Goal: Task Accomplishment & Management: Use online tool/utility

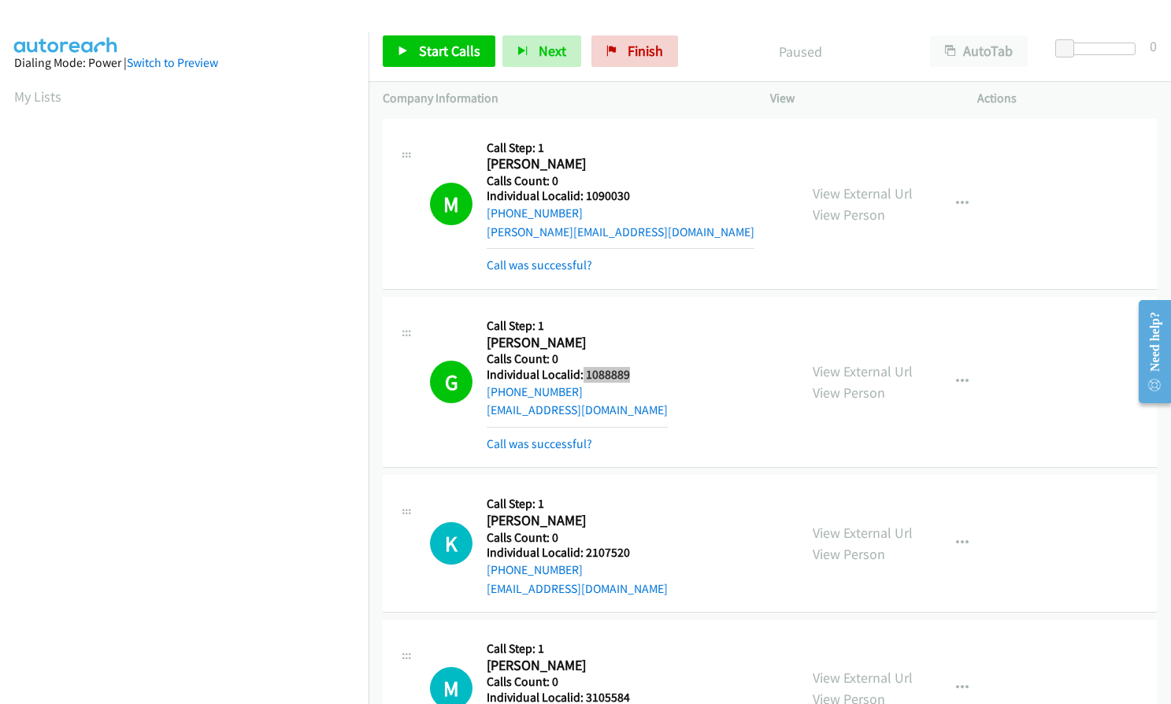
scroll to position [179, 0]
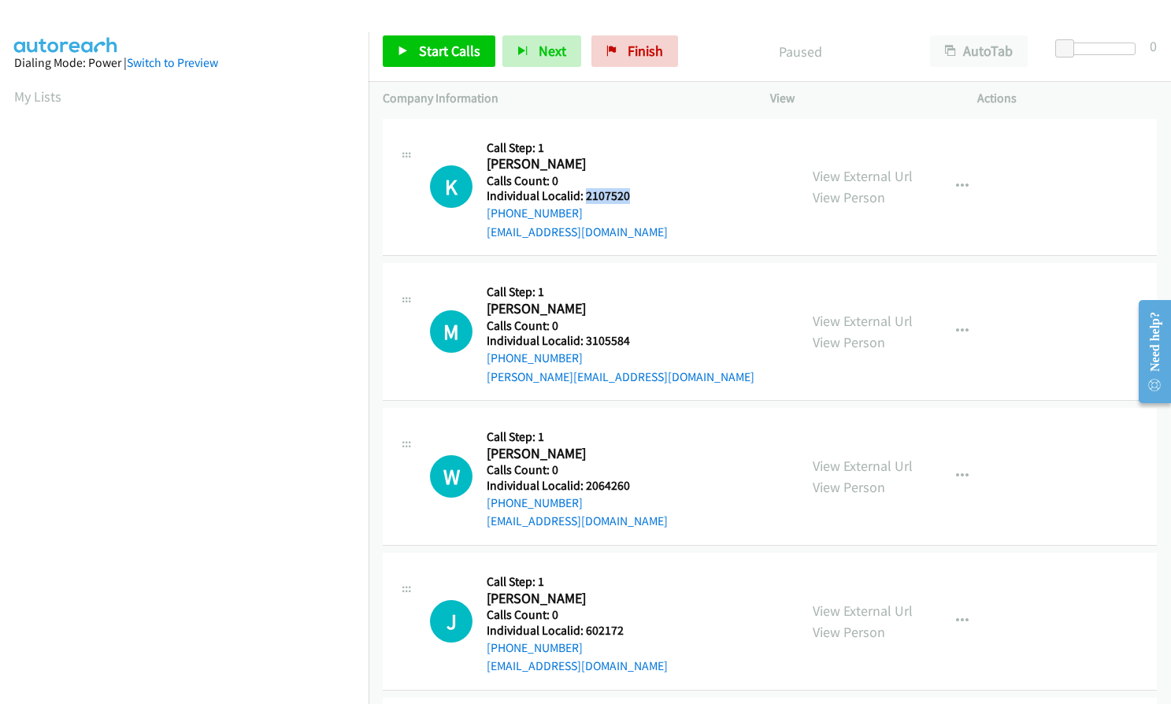
drag, startPoint x: 583, startPoint y: 195, endPoint x: 629, endPoint y: 195, distance: 45.7
click at [629, 195] on h5 "Individual Localid: 2107520" at bounding box center [577, 196] width 181 height 16
copy h5 "2107520"
drag, startPoint x: 584, startPoint y: 342, endPoint x: 632, endPoint y: 339, distance: 48.1
click at [632, 339] on h5 "Individual Localid: 3105584" at bounding box center [621, 341] width 268 height 16
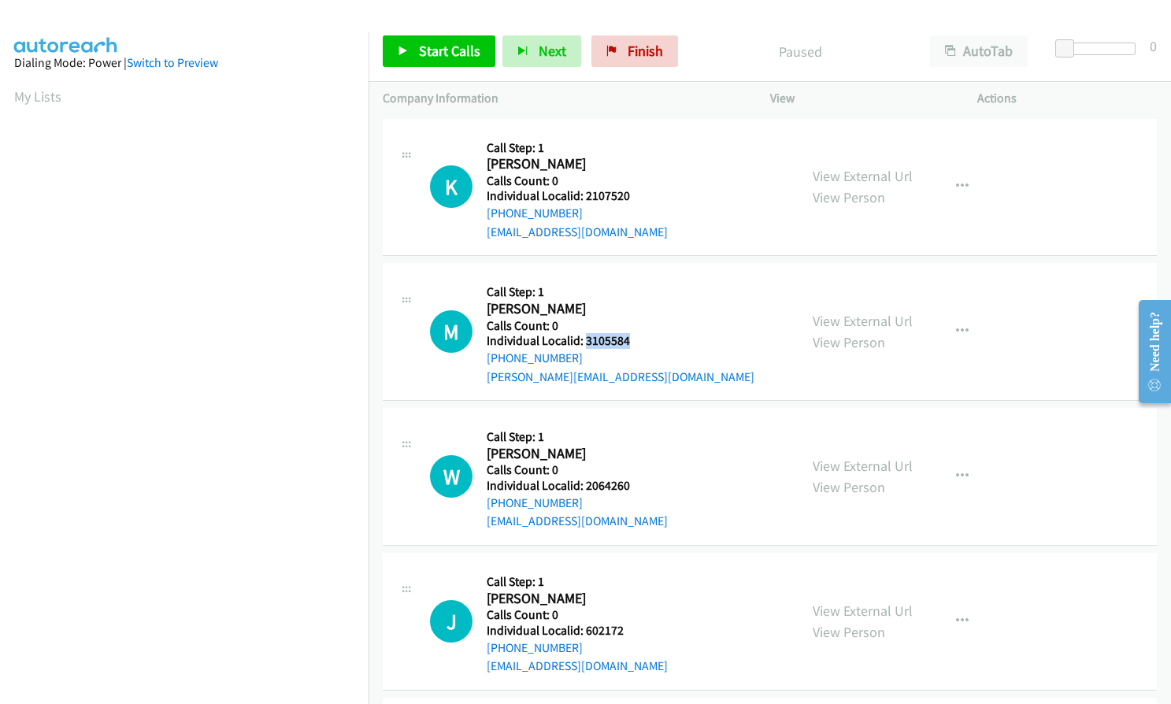
copy h5 "3105584"
drag, startPoint x: 585, startPoint y: 489, endPoint x: 635, endPoint y: 487, distance: 49.7
click at [635, 487] on h5 "Individual Localid: 2064260" at bounding box center [577, 486] width 181 height 16
copy h5 "2064260"
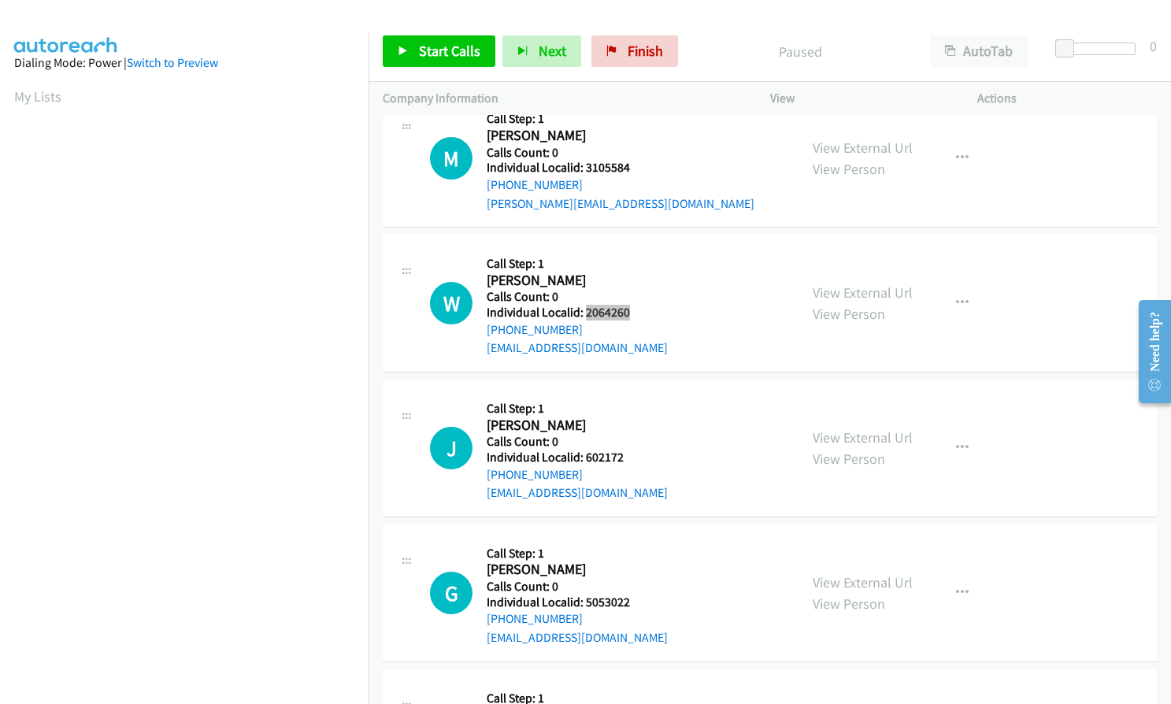
scroll to position [177, 0]
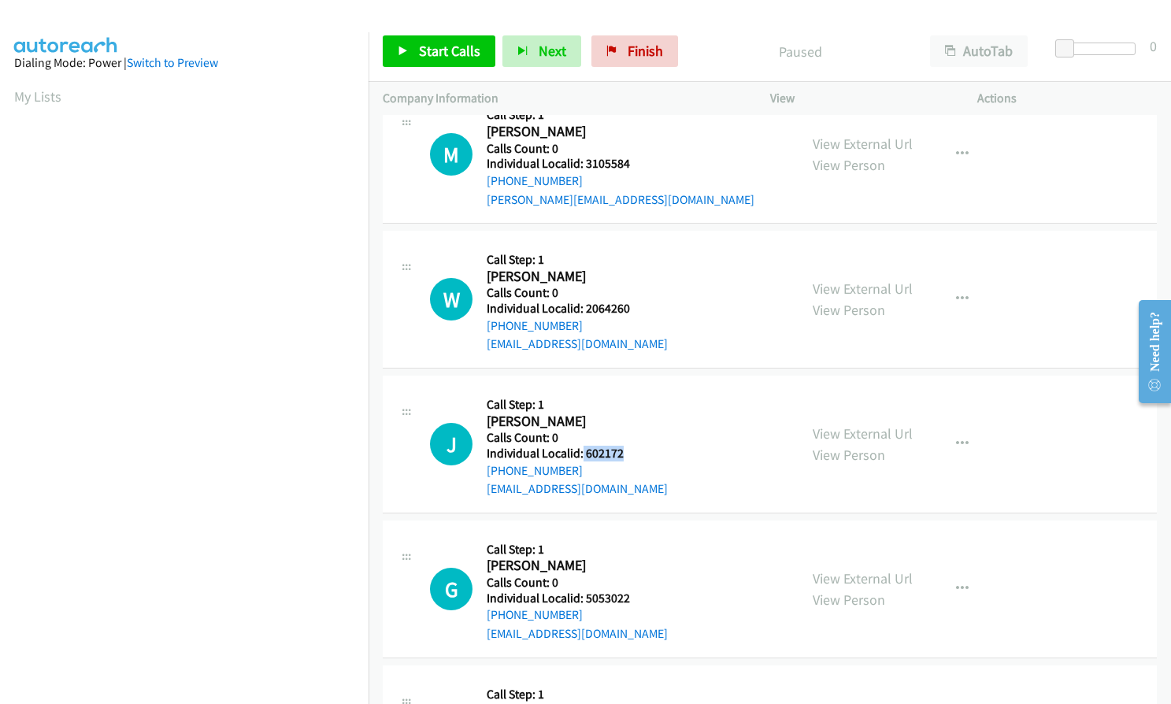
drag, startPoint x: 592, startPoint y: 451, endPoint x: 628, endPoint y: 450, distance: 36.2
click at [628, 450] on h5 "Individual Localid: 602172" at bounding box center [577, 454] width 181 height 16
copy h5 "602172"
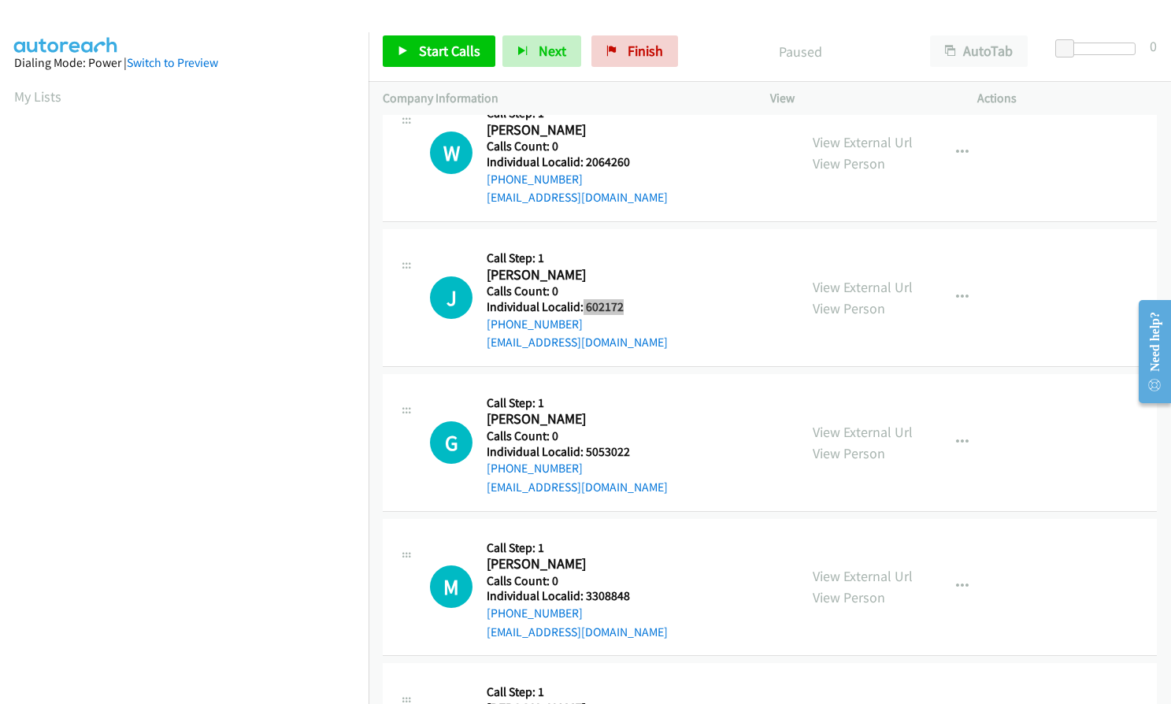
scroll to position [335, 0]
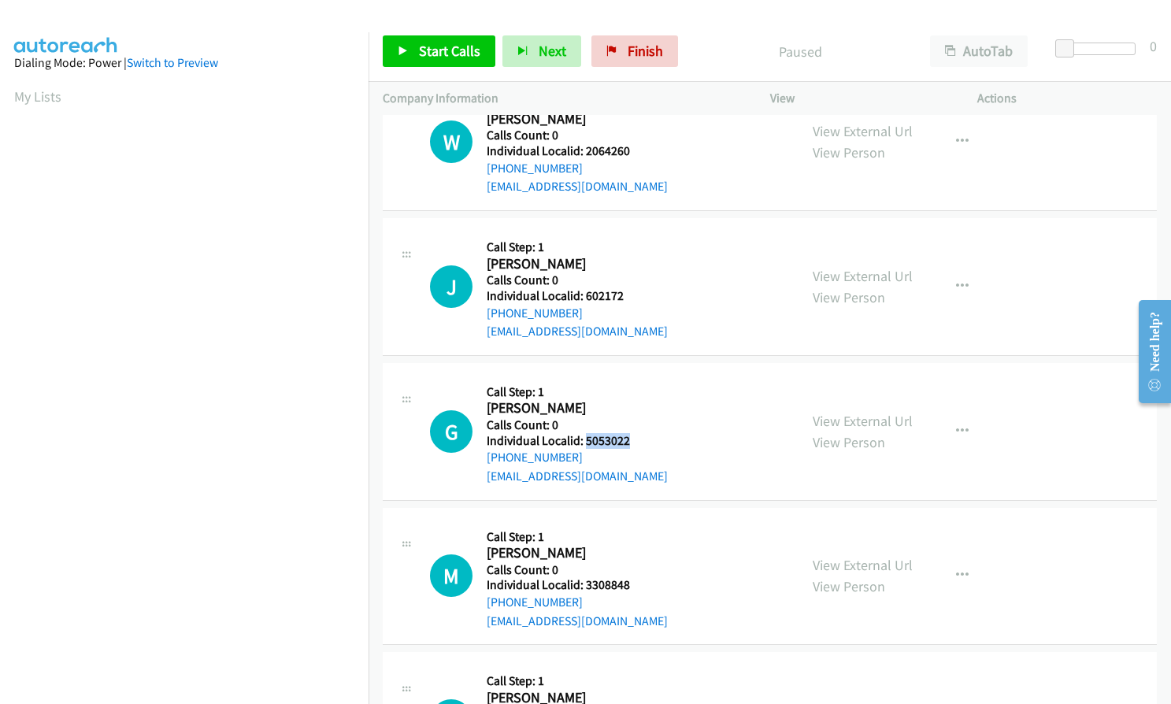
drag, startPoint x: 586, startPoint y: 442, endPoint x: 629, endPoint y: 441, distance: 42.5
click at [629, 441] on h5 "Individual Localid: 5053022" at bounding box center [577, 441] width 181 height 16
copy h5 "5053022"
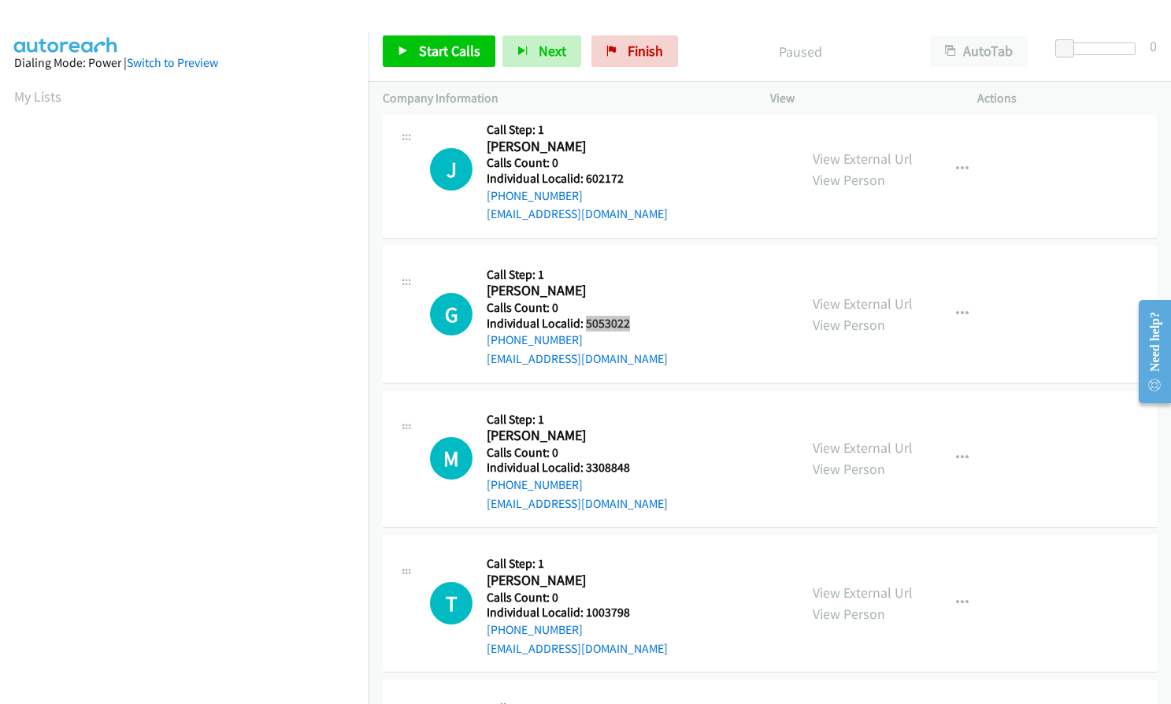
scroll to position [453, 0]
drag, startPoint x: 584, startPoint y: 466, endPoint x: 635, endPoint y: 461, distance: 50.6
click at [635, 461] on h5 "Individual Localid: 3308848" at bounding box center [577, 467] width 181 height 16
copy h5 "3308848"
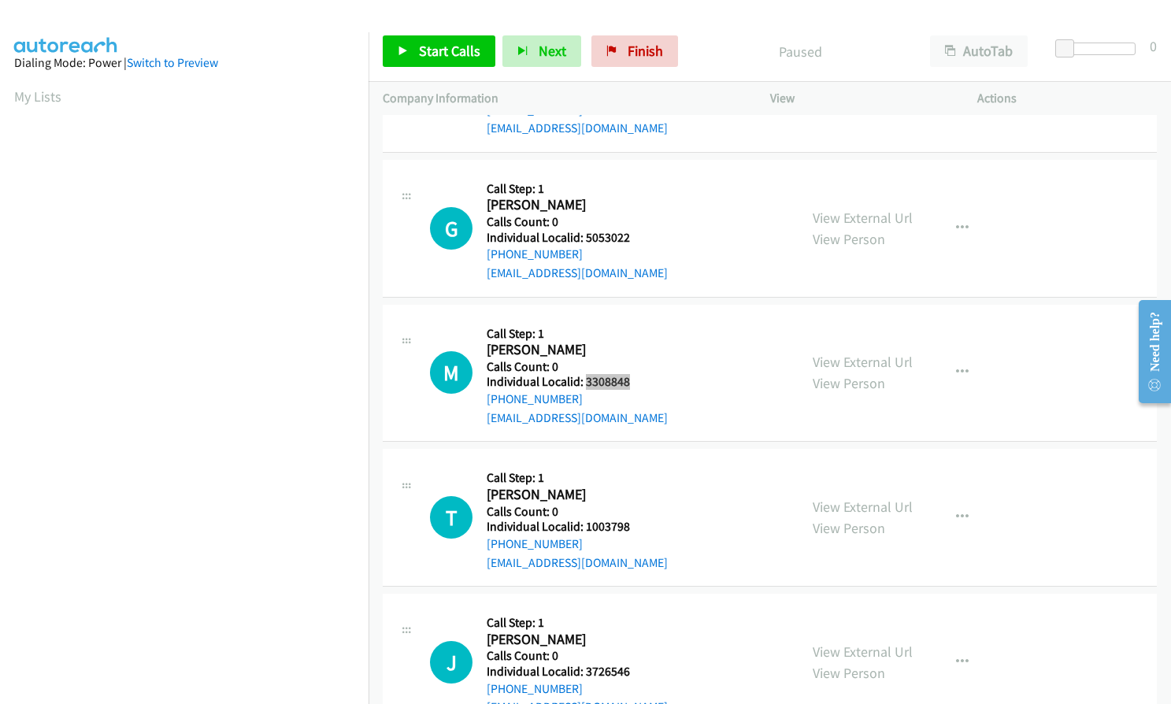
scroll to position [551, 0]
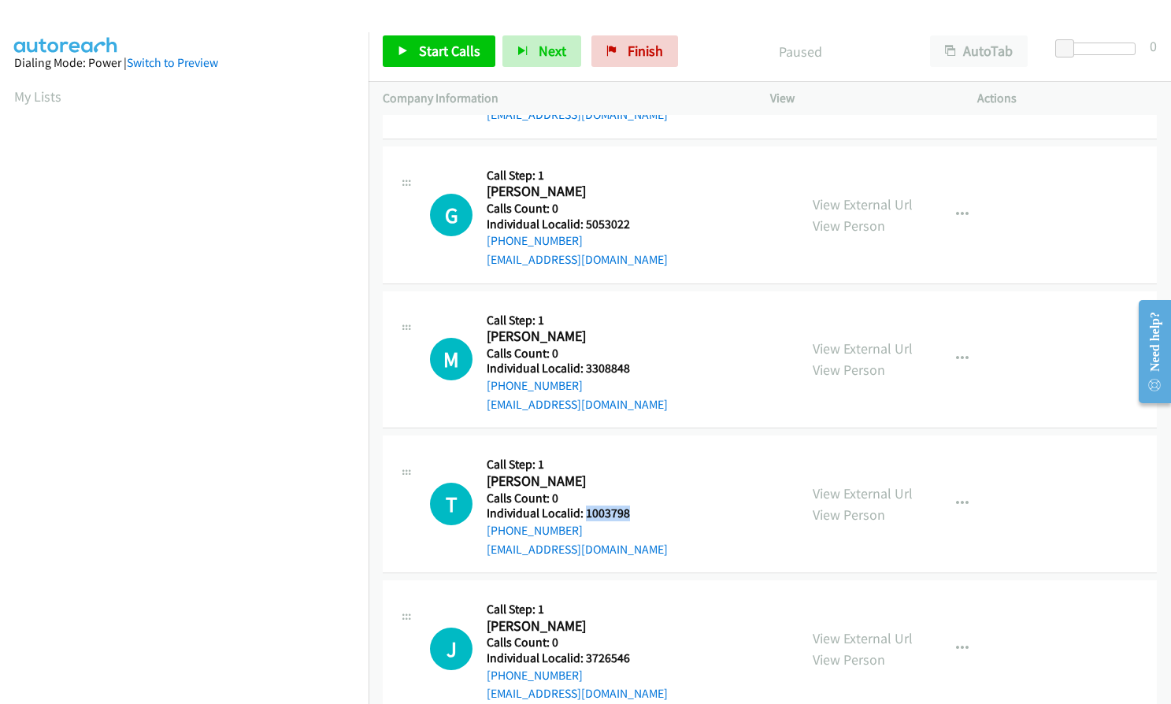
drag, startPoint x: 587, startPoint y: 513, endPoint x: 632, endPoint y: 512, distance: 45.7
click at [632, 512] on h5 "Individual Localid: 1003798" at bounding box center [577, 514] width 181 height 16
copy h5 "1003798"
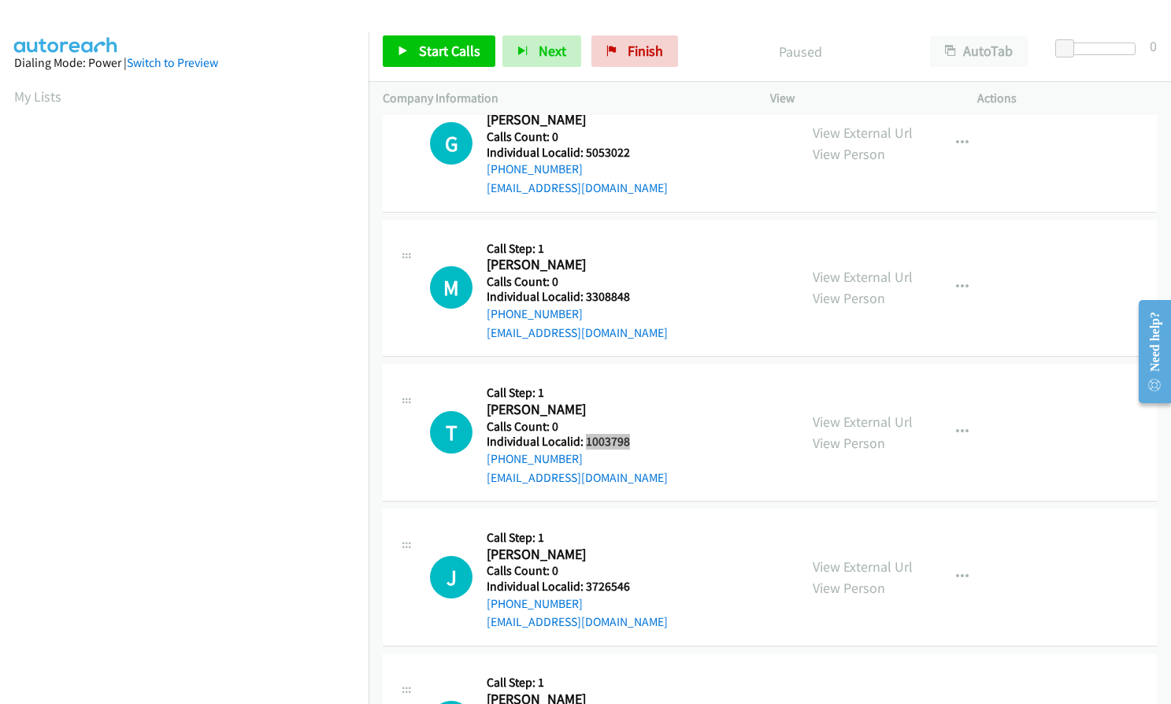
scroll to position [630, 0]
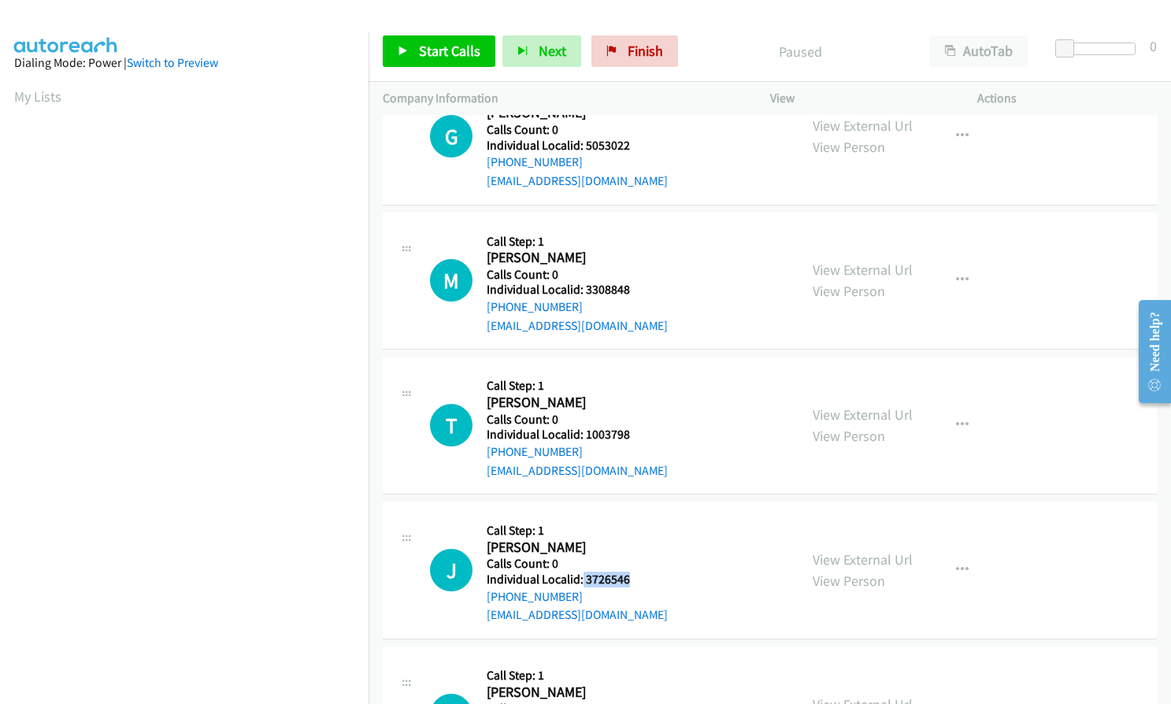
drag, startPoint x: 588, startPoint y: 580, endPoint x: 627, endPoint y: 579, distance: 39.4
click at [627, 579] on h5 "Individual Localid: 3726546" at bounding box center [577, 580] width 181 height 16
copy h5 "3726546"
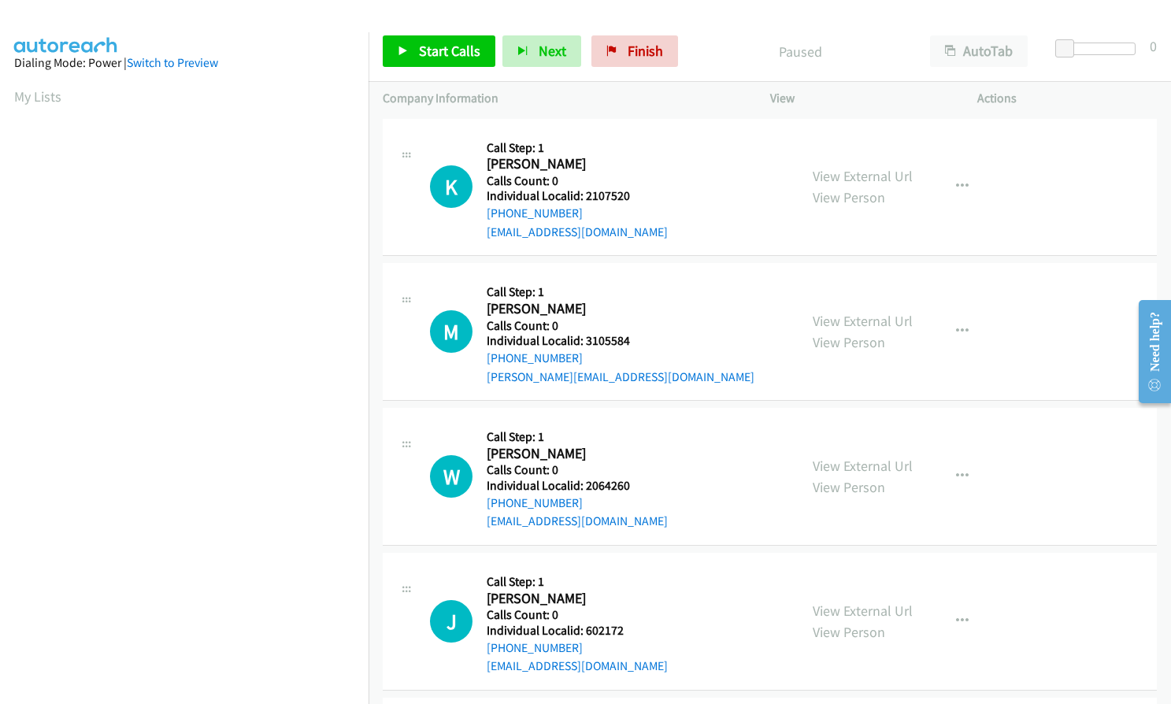
scroll to position [180, 0]
drag, startPoint x: 584, startPoint y: 195, endPoint x: 632, endPoint y: 195, distance: 48.1
click at [632, 195] on h5 "Individual Localid: 2107520" at bounding box center [577, 196] width 181 height 16
copy h5 "2107520"
drag, startPoint x: 588, startPoint y: 337, endPoint x: 629, endPoint y: 337, distance: 41.0
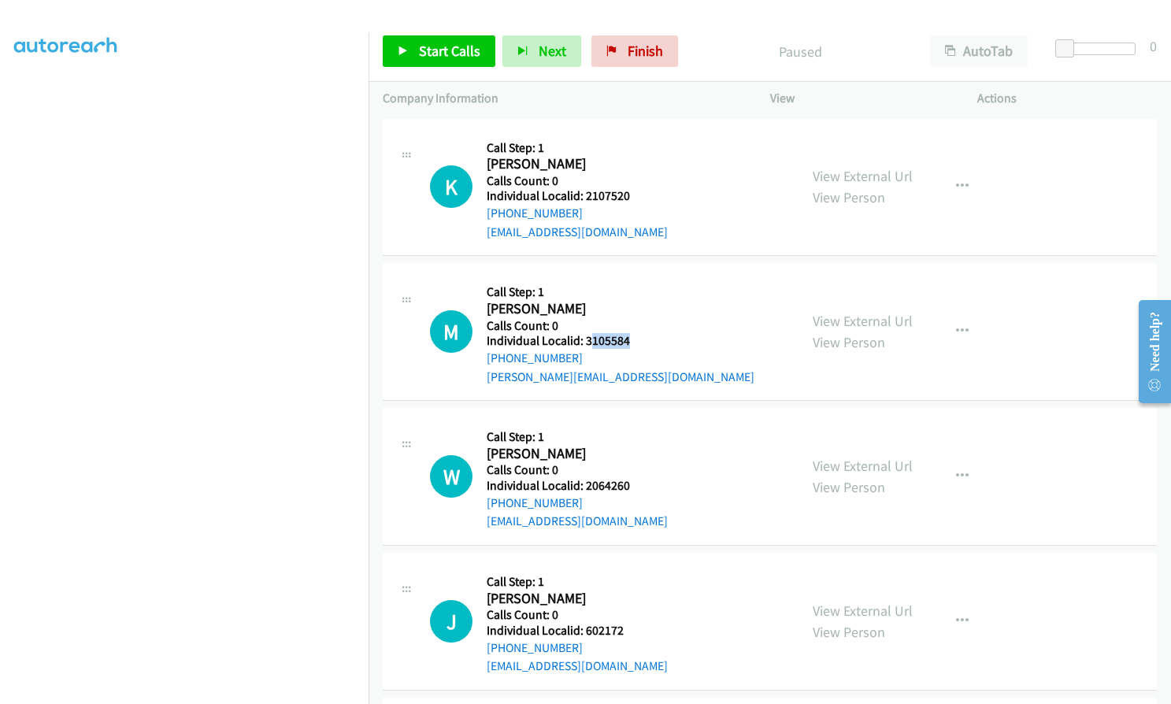
click at [629, 337] on h5 "Individual Localid: 3105584" at bounding box center [621, 341] width 268 height 16
drag, startPoint x: 599, startPoint y: 312, endPoint x: 595, endPoint y: 333, distance: 21.6
click at [599, 311] on h2 "Michael Hall" at bounding box center [561, 309] width 149 height 18
drag, startPoint x: 583, startPoint y: 338, endPoint x: 636, endPoint y: 339, distance: 52.8
click at [636, 339] on div "M Callback Scheduled Call Step: 1 Michael Hall America/New_York Calls Count: 0 …" at bounding box center [607, 331] width 354 height 109
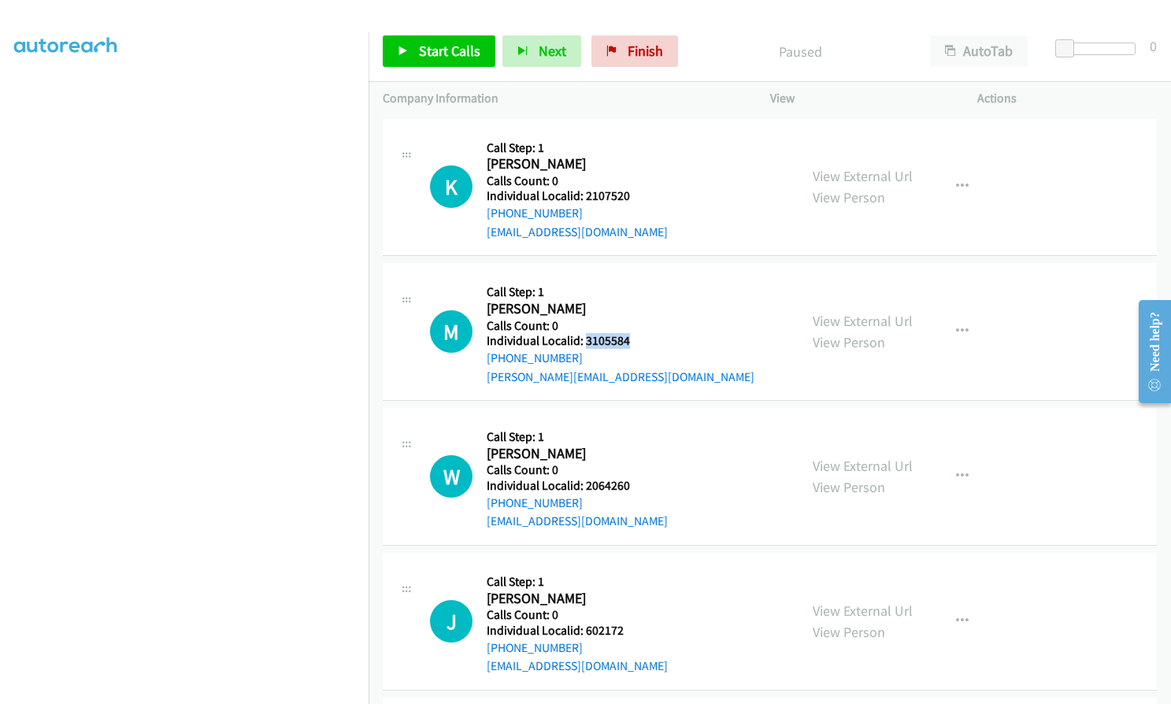
copy h5 "3105584"
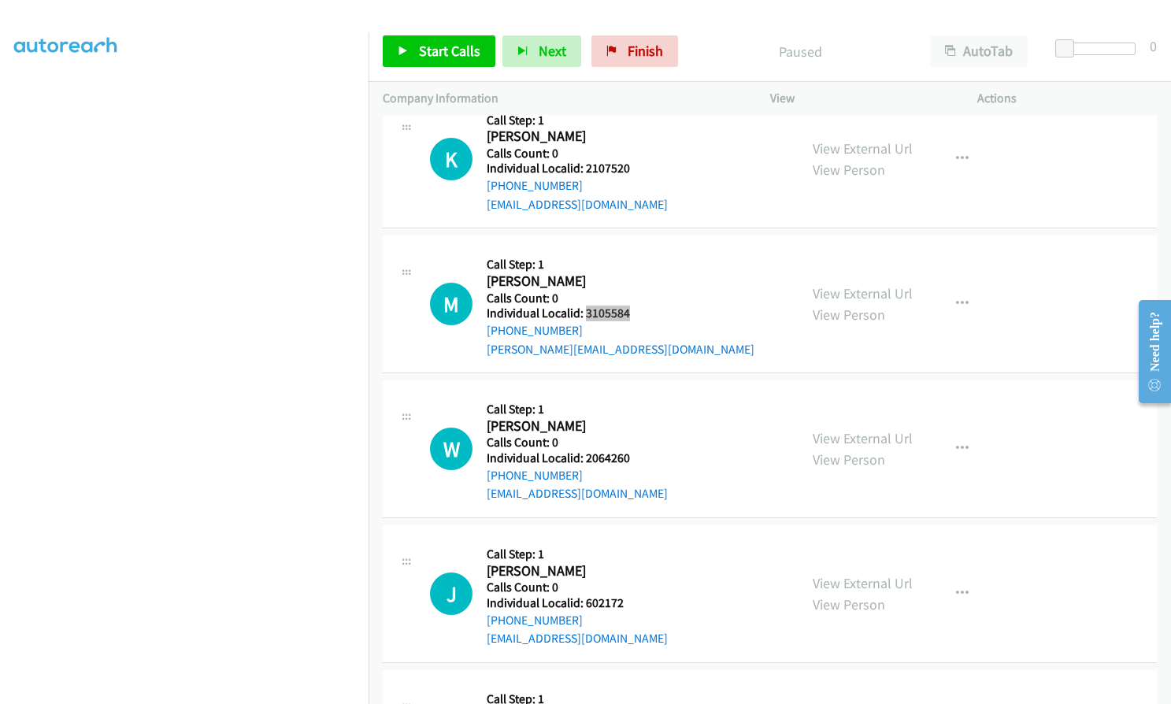
scroll to position [59, 0]
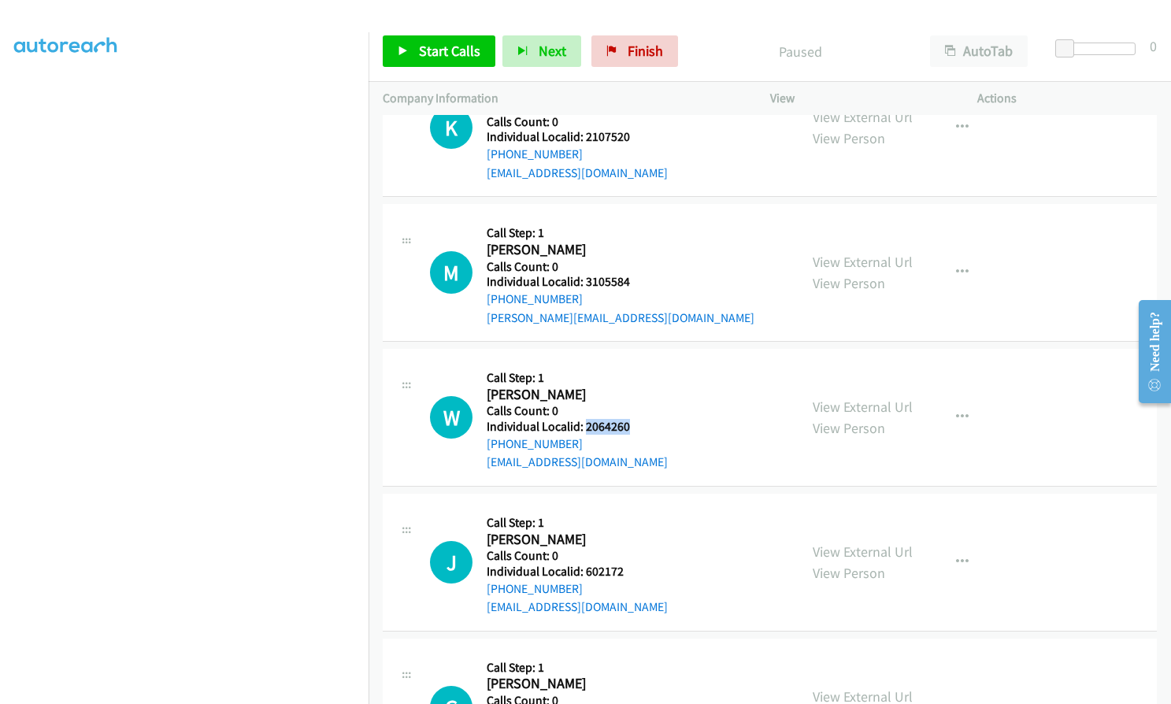
drag, startPoint x: 584, startPoint y: 426, endPoint x: 632, endPoint y: 425, distance: 48.8
click at [632, 425] on h5 "Individual Localid: 2064260" at bounding box center [577, 427] width 181 height 16
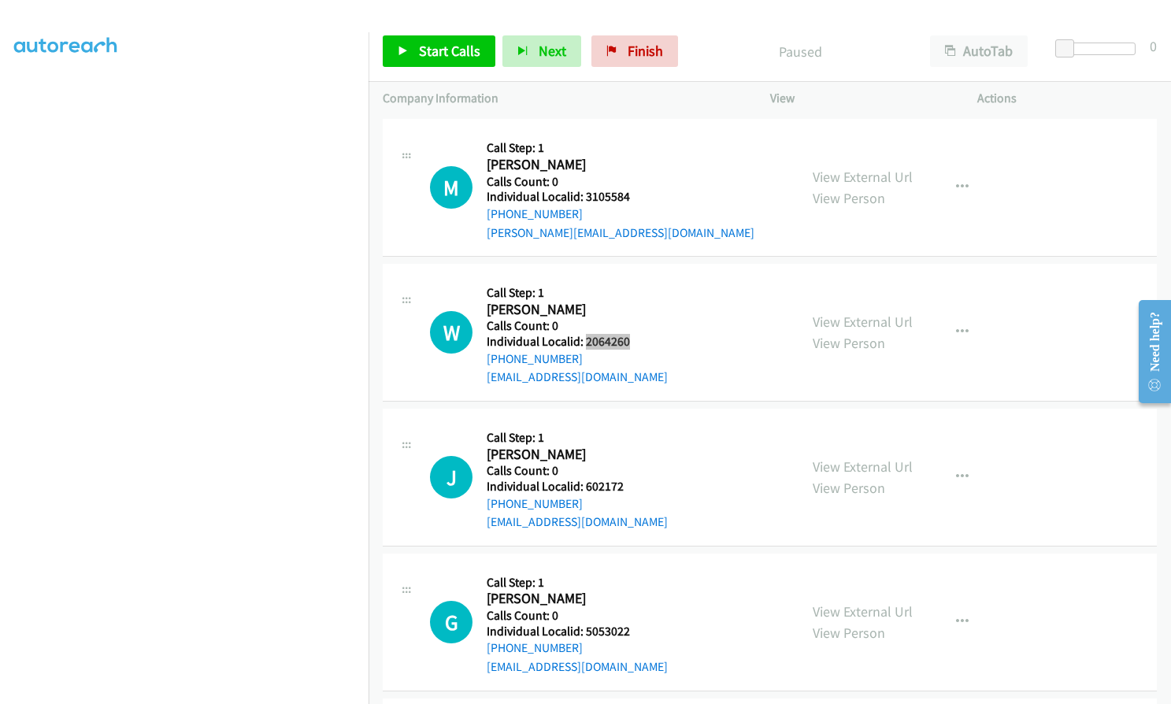
scroll to position [177, 0]
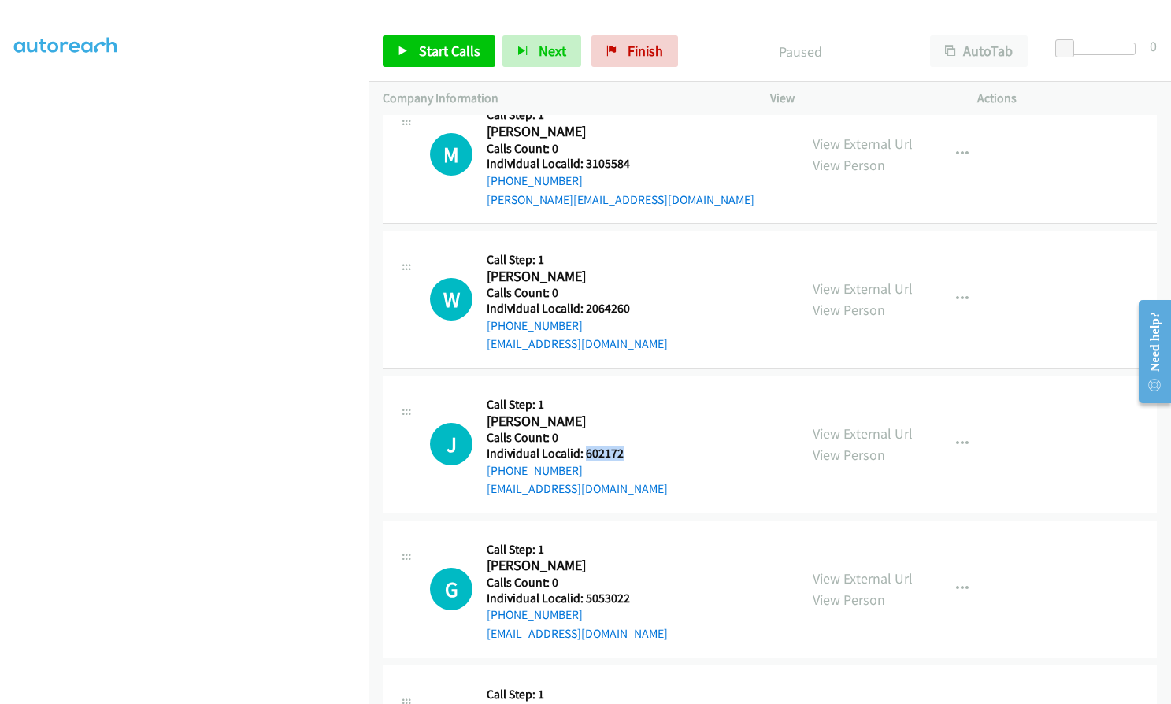
drag, startPoint x: 584, startPoint y: 451, endPoint x: 625, endPoint y: 451, distance: 40.2
click at [625, 451] on h5 "Individual Localid: 602172" at bounding box center [577, 454] width 181 height 16
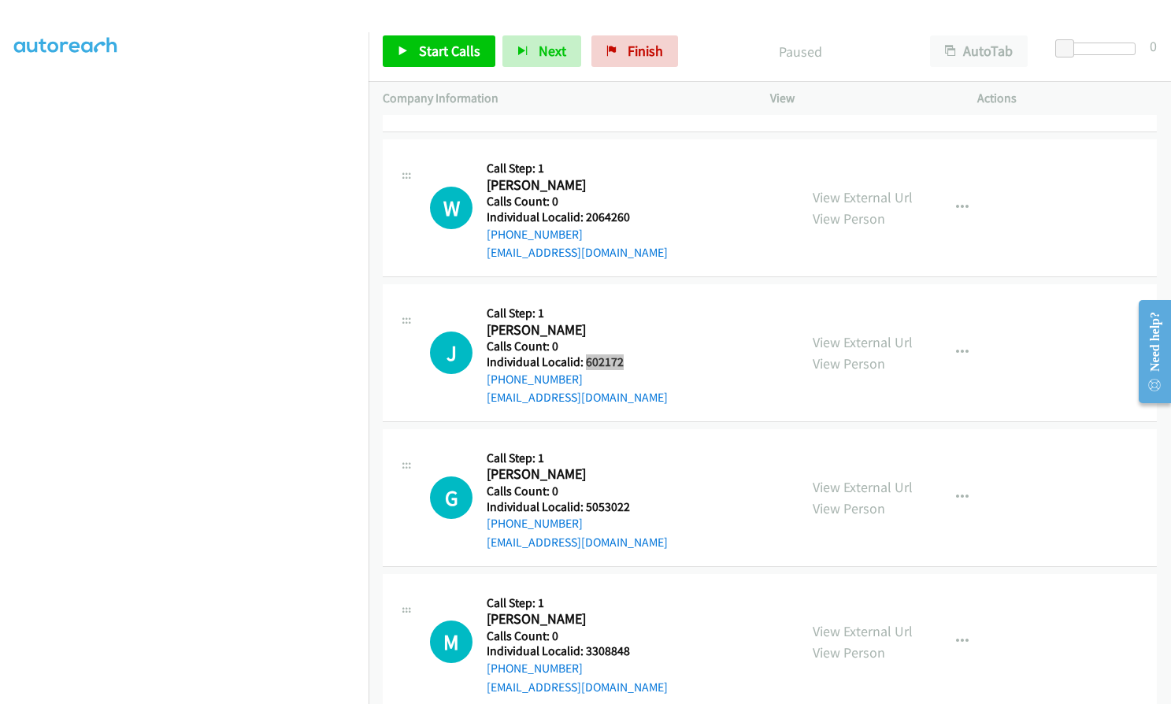
scroll to position [276, 0]
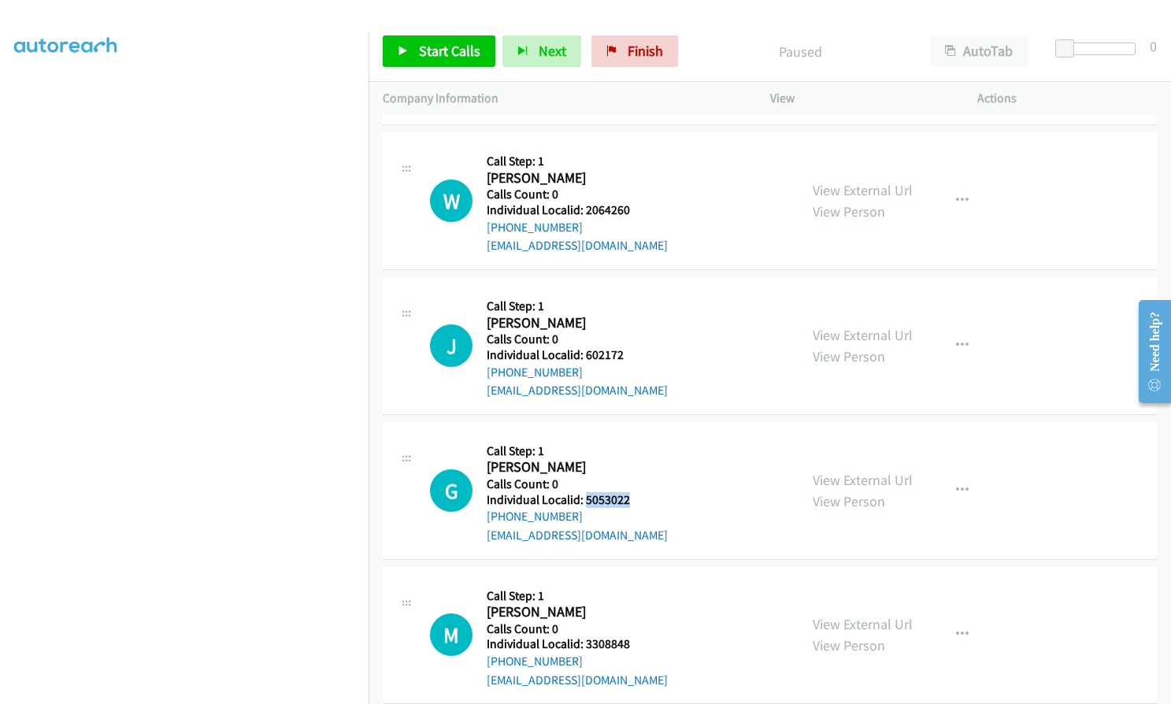
drag, startPoint x: 584, startPoint y: 501, endPoint x: 630, endPoint y: 501, distance: 45.7
click at [630, 501] on h5 "Individual Localid: 5053022" at bounding box center [577, 500] width 181 height 16
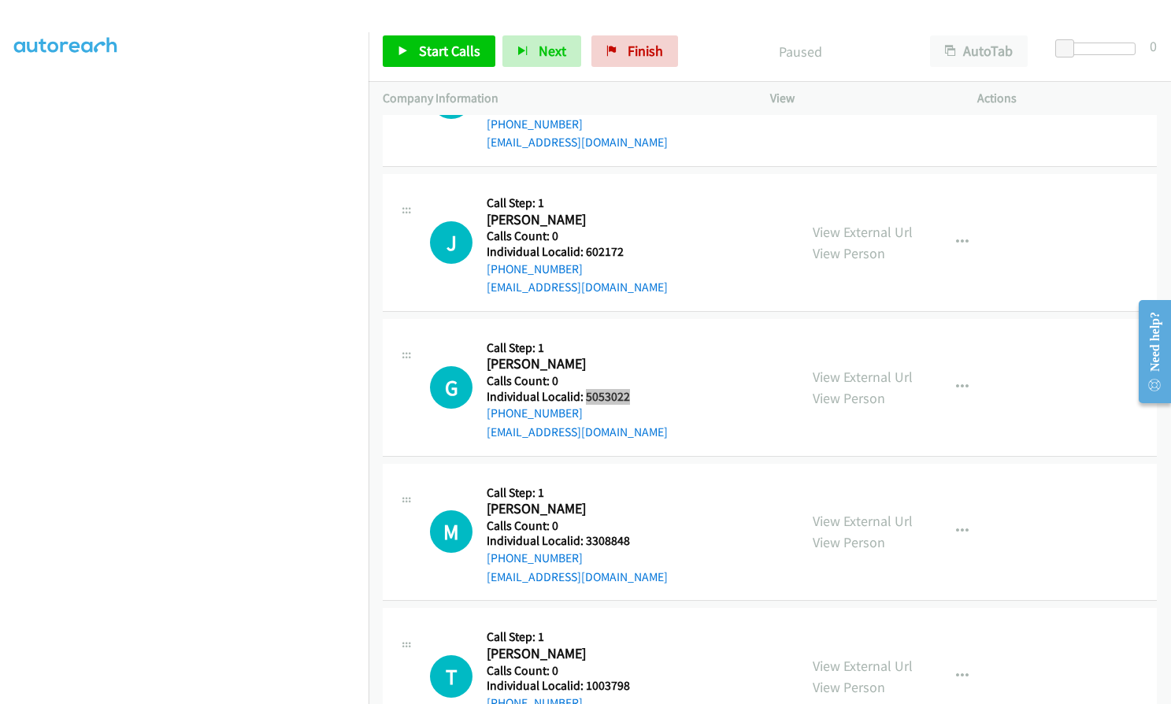
scroll to position [394, 0]
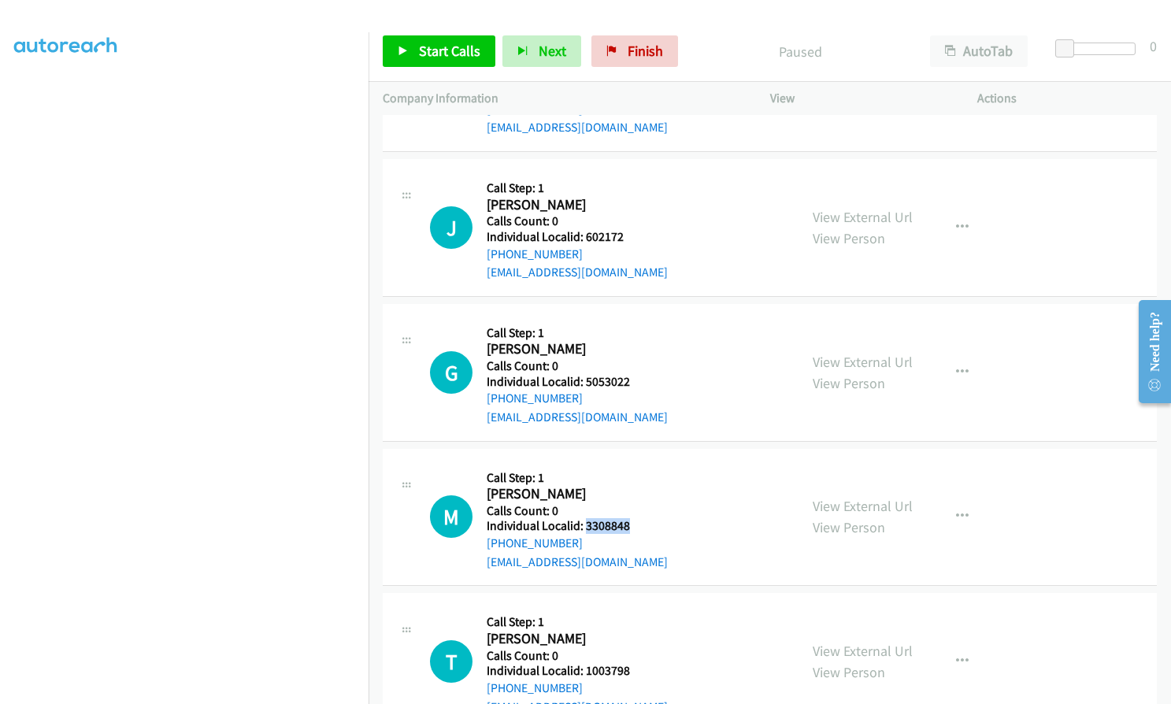
drag, startPoint x: 584, startPoint y: 520, endPoint x: 632, endPoint y: 524, distance: 48.2
click at [632, 524] on h5 "Individual Localid: 3308848" at bounding box center [577, 526] width 181 height 16
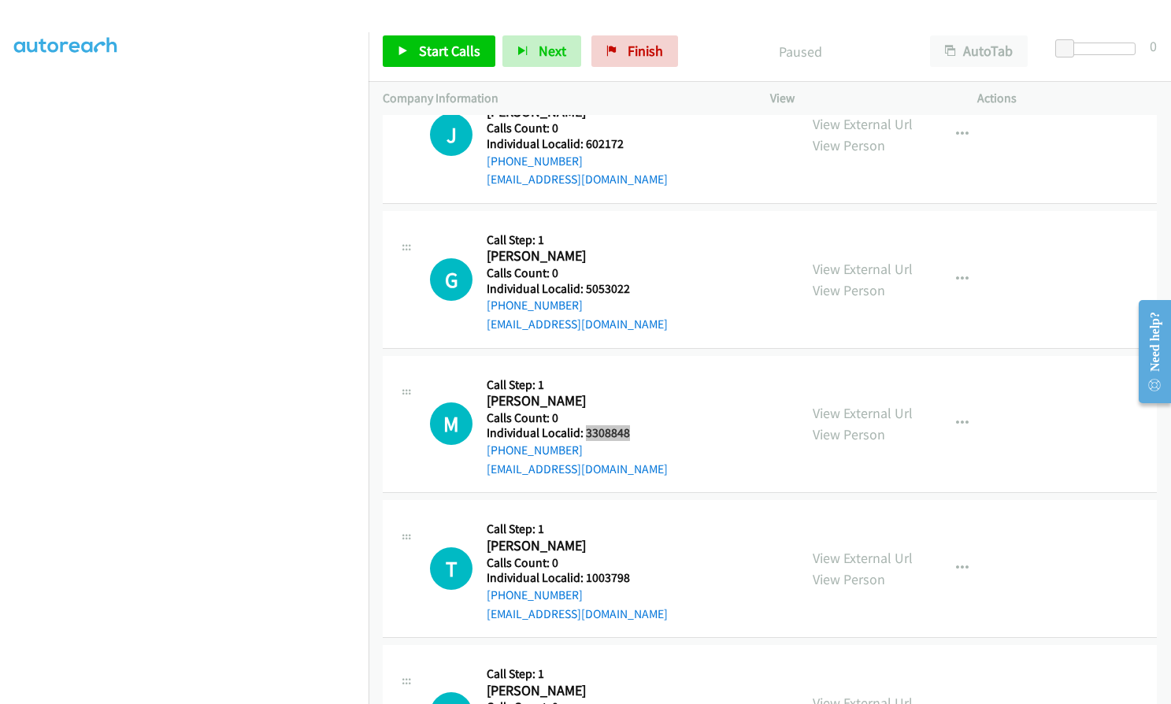
scroll to position [492, 0]
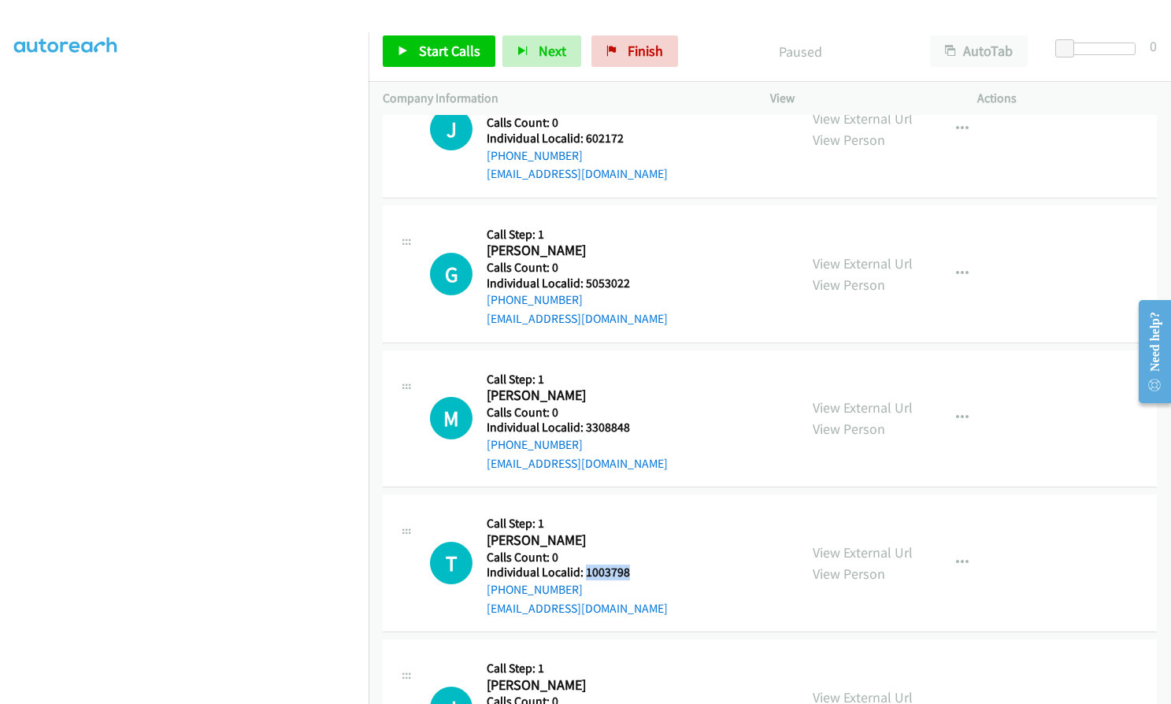
drag, startPoint x: 583, startPoint y: 569, endPoint x: 629, endPoint y: 573, distance: 46.6
click at [629, 573] on h5 "Individual Localid: 1003798" at bounding box center [577, 573] width 181 height 16
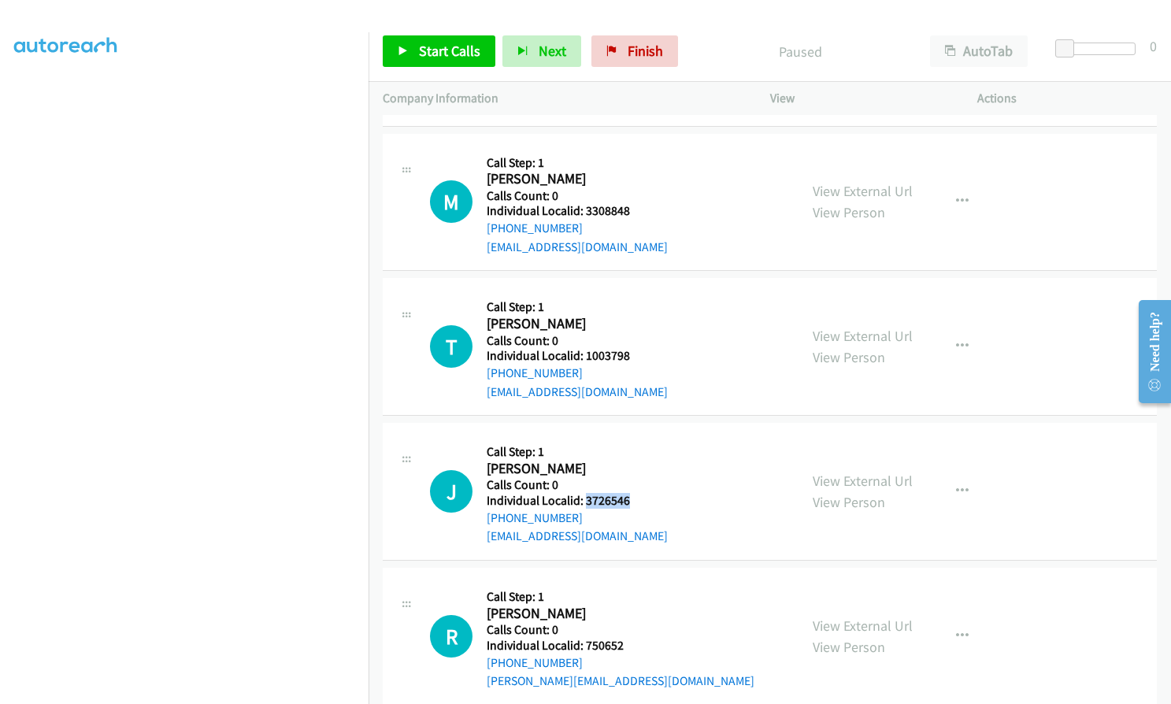
drag, startPoint x: 586, startPoint y: 501, endPoint x: 634, endPoint y: 502, distance: 48.1
click at [634, 502] on h5 "Individual Localid: 3726546" at bounding box center [577, 501] width 181 height 16
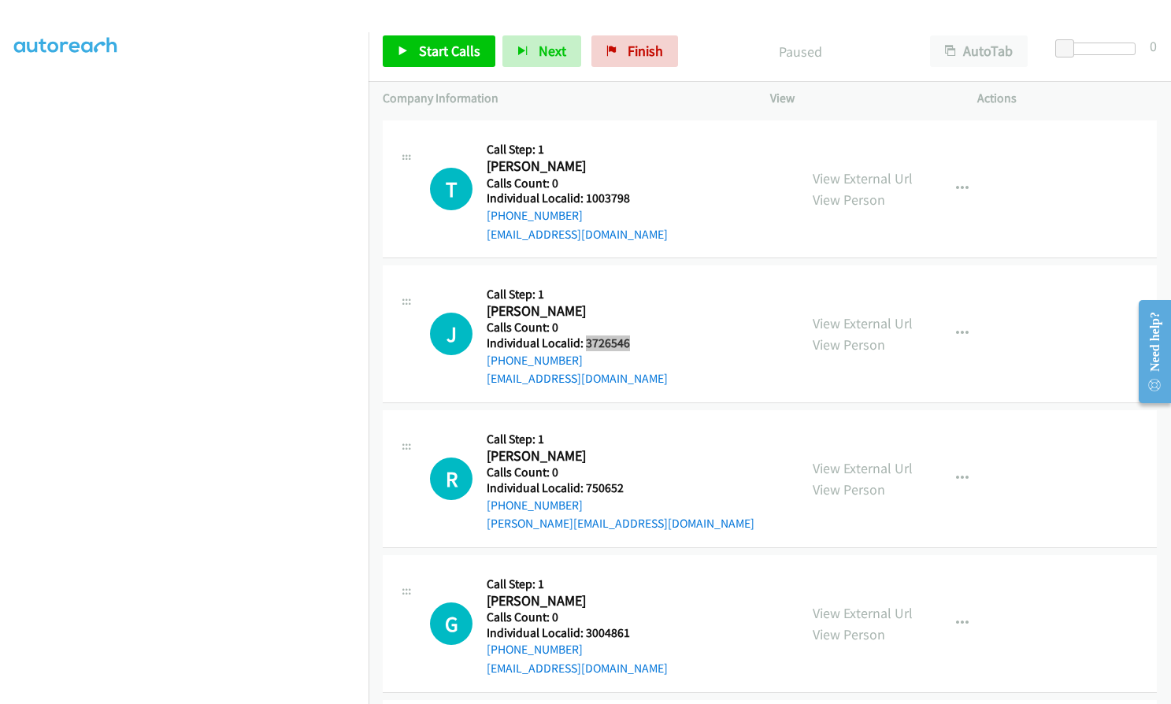
scroll to position [886, 0]
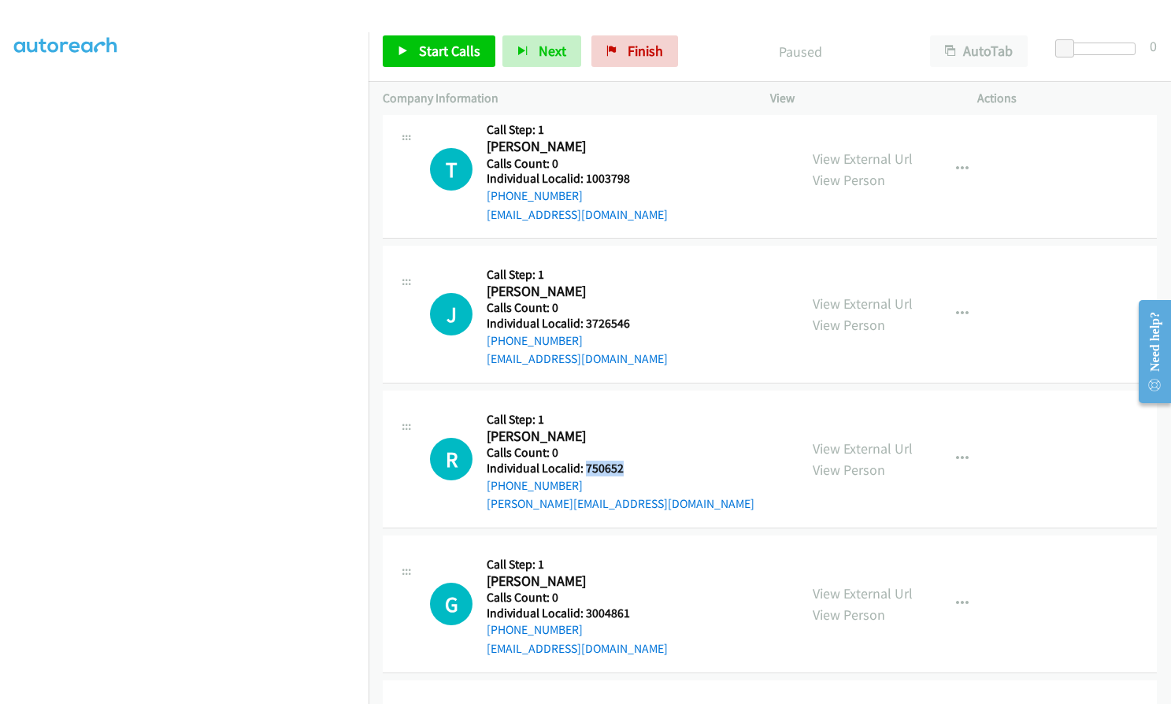
drag, startPoint x: 583, startPoint y: 466, endPoint x: 621, endPoint y: 464, distance: 38.6
click at [621, 464] on h5 "Individual Localid: 750652" at bounding box center [621, 469] width 268 height 16
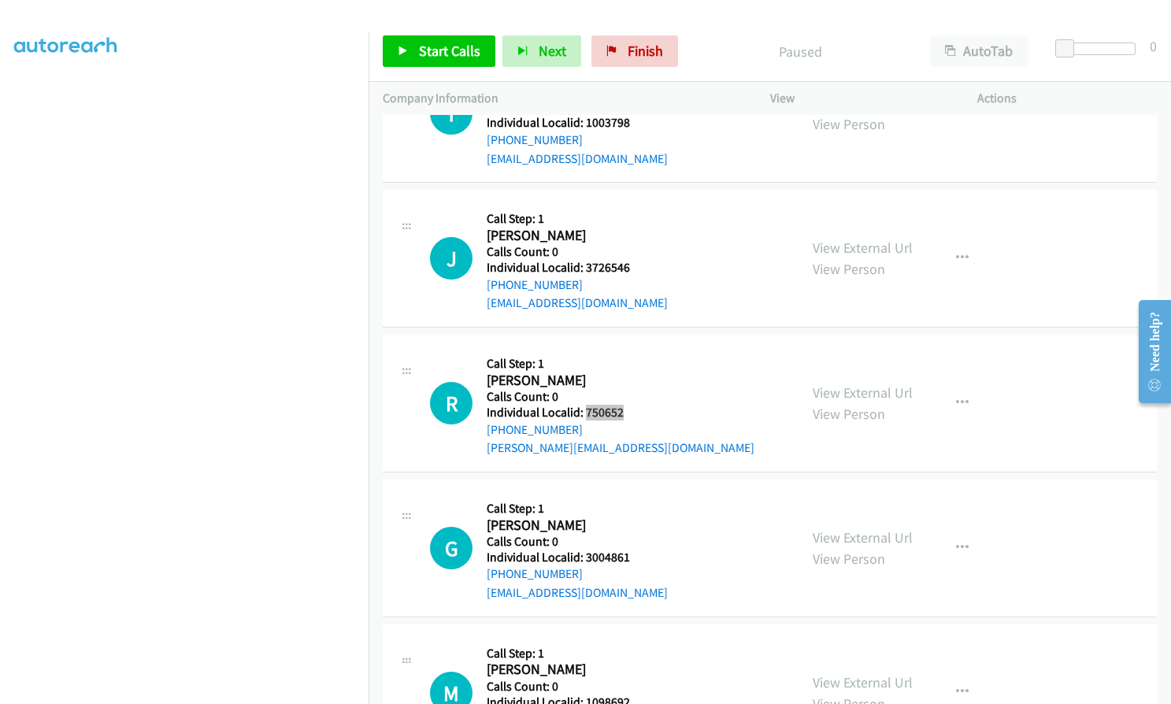
scroll to position [1063, 0]
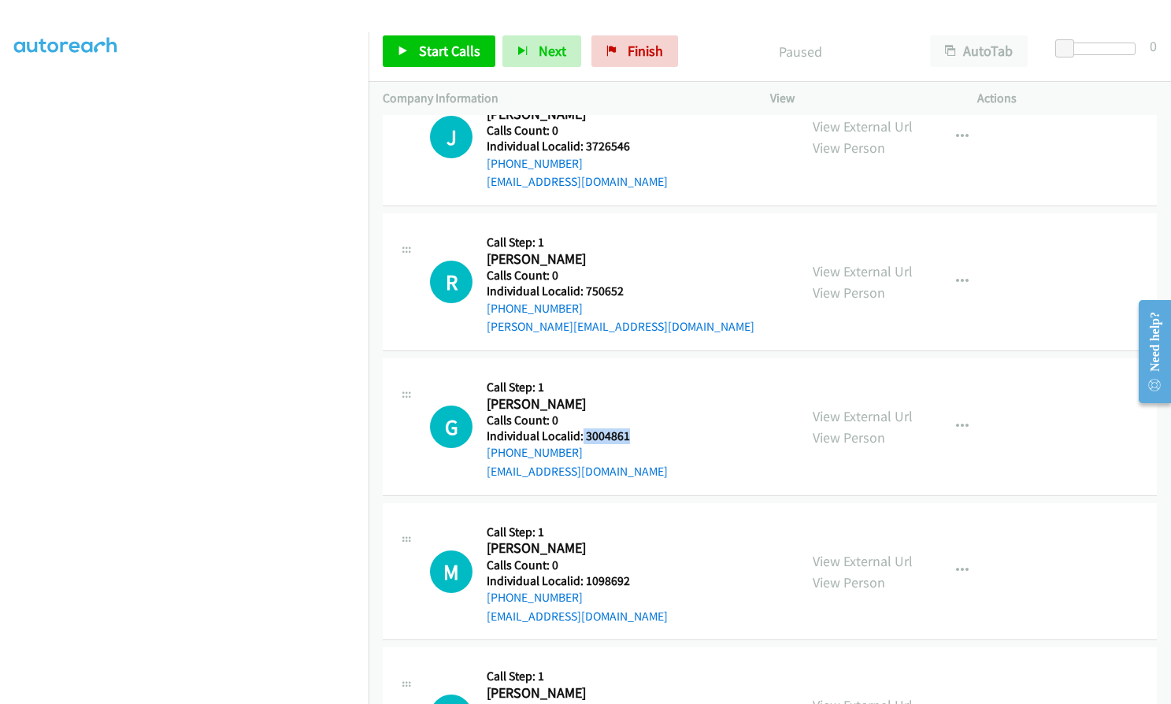
drag, startPoint x: 580, startPoint y: 436, endPoint x: 628, endPoint y: 436, distance: 47.3
click at [628, 436] on h5 "Individual Localid: 3004861" at bounding box center [577, 436] width 181 height 16
drag, startPoint x: 585, startPoint y: 585, endPoint x: 625, endPoint y: 585, distance: 39.4
click at [625, 585] on h5 "Individual Localid: 1098692" at bounding box center [577, 581] width 181 height 16
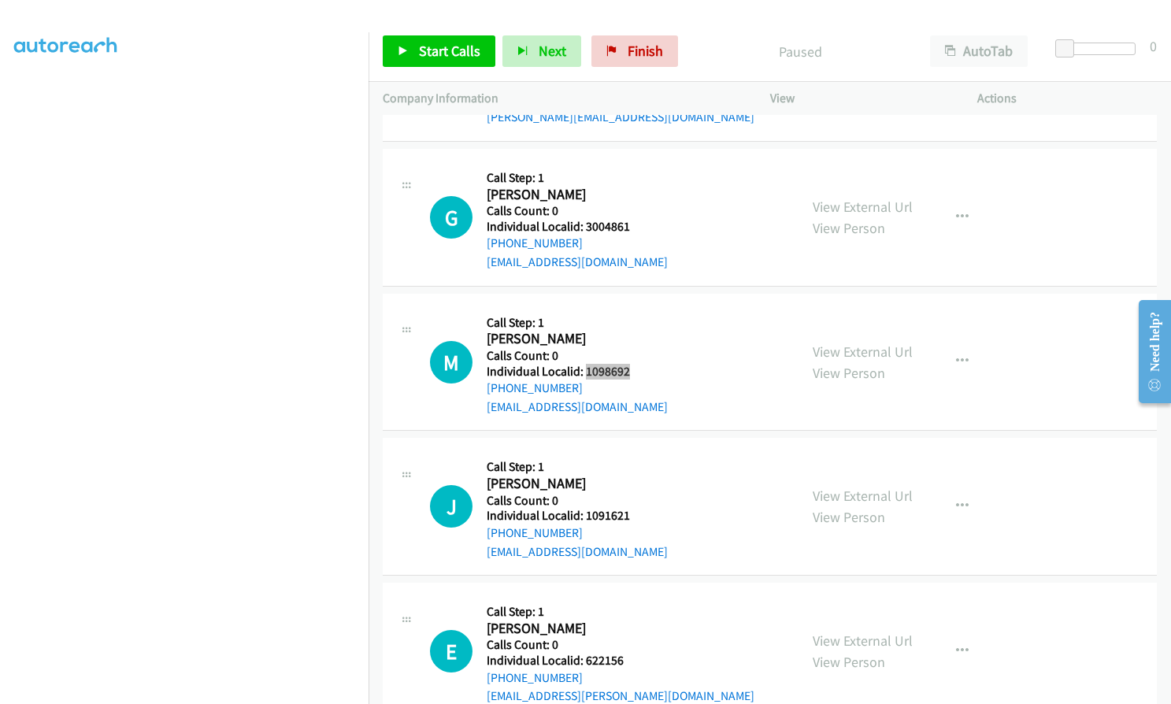
scroll to position [1280, 0]
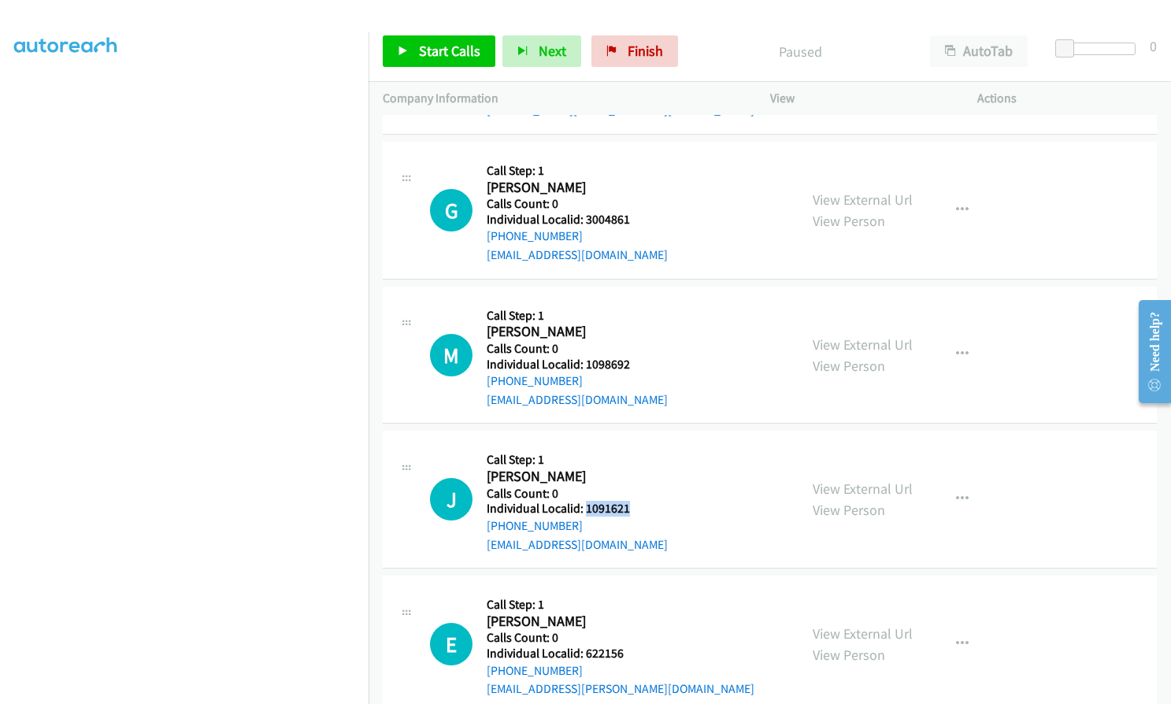
drag, startPoint x: 596, startPoint y: 511, endPoint x: 621, endPoint y: 510, distance: 24.5
click at [626, 510] on h5 "Individual Localid: 1091621" at bounding box center [577, 509] width 181 height 16
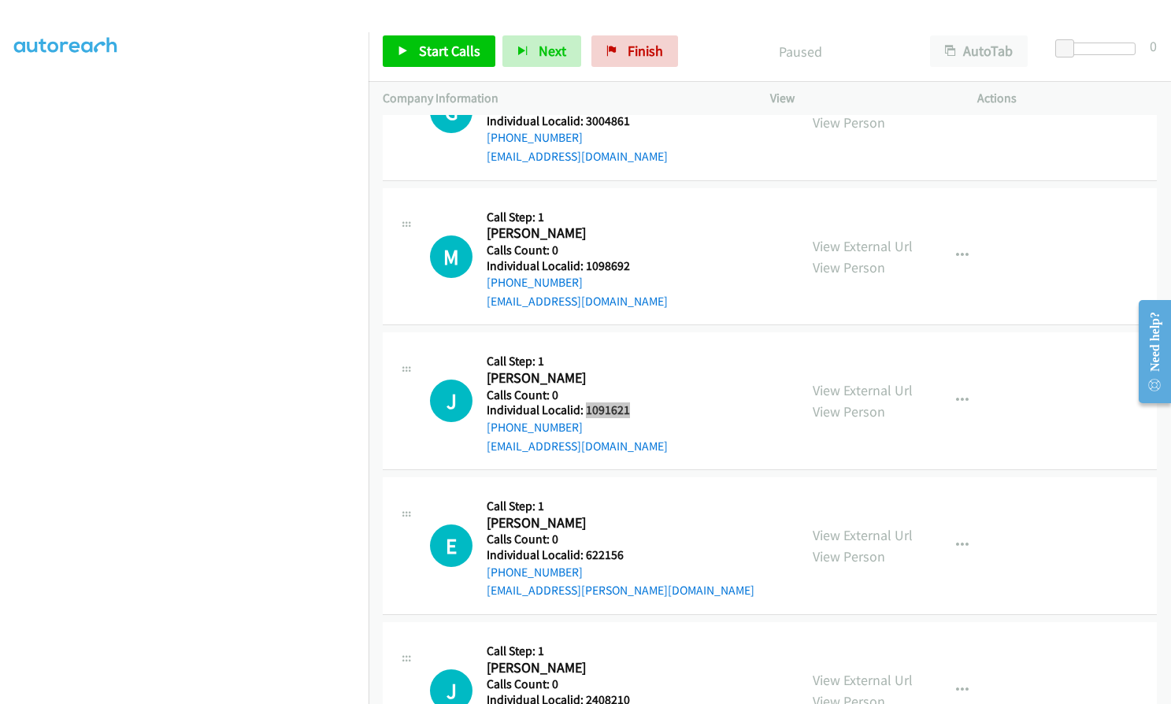
scroll to position [1398, 0]
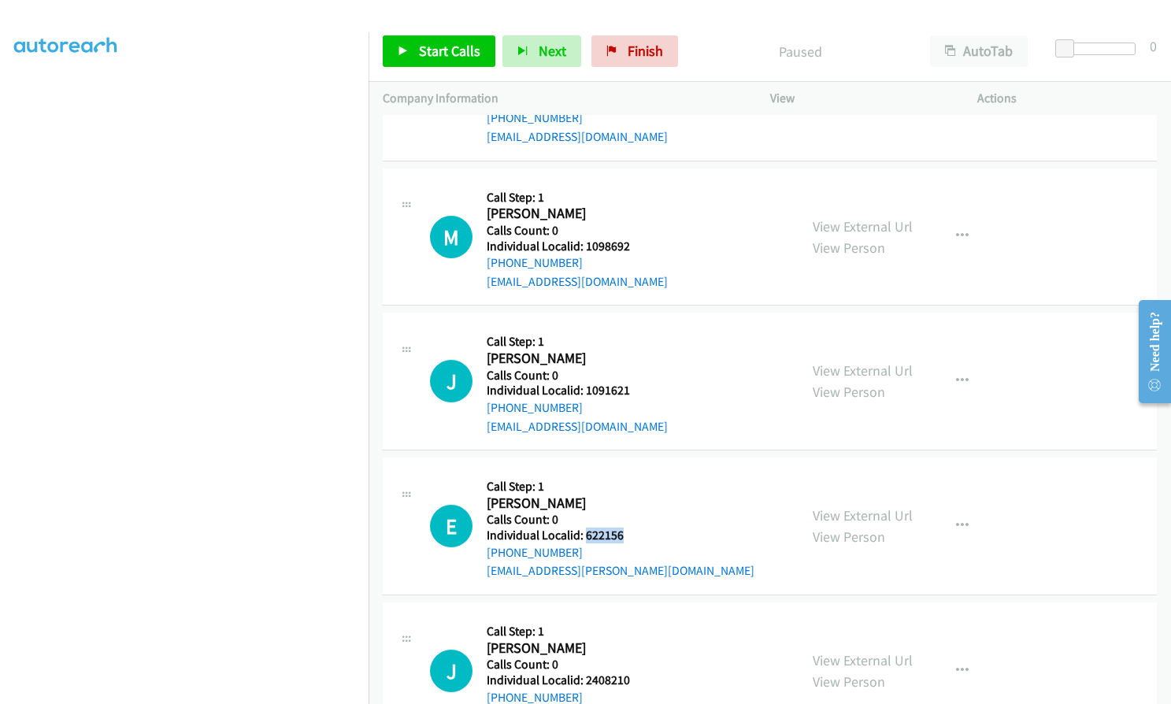
drag, startPoint x: 584, startPoint y: 536, endPoint x: 631, endPoint y: 536, distance: 47.3
click at [631, 536] on h5 "Individual Localid: 622156" at bounding box center [621, 536] width 268 height 16
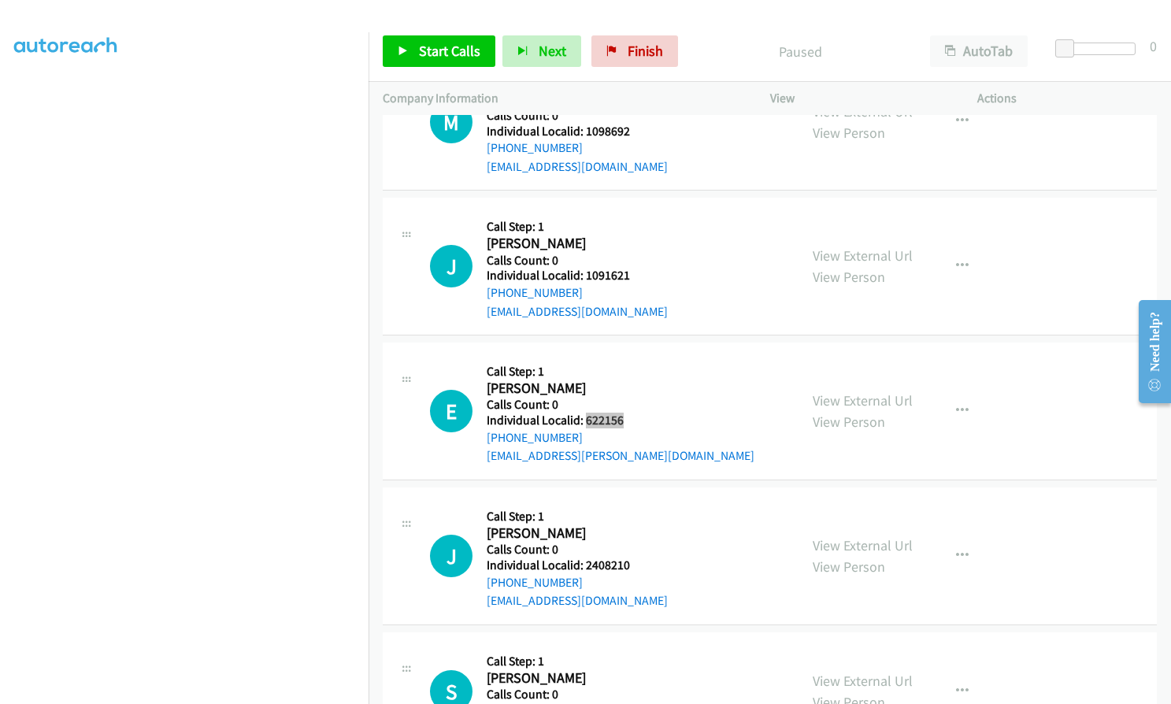
scroll to position [1536, 0]
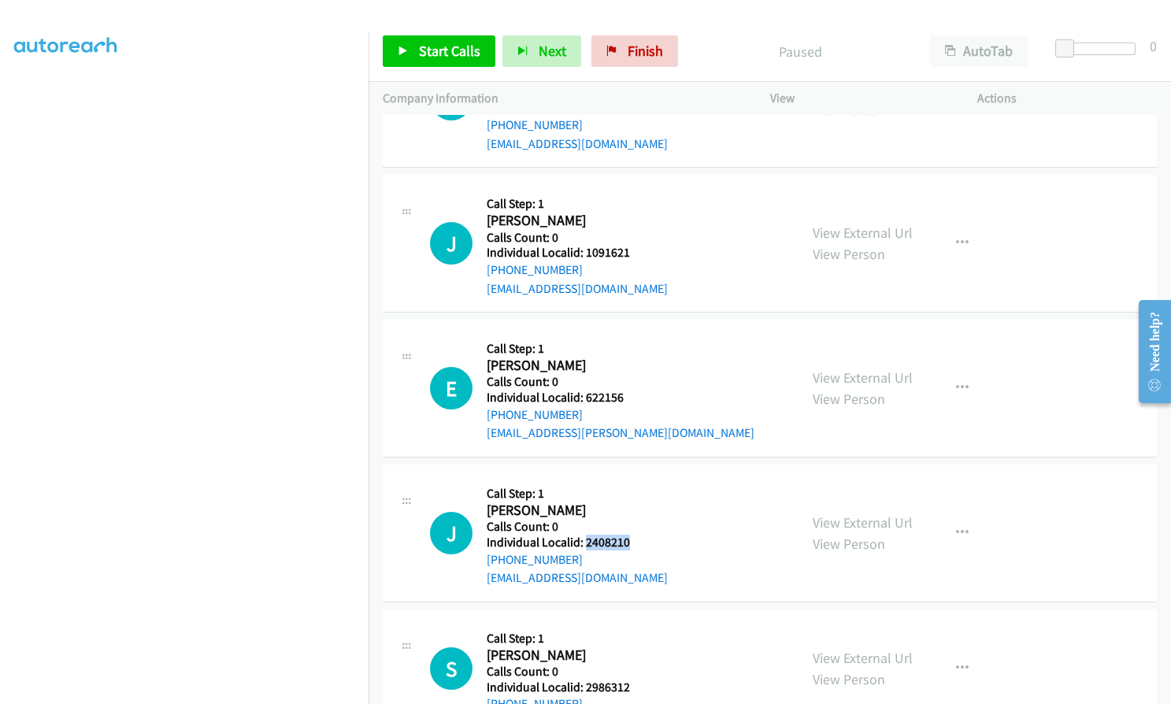
drag, startPoint x: 583, startPoint y: 542, endPoint x: 633, endPoint y: 546, distance: 50.6
click at [633, 546] on h5 "Individual Localid: 2408210" at bounding box center [577, 543] width 181 height 16
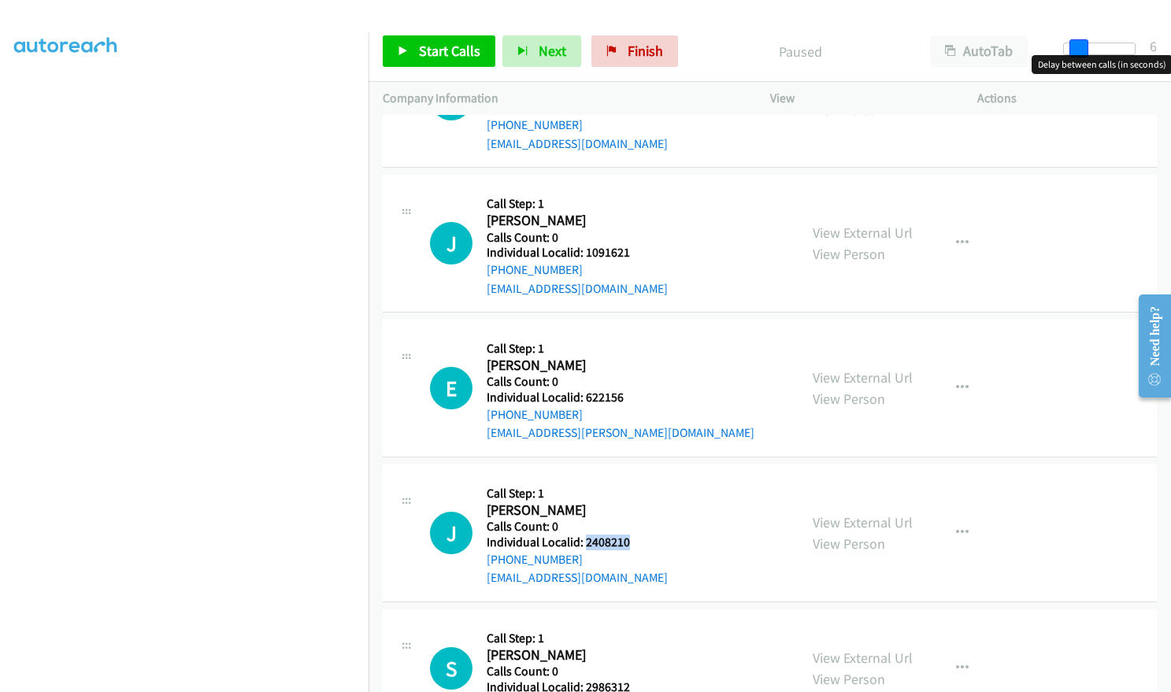
drag, startPoint x: 1069, startPoint y: 46, endPoint x: 1081, endPoint y: 46, distance: 12.6
click at [1081, 46] on span at bounding box center [1079, 48] width 19 height 19
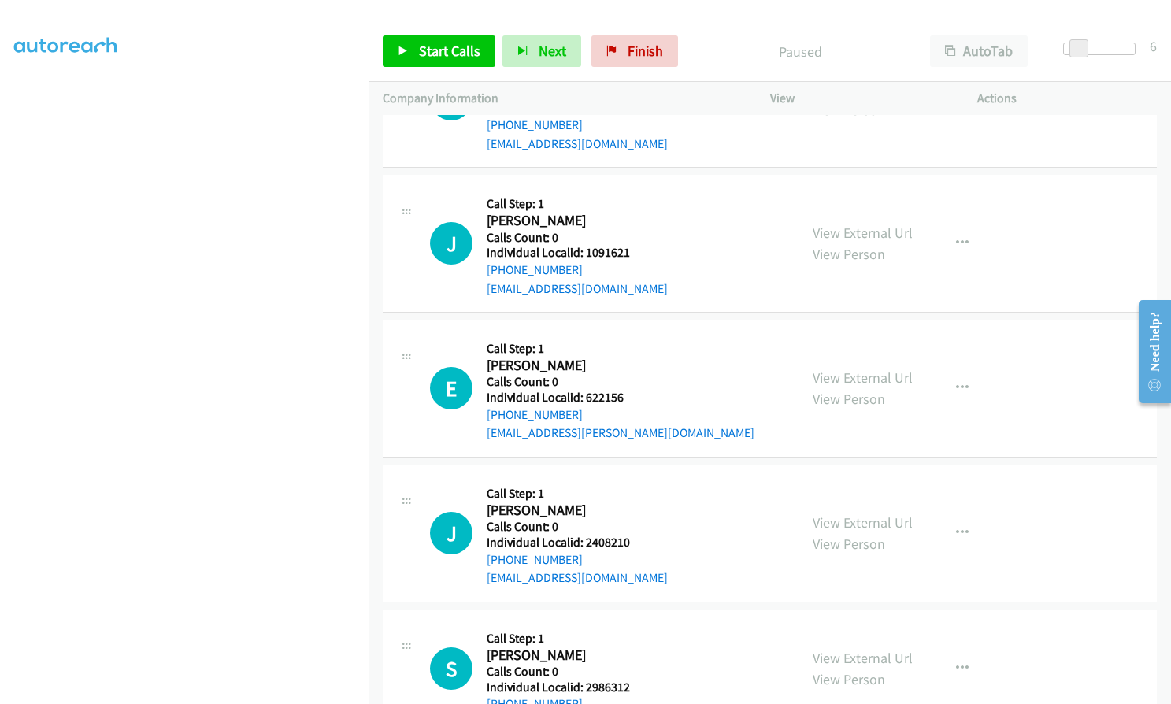
click at [1020, 16] on div at bounding box center [578, 30] width 1157 height 61
click at [429, 47] on span "Start Calls" at bounding box center [449, 51] width 61 height 18
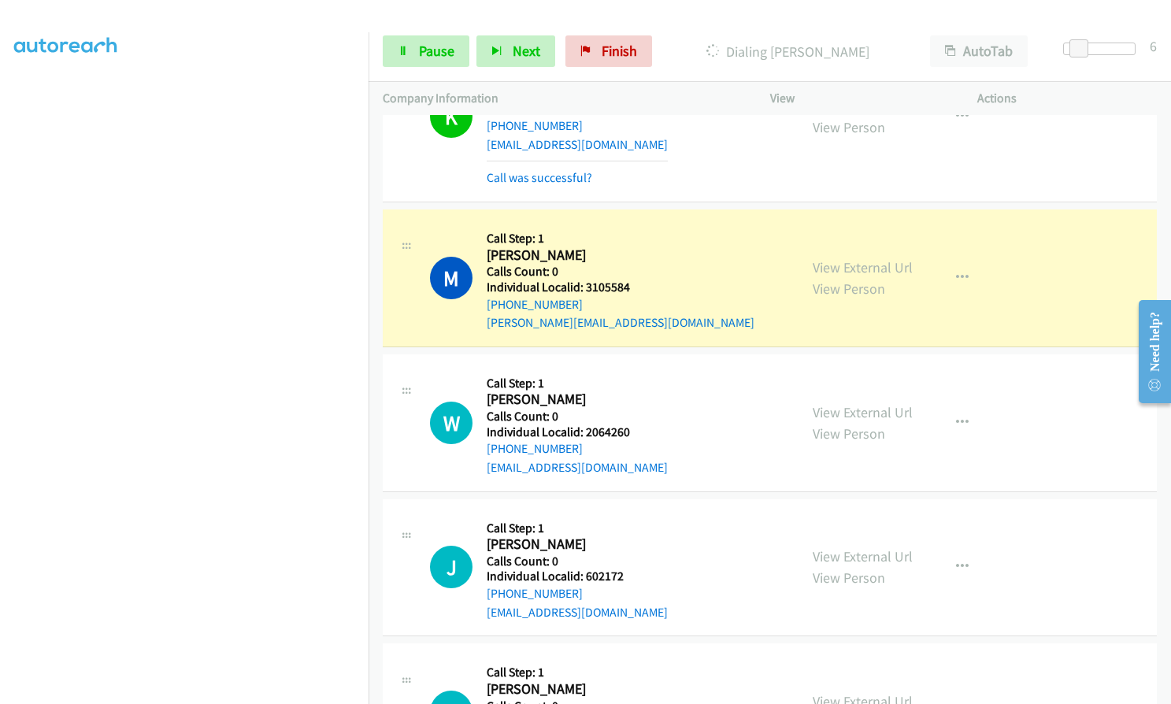
scroll to position [0, 0]
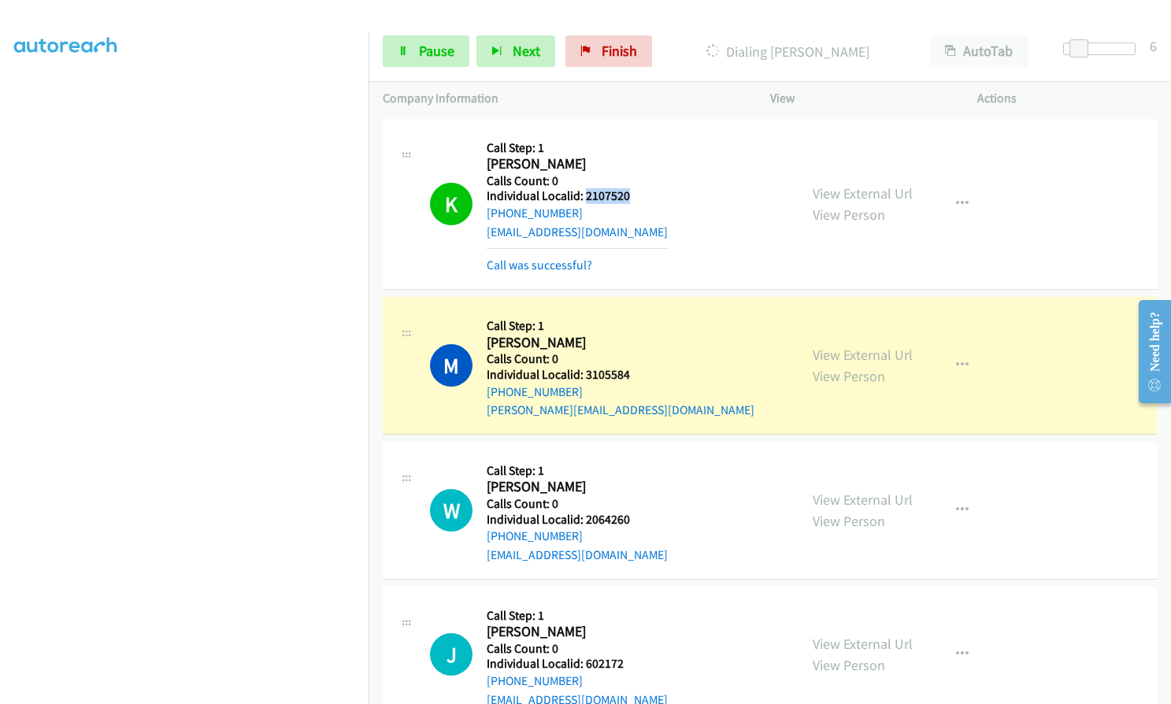
drag, startPoint x: 585, startPoint y: 194, endPoint x: 630, endPoint y: 194, distance: 44.9
click at [630, 194] on h5 "Individual Localid: 2107520" at bounding box center [577, 196] width 181 height 16
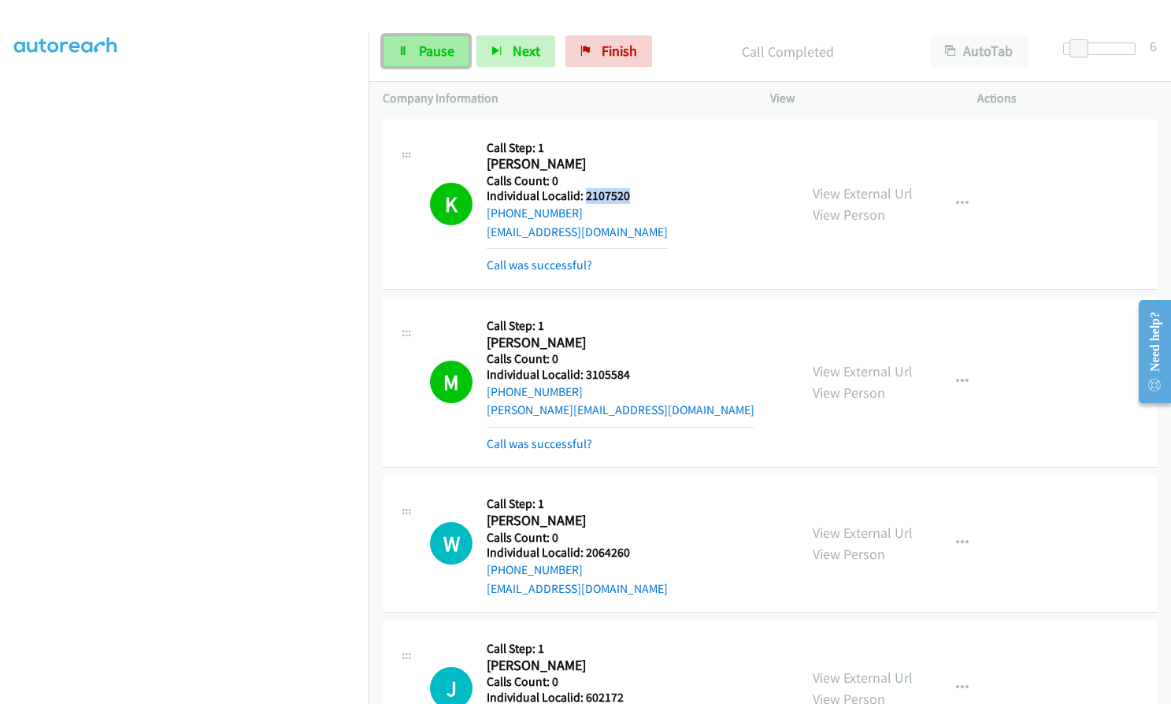
click at [433, 57] on span "Pause" at bounding box center [436, 51] width 35 height 18
click at [456, 52] on span "Start Calls" at bounding box center [449, 51] width 61 height 18
drag, startPoint x: 581, startPoint y: 375, endPoint x: 630, endPoint y: 373, distance: 48.9
click at [630, 373] on h5 "Individual Localid: 3105584" at bounding box center [621, 375] width 268 height 16
click at [956, 377] on icon "button" at bounding box center [962, 382] width 13 height 13
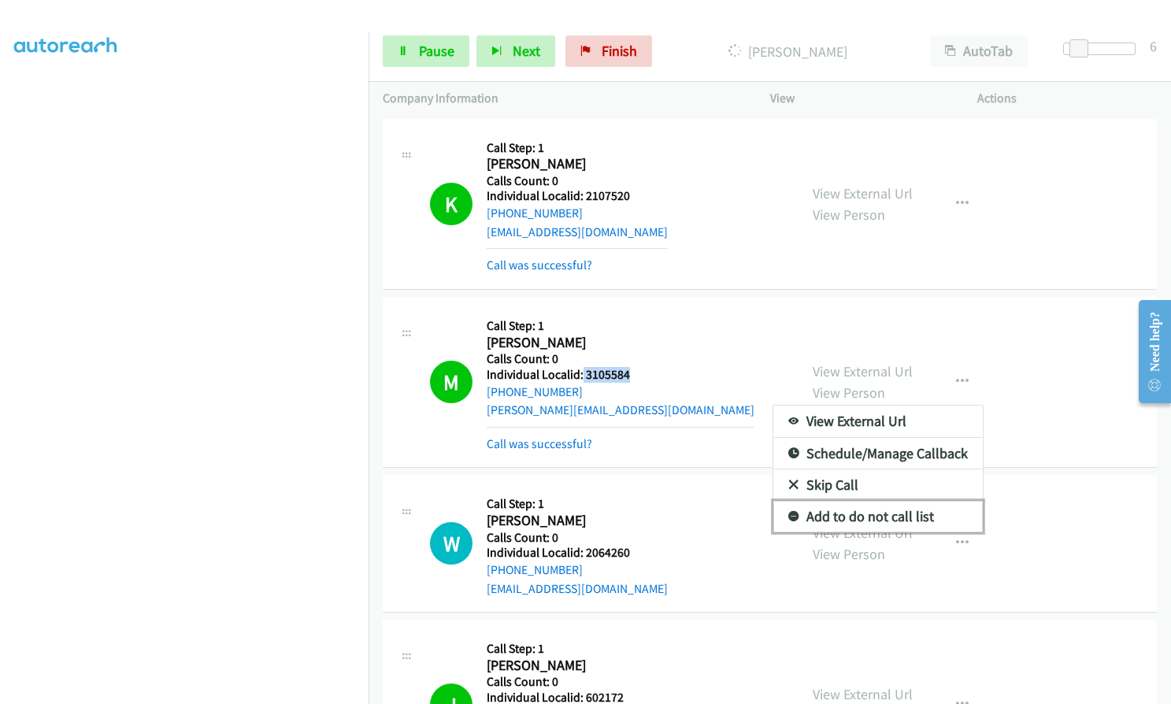
click at [791, 513] on icon at bounding box center [793, 517] width 11 height 11
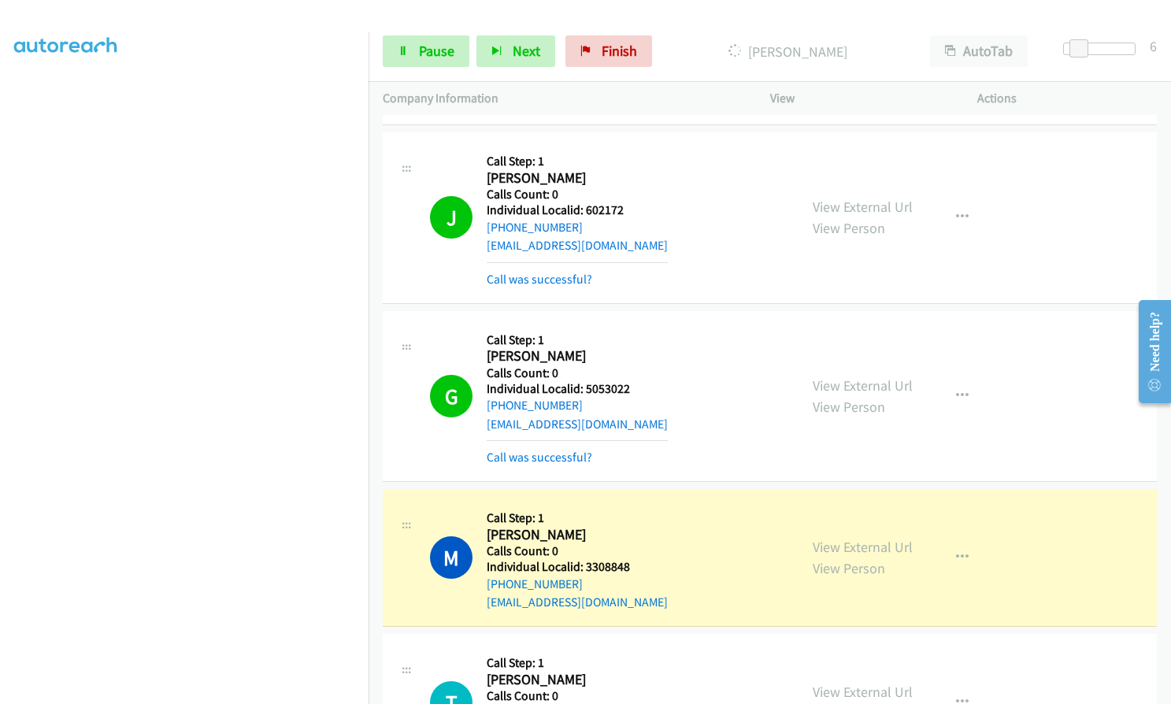
scroll to position [492, 0]
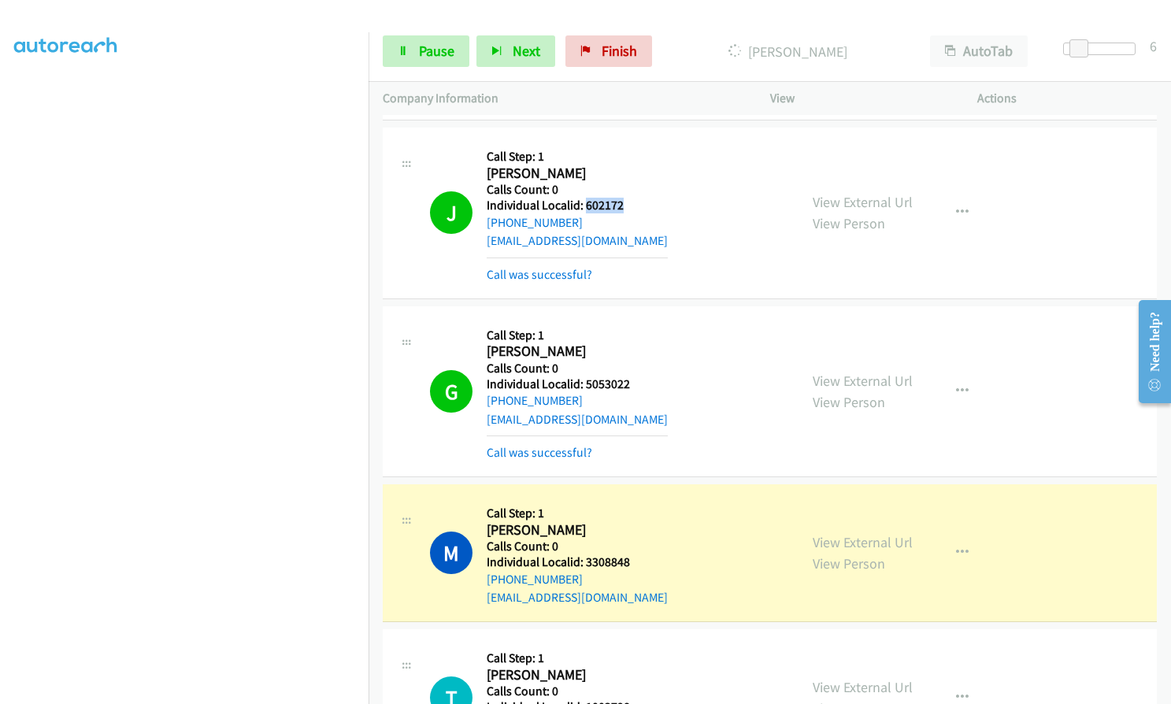
drag, startPoint x: 584, startPoint y: 220, endPoint x: 629, endPoint y: 206, distance: 46.9
click at [629, 206] on h5 "Individual Localid: 602172" at bounding box center [577, 206] width 181 height 16
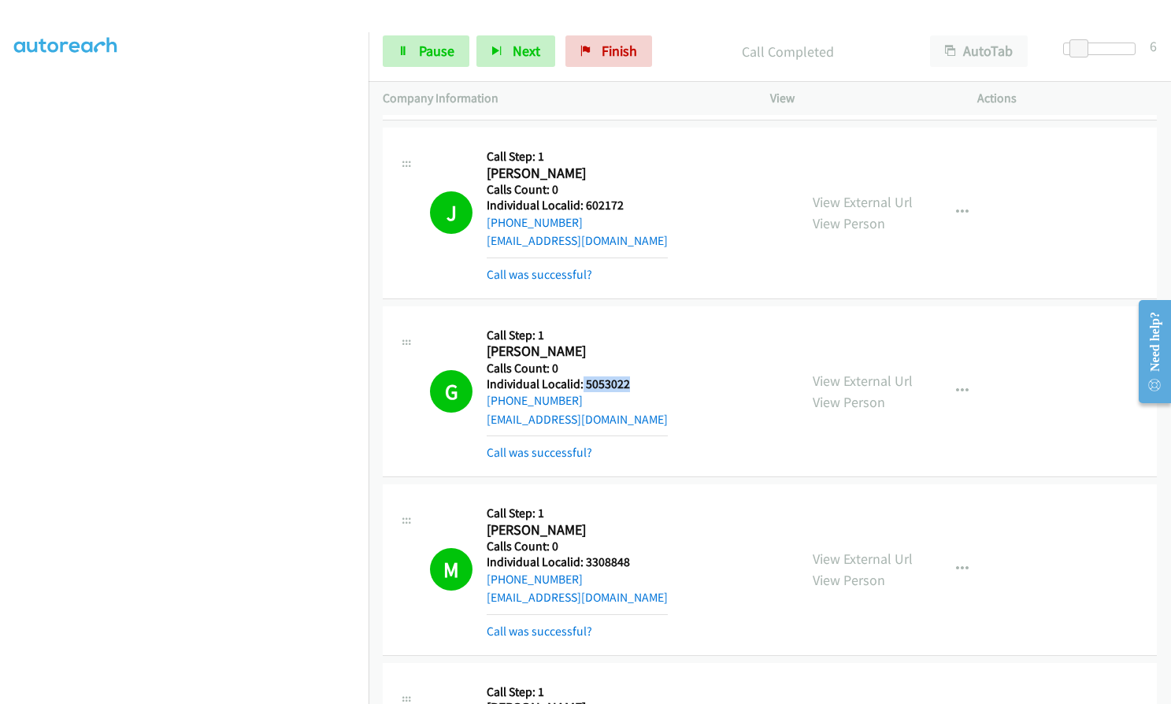
drag, startPoint x: 580, startPoint y: 381, endPoint x: 629, endPoint y: 381, distance: 48.8
click at [629, 381] on h5 "Individual Localid: 5053022" at bounding box center [577, 384] width 181 height 16
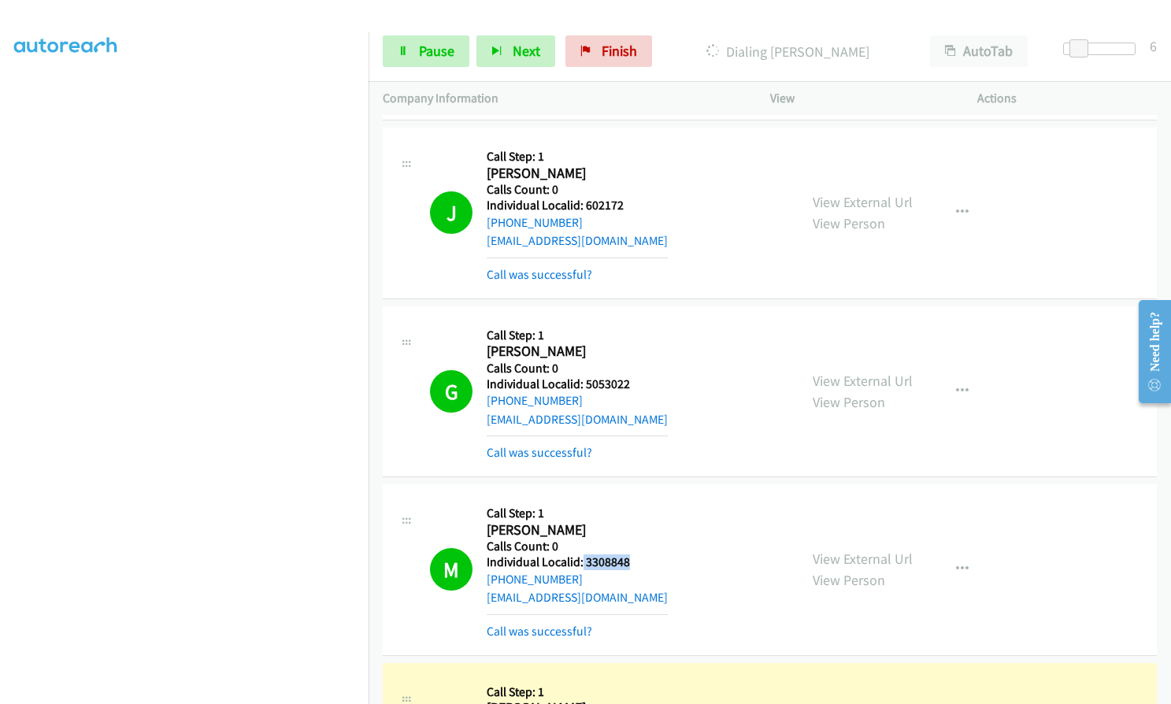
drag, startPoint x: 581, startPoint y: 558, endPoint x: 632, endPoint y: 559, distance: 51.2
click at [632, 559] on h5 "Individual Localid: 3308848" at bounding box center [577, 563] width 181 height 16
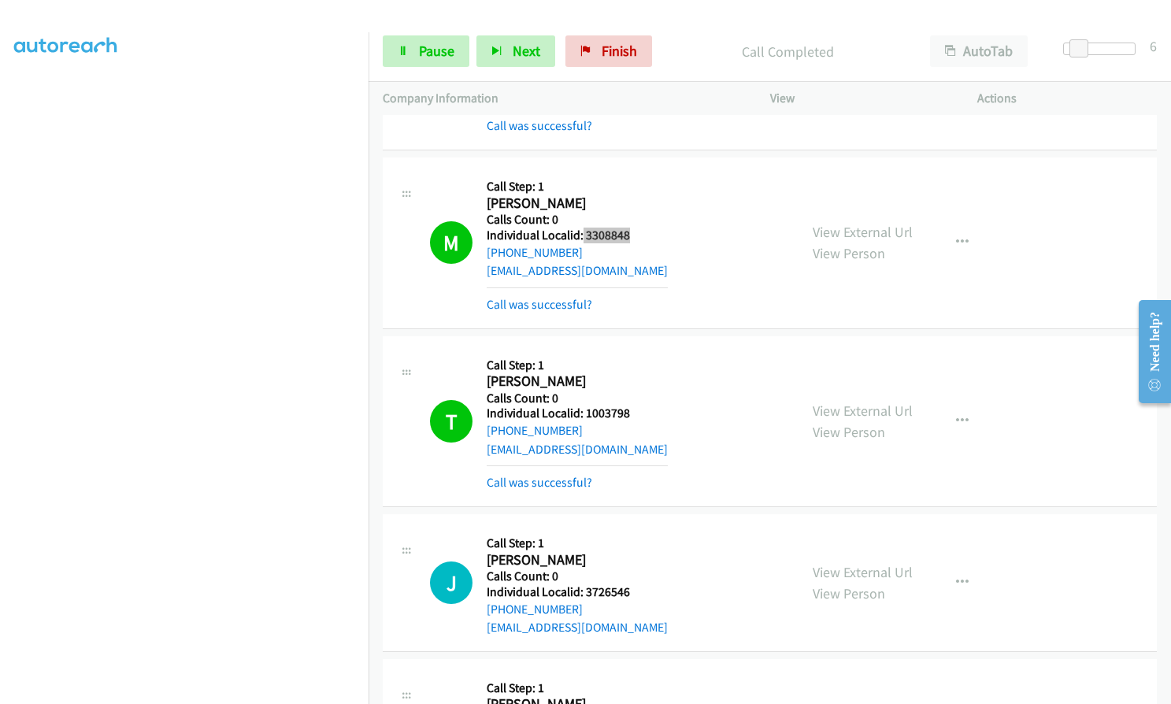
scroll to position [827, 0]
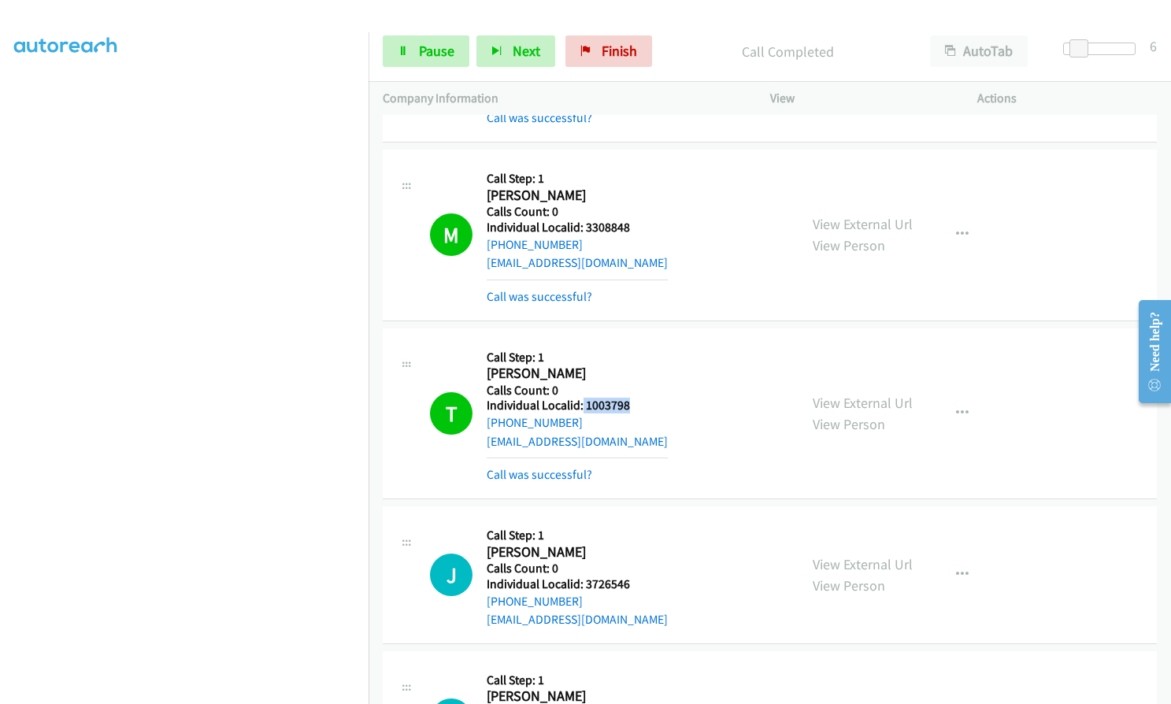
drag, startPoint x: 582, startPoint y: 408, endPoint x: 623, endPoint y: 410, distance: 41.0
click at [650, 408] on div "T Callback Scheduled Call Step: 1 Terri Mc Cormick America/New_York Calls Count…" at bounding box center [607, 414] width 354 height 142
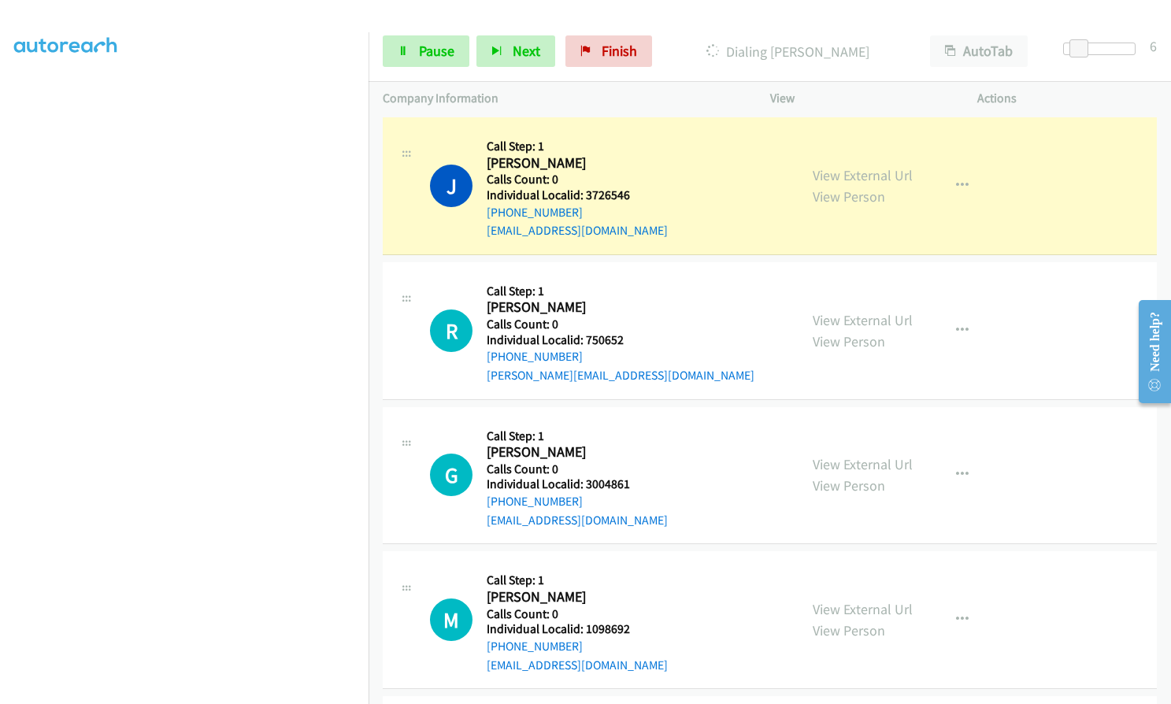
scroll to position [1221, 0]
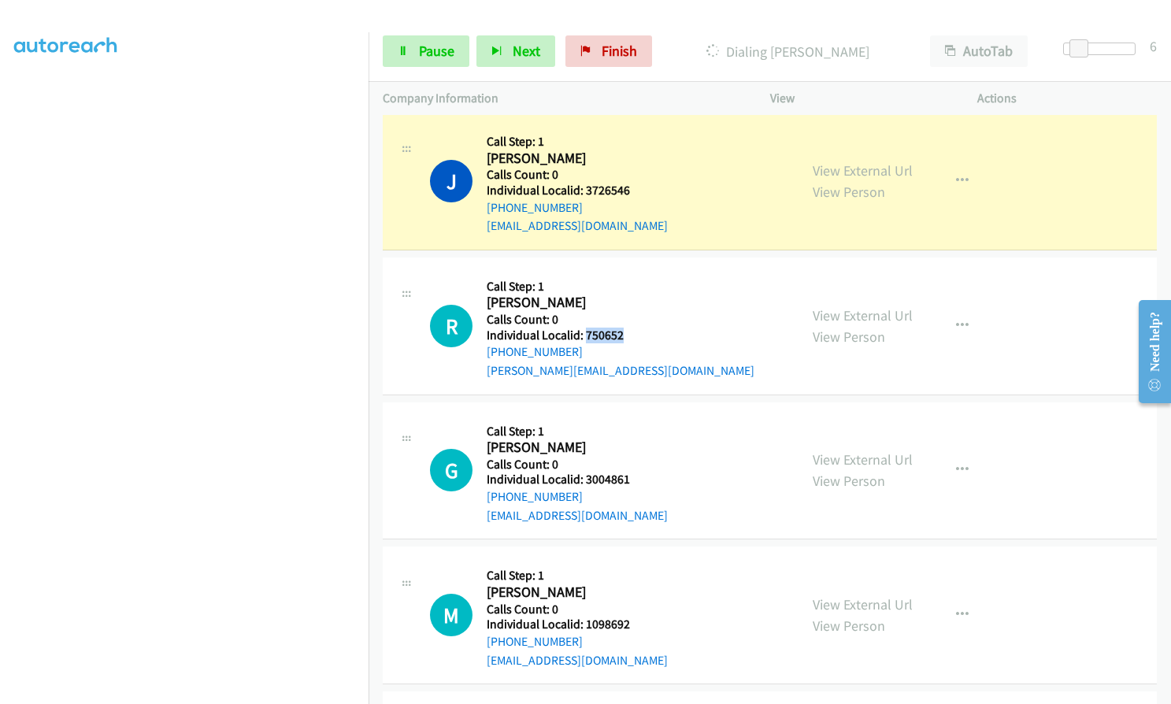
drag, startPoint x: 584, startPoint y: 332, endPoint x: 629, endPoint y: 334, distance: 44.1
click at [629, 334] on h5 "Individual Localid: 750652" at bounding box center [621, 336] width 268 height 16
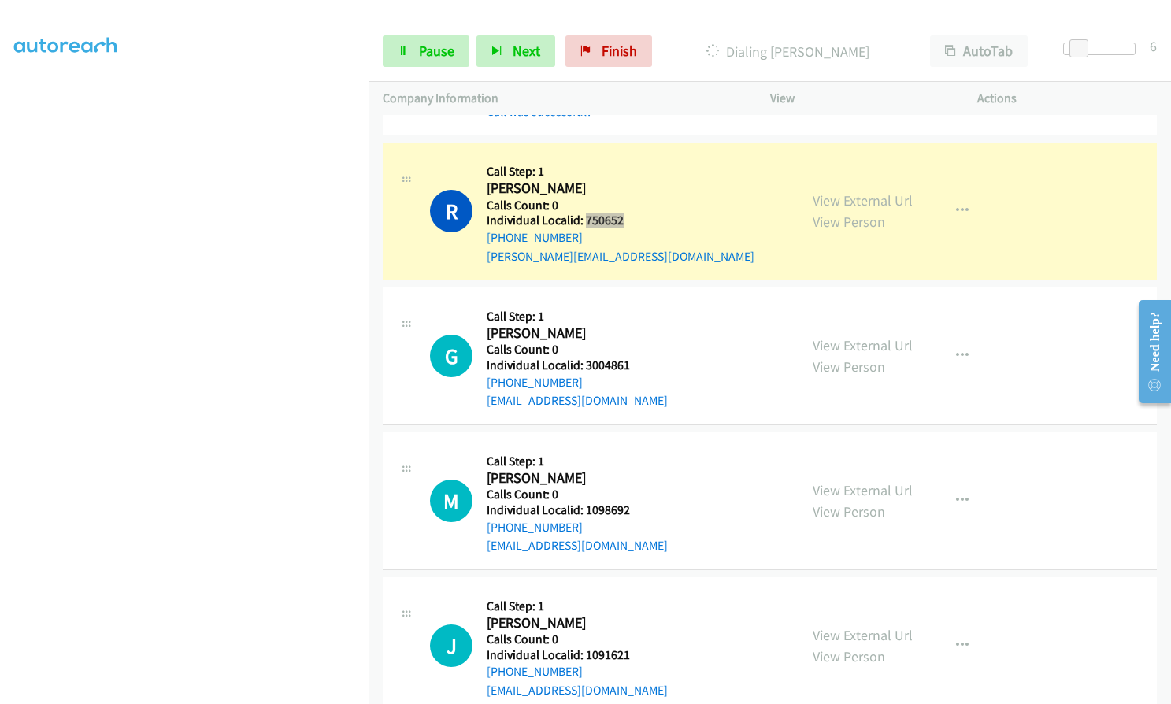
scroll to position [1418, 0]
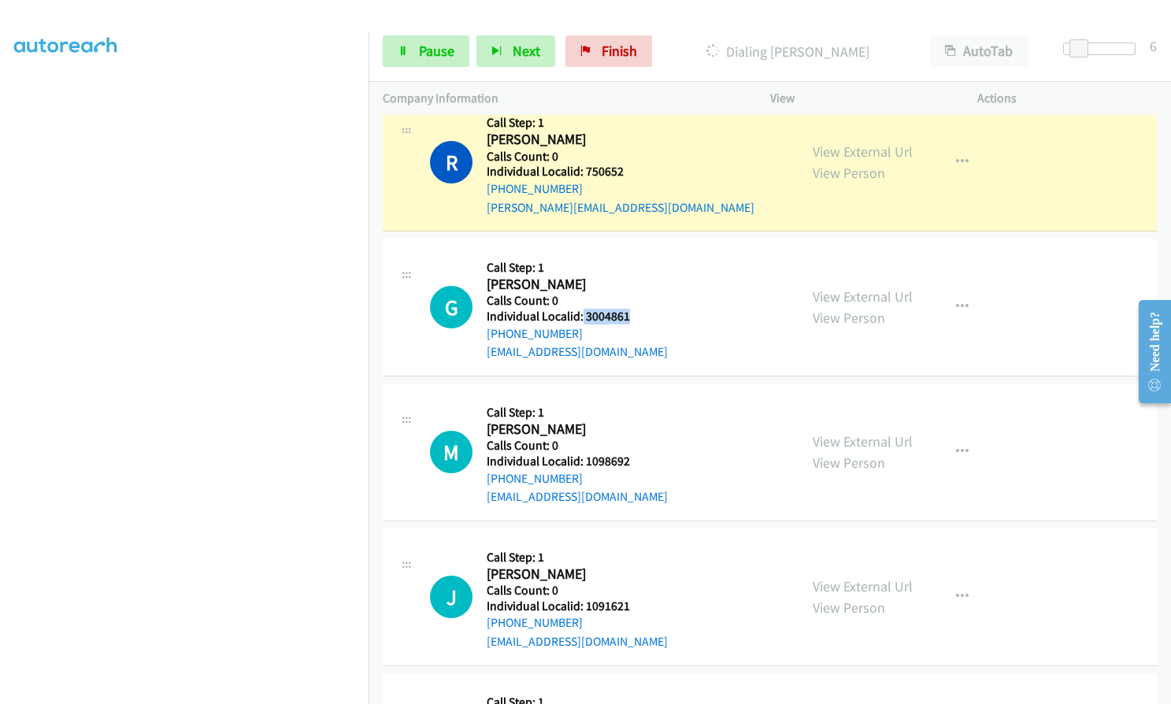
drag, startPoint x: 582, startPoint y: 317, endPoint x: 632, endPoint y: 317, distance: 49.6
click at [632, 317] on h5 "Individual Localid: 3004861" at bounding box center [577, 317] width 181 height 16
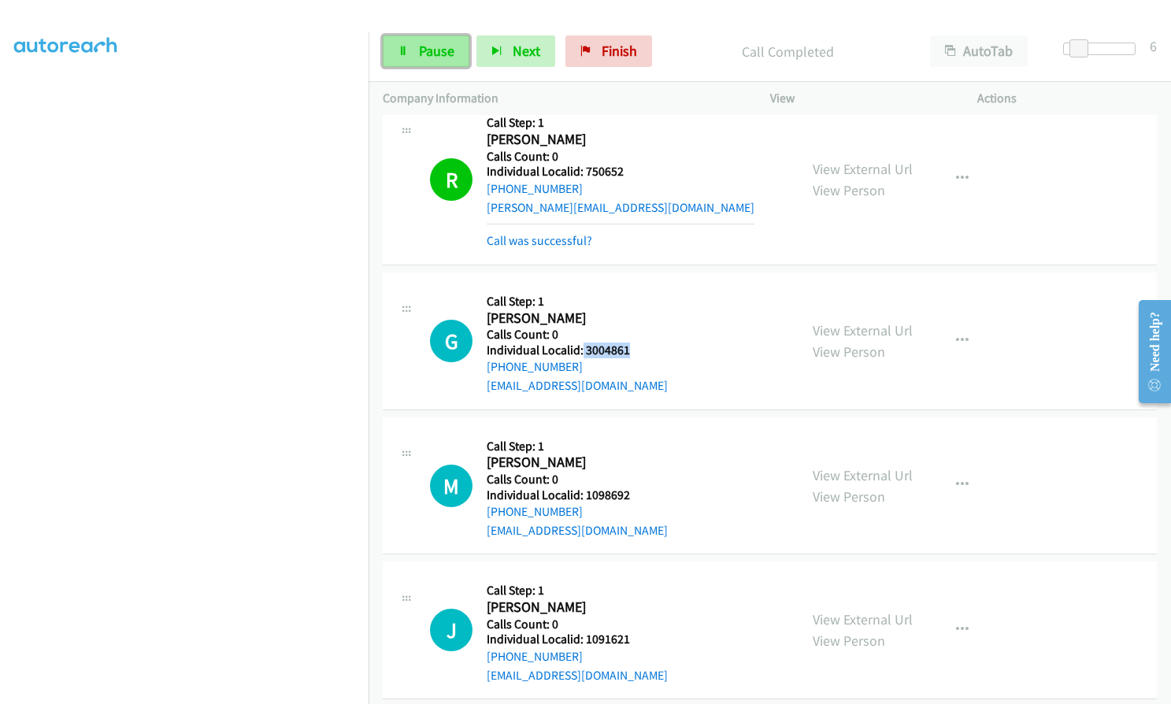
click at [425, 64] on link "Pause" at bounding box center [426, 51] width 87 height 32
click at [428, 46] on span "Start Calls" at bounding box center [449, 51] width 61 height 18
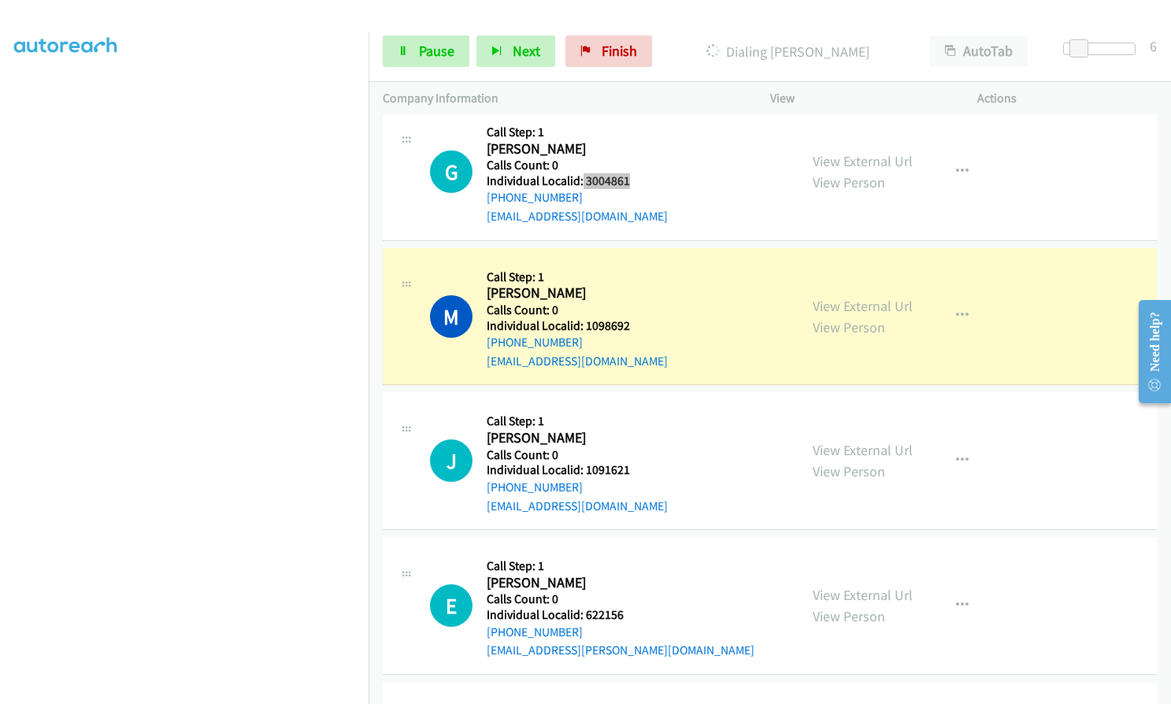
scroll to position [1654, 0]
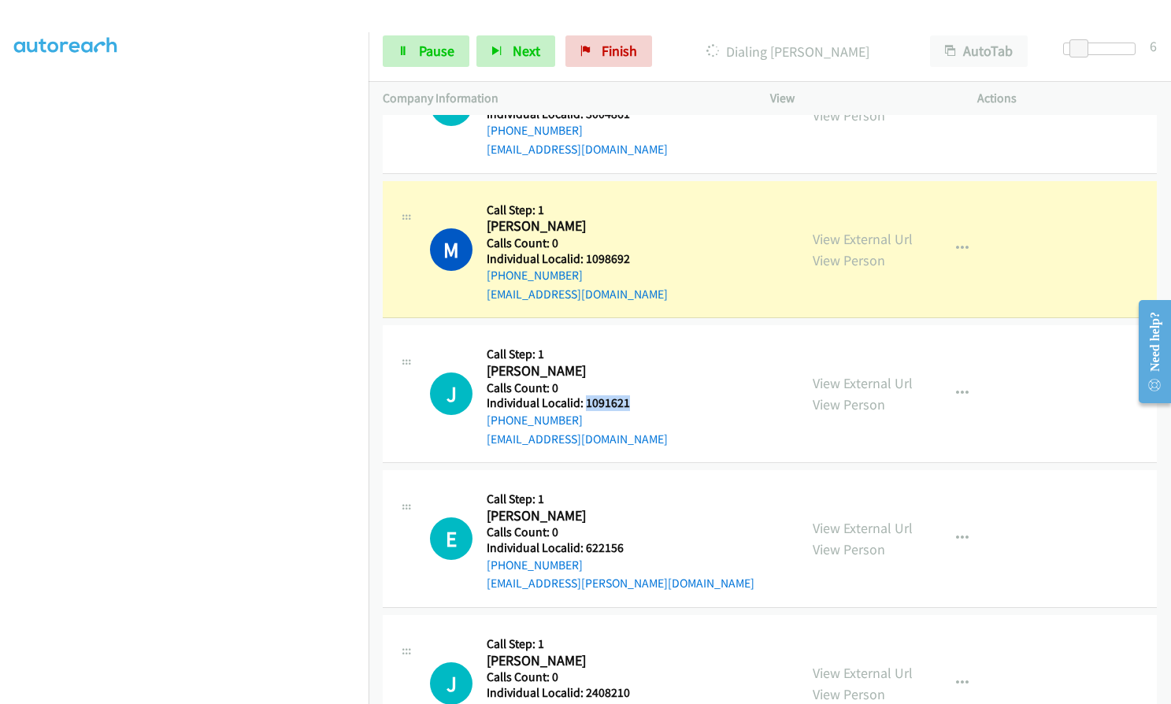
drag, startPoint x: 584, startPoint y: 404, endPoint x: 631, endPoint y: 403, distance: 46.5
click at [631, 403] on h5 "Individual Localid: 1091621" at bounding box center [577, 403] width 181 height 16
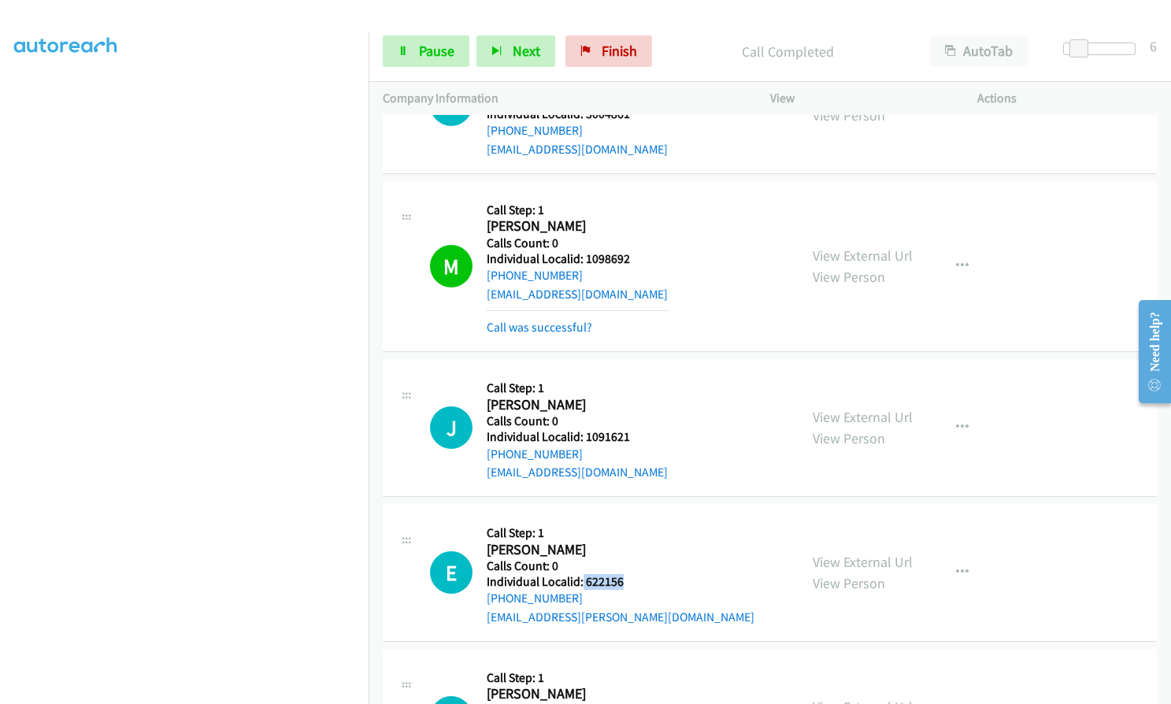
drag, startPoint x: 582, startPoint y: 581, endPoint x: 626, endPoint y: 580, distance: 44.1
click at [626, 580] on h5 "Individual Localid: 622156" at bounding box center [621, 582] width 268 height 16
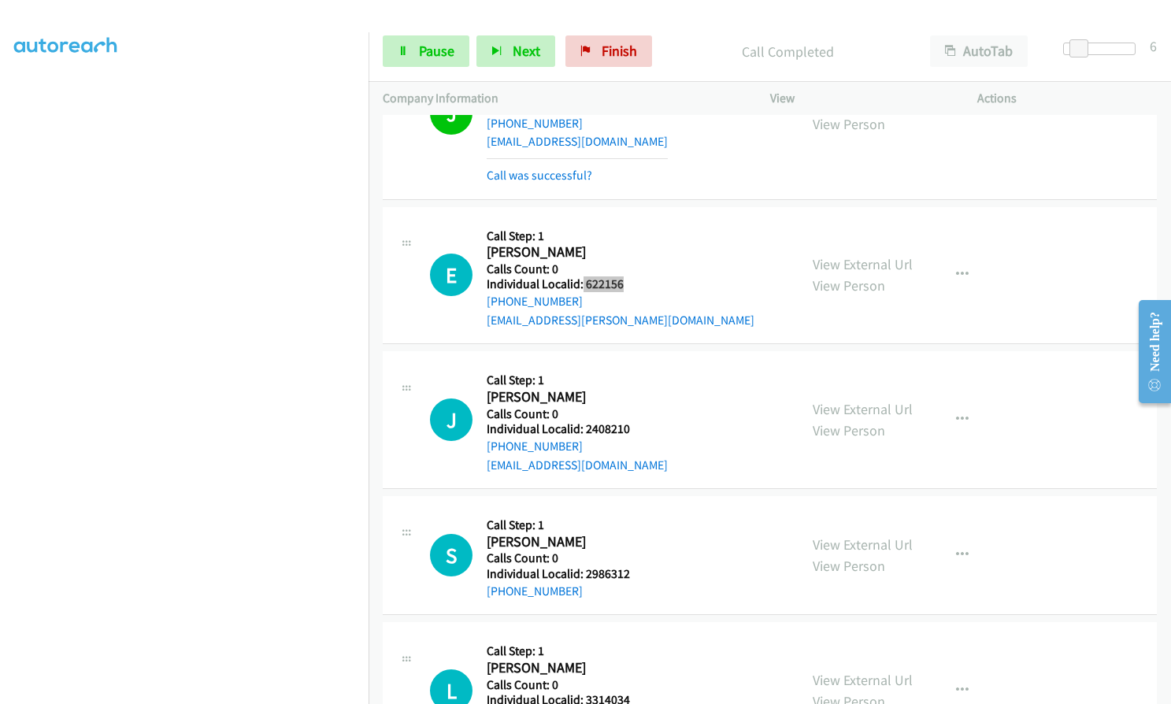
scroll to position [1989, 0]
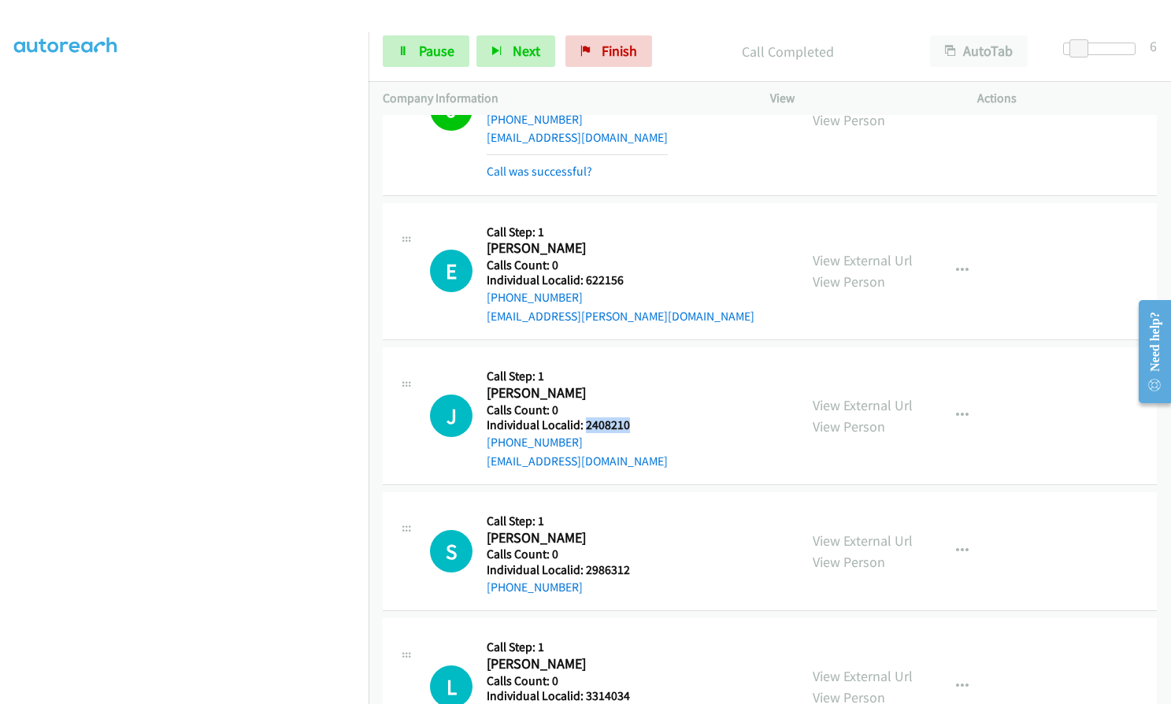
drag, startPoint x: 583, startPoint y: 422, endPoint x: 635, endPoint y: 420, distance: 52.0
click at [635, 420] on h5 "Individual Localid: 2408210" at bounding box center [577, 425] width 181 height 16
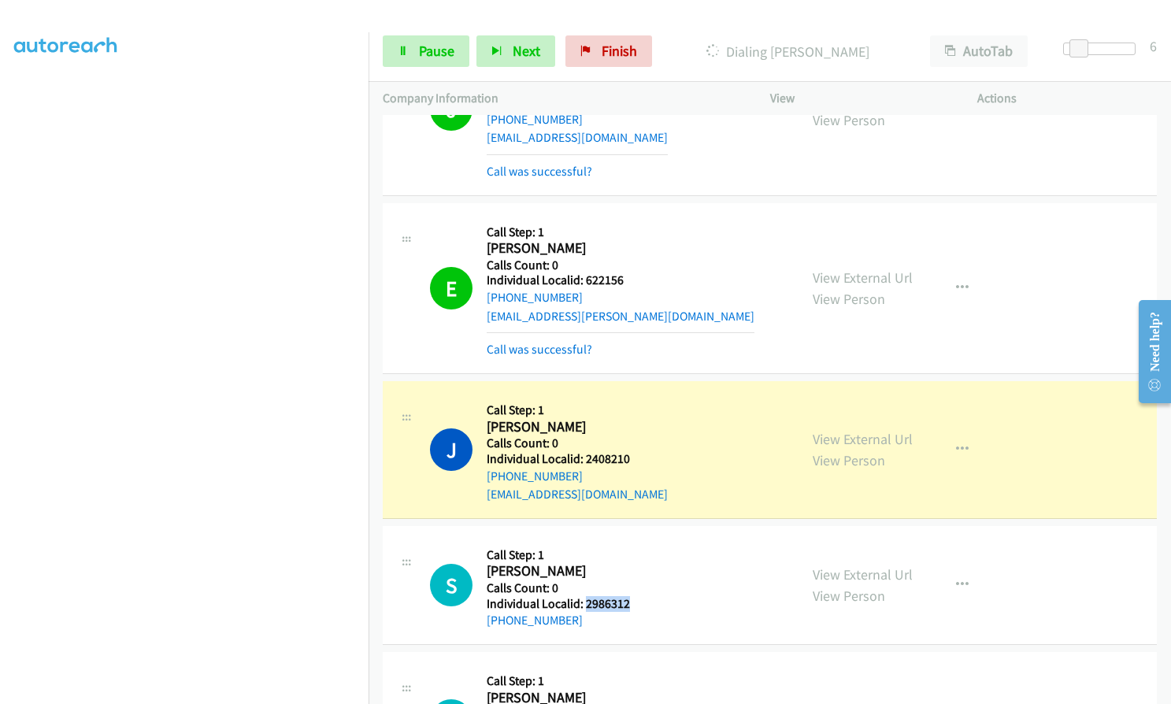
drag, startPoint x: 584, startPoint y: 604, endPoint x: 634, endPoint y: 604, distance: 50.4
click at [634, 604] on h5 "Individual Localid: 2986312" at bounding box center [561, 604] width 149 height 16
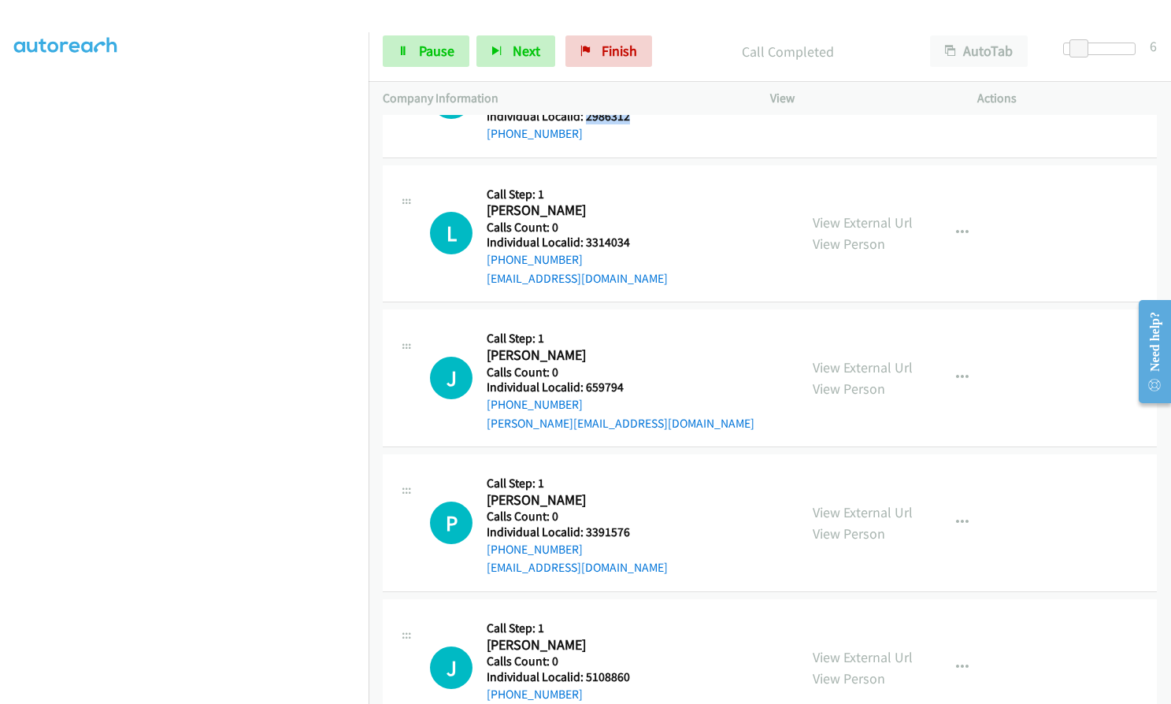
scroll to position [2540, 0]
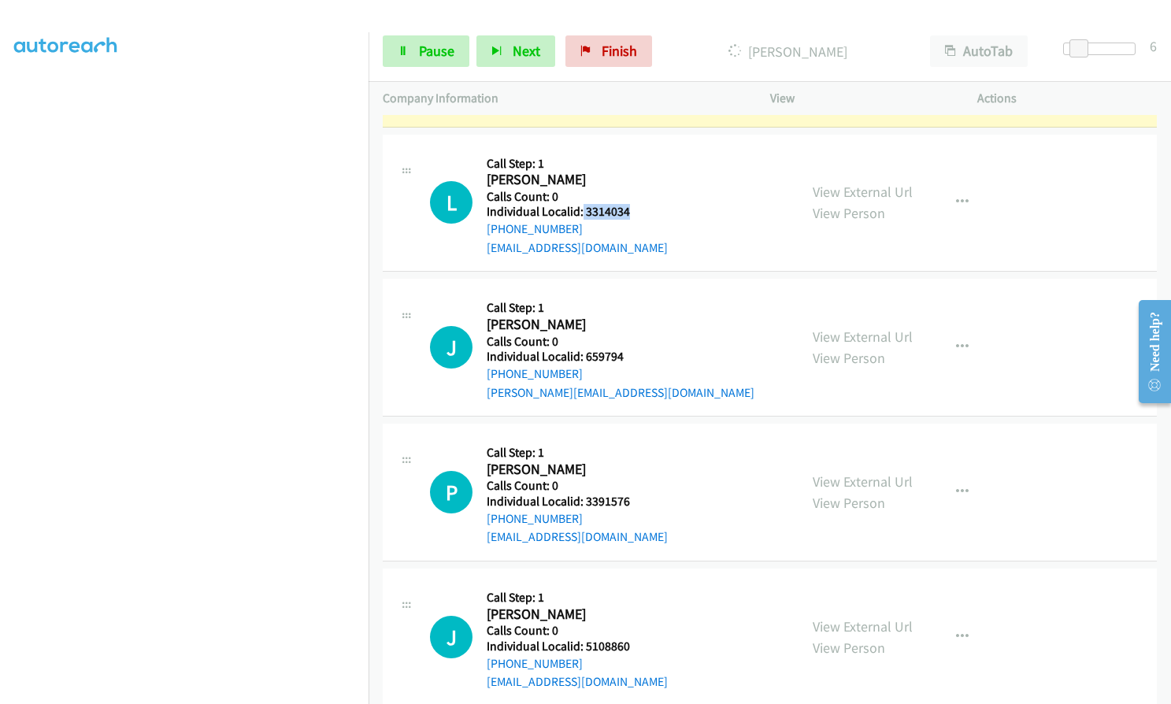
drag, startPoint x: 580, startPoint y: 211, endPoint x: 632, endPoint y: 210, distance: 51.2
click at [632, 210] on h5 "Individual Localid: 3314034" at bounding box center [577, 212] width 181 height 16
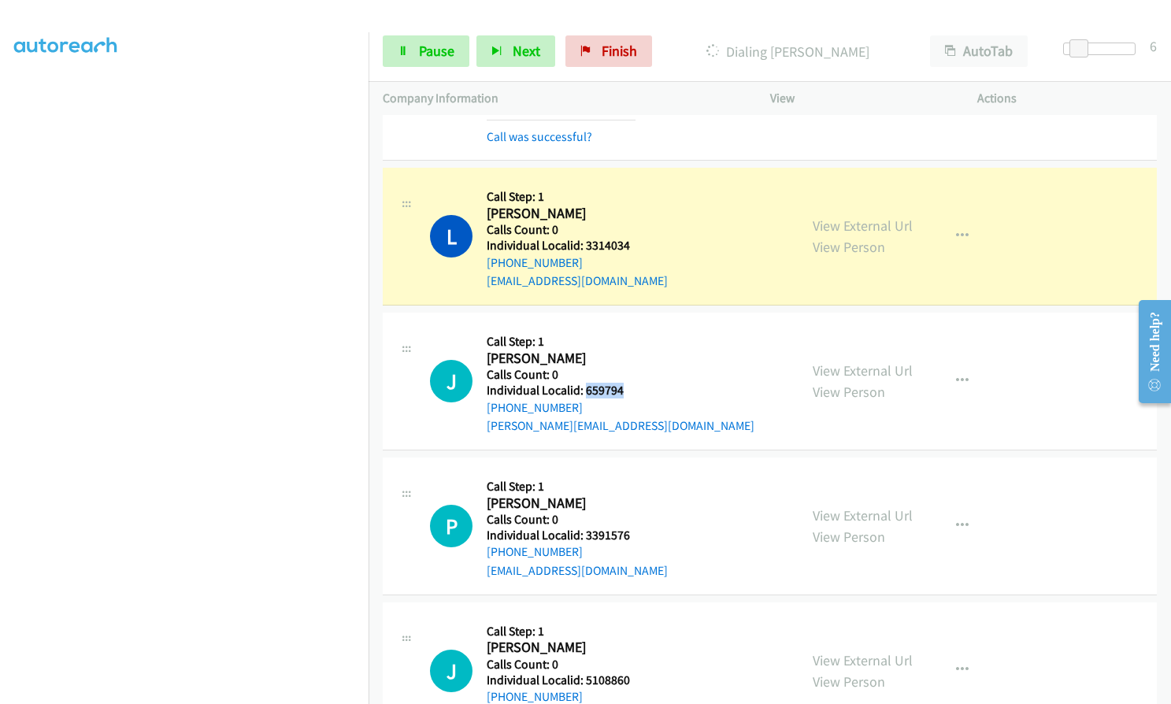
drag, startPoint x: 584, startPoint y: 389, endPoint x: 624, endPoint y: 389, distance: 40.2
click at [624, 389] on div "J Callback Scheduled Call Step: 1 Jeremy Simmons America/Los_Angeles Calls Coun…" at bounding box center [607, 381] width 354 height 109
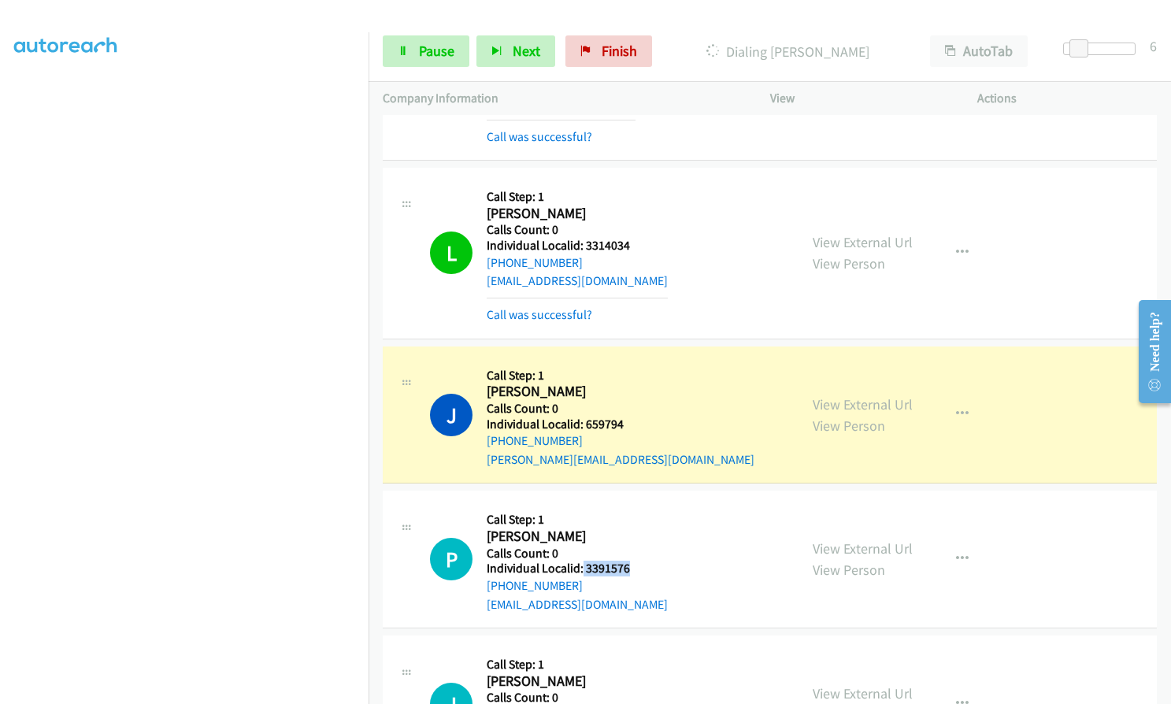
drag, startPoint x: 582, startPoint y: 562, endPoint x: 631, endPoint y: 562, distance: 48.8
click at [631, 562] on div "P Callback Scheduled Call Step: 1 Paul Roser America/Chicago Calls Count: 0 Ind…" at bounding box center [607, 559] width 354 height 109
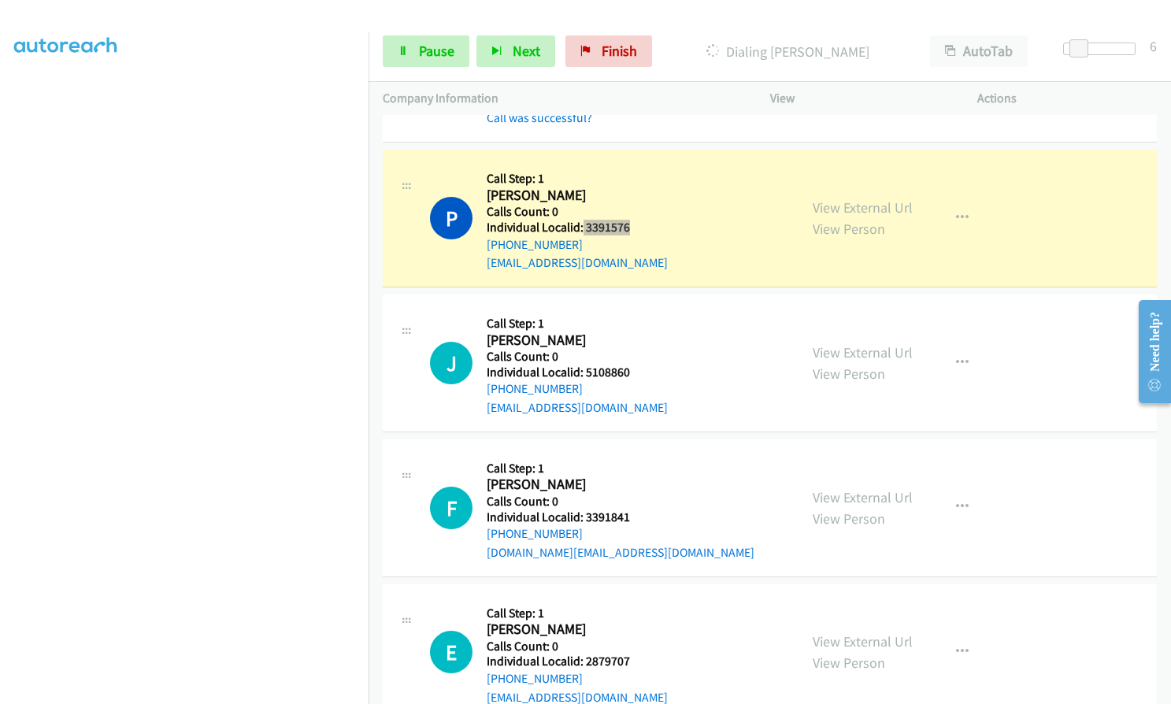
scroll to position [2973, 0]
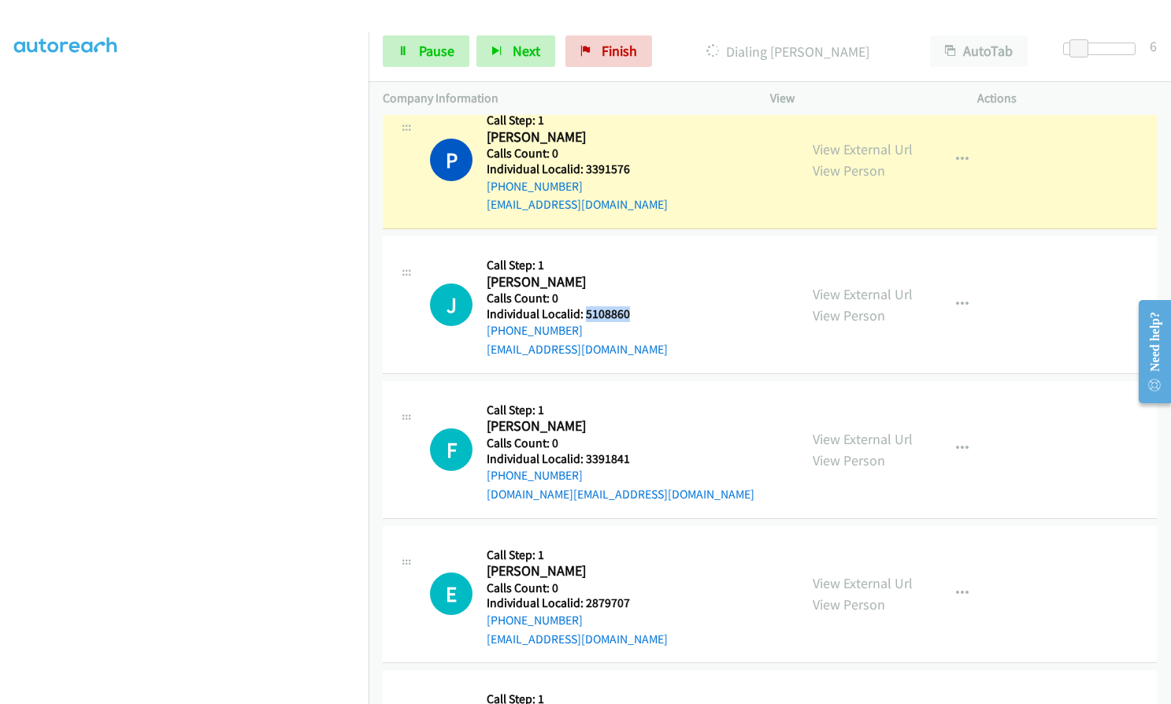
drag, startPoint x: 584, startPoint y: 317, endPoint x: 633, endPoint y: 313, distance: 49.1
click at [633, 313] on div "J Callback Scheduled Call Step: 1 Josh Green America/Los_Angeles Calls Count: 0…" at bounding box center [607, 304] width 354 height 109
drag, startPoint x: 584, startPoint y: 171, endPoint x: 625, endPoint y: 169, distance: 40.2
click at [630, 169] on div "P Callback Scheduled Call Step: 1 Paul Roser America/Chicago Calls Count: 0 Ind…" at bounding box center [607, 160] width 354 height 109
click at [443, 50] on span "Pause" at bounding box center [436, 51] width 35 height 18
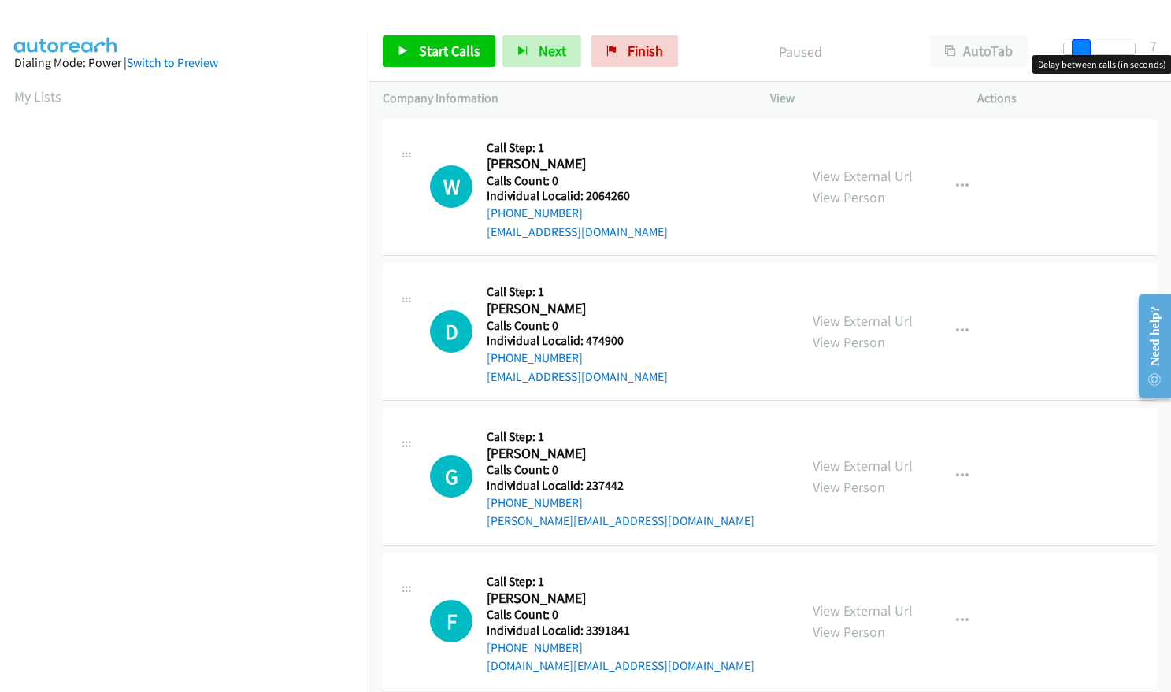
drag, startPoint x: 1070, startPoint y: 50, endPoint x: 1085, endPoint y: 47, distance: 16.1
click at [1085, 47] on span at bounding box center [1081, 48] width 19 height 19
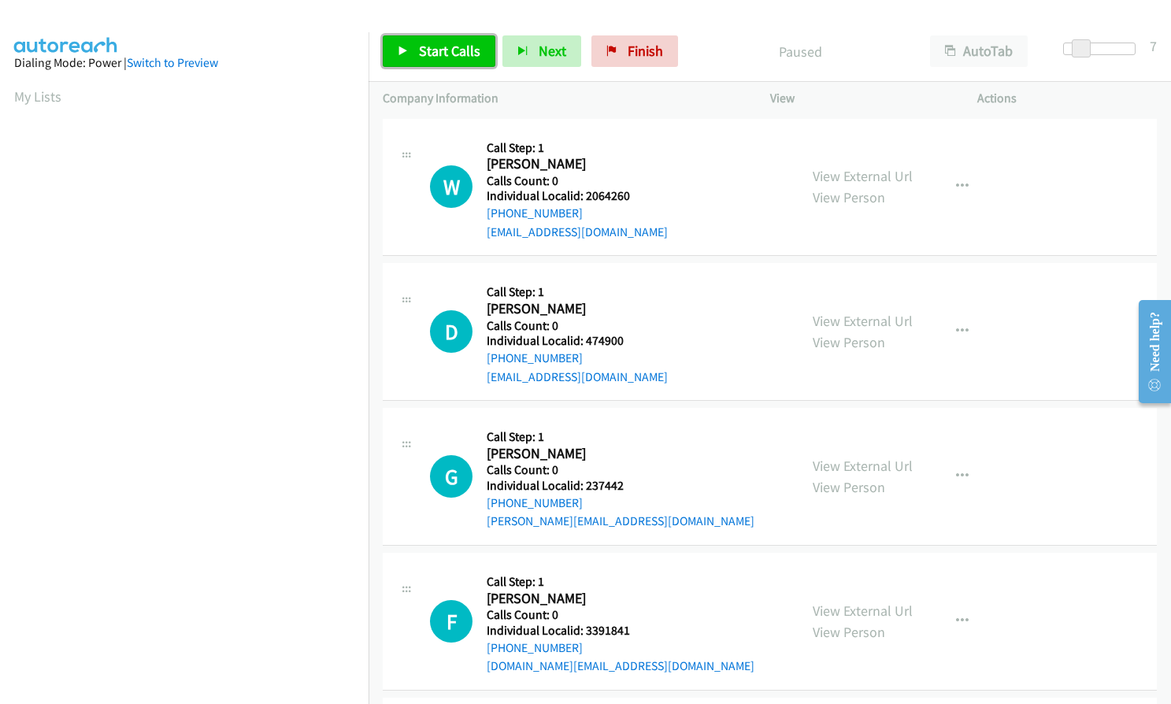
click at [439, 56] on span "Start Calls" at bounding box center [449, 51] width 61 height 18
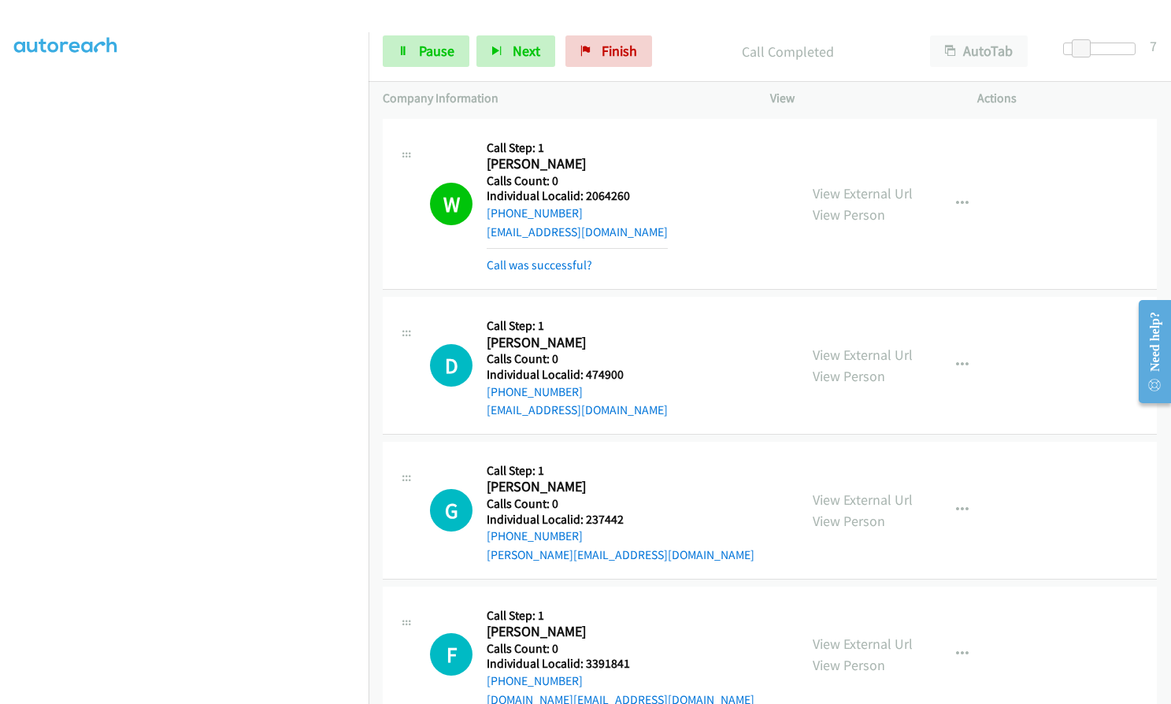
scroll to position [146, 0]
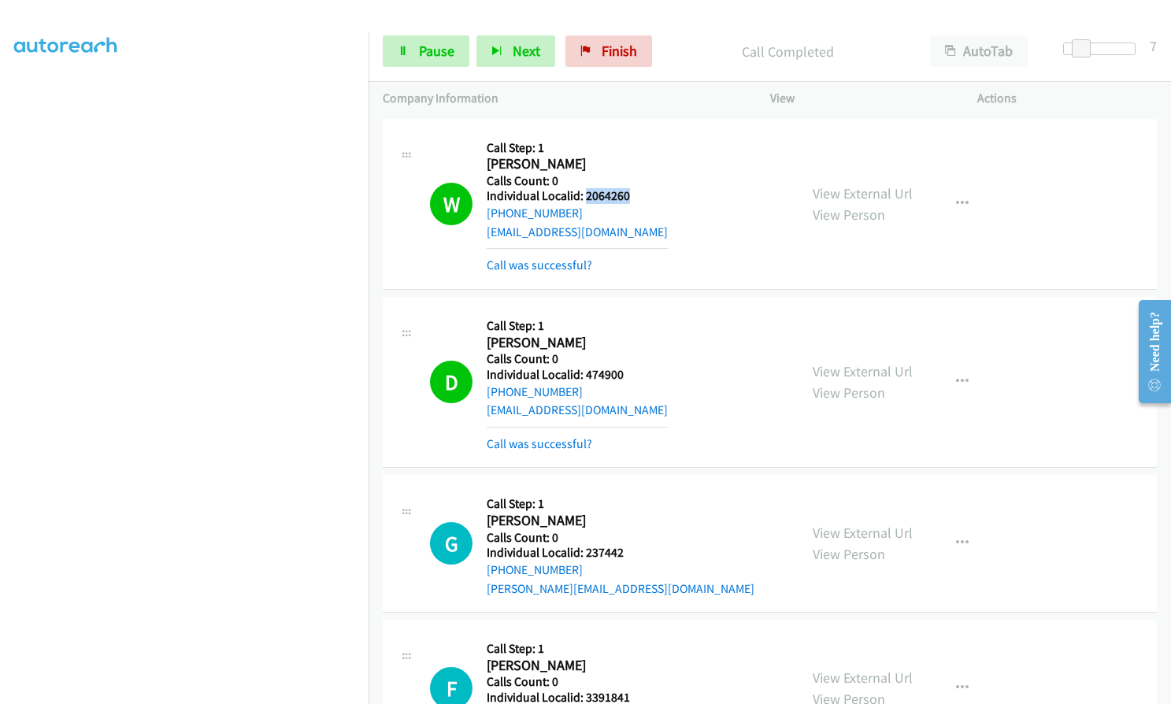
drag, startPoint x: 584, startPoint y: 195, endPoint x: 632, endPoint y: 194, distance: 48.1
click at [632, 194] on h5 "Individual Localid: 2064260" at bounding box center [577, 196] width 181 height 16
copy h5 "2064260"
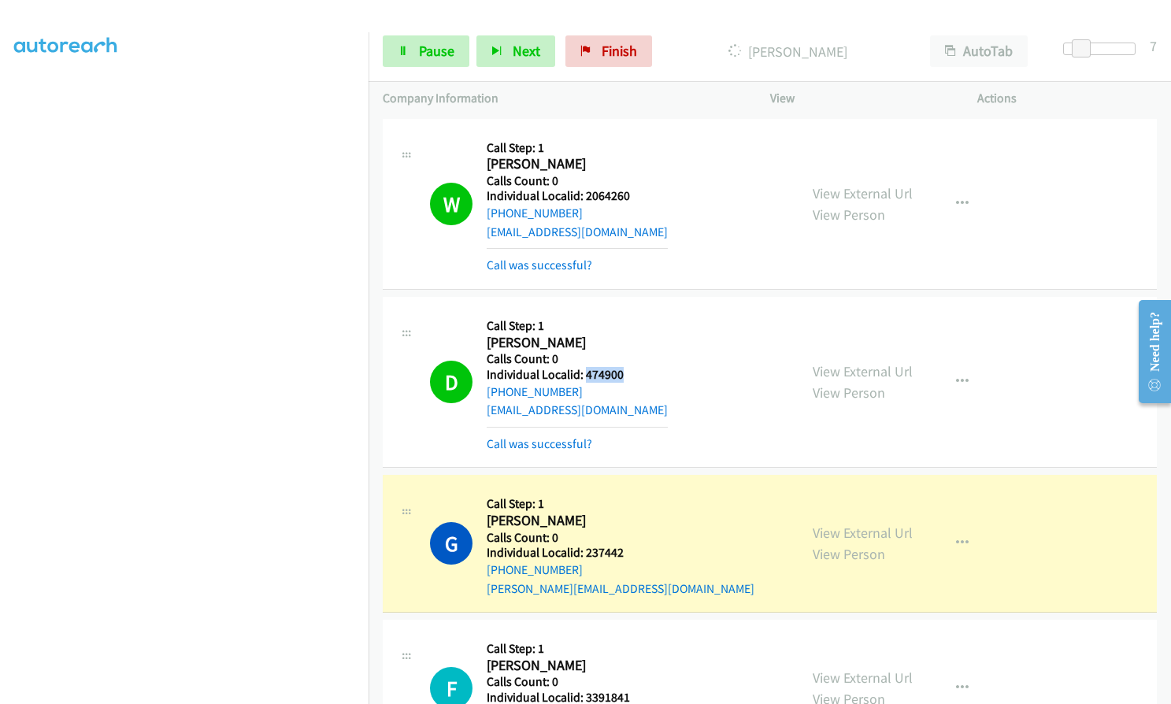
drag, startPoint x: 584, startPoint y: 373, endPoint x: 628, endPoint y: 371, distance: 43.3
click at [628, 371] on h5 "Individual Localid: 474900" at bounding box center [577, 375] width 181 height 16
copy h5 "474900"
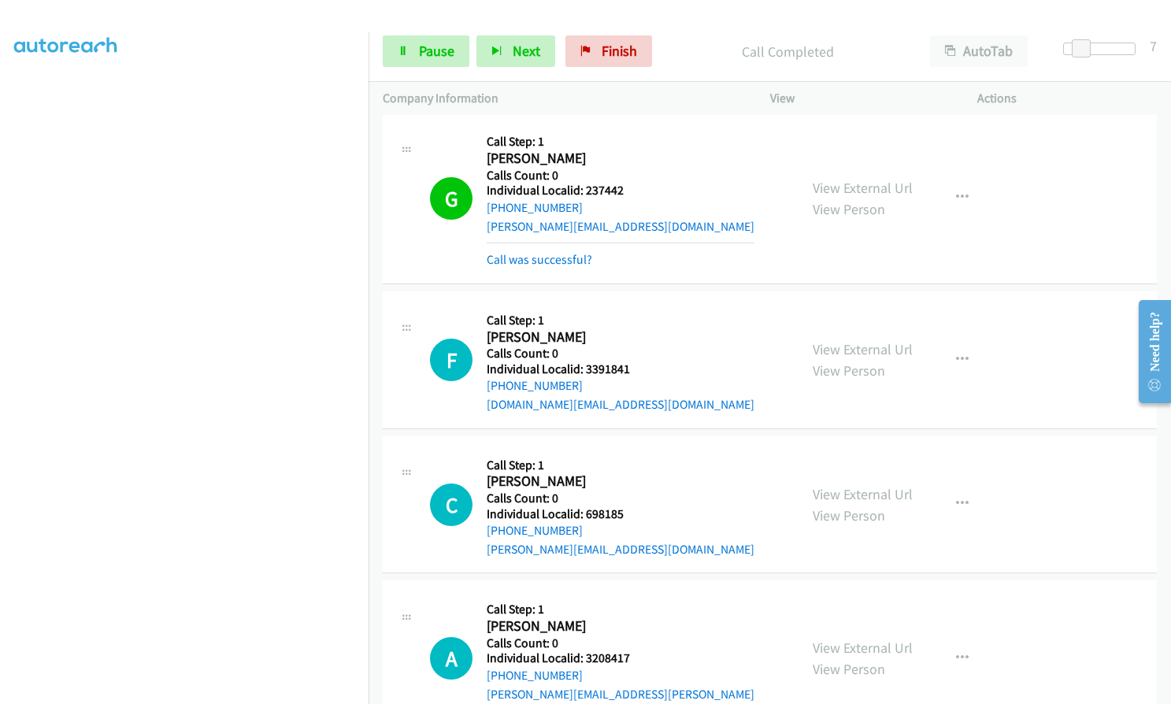
scroll to position [374, 0]
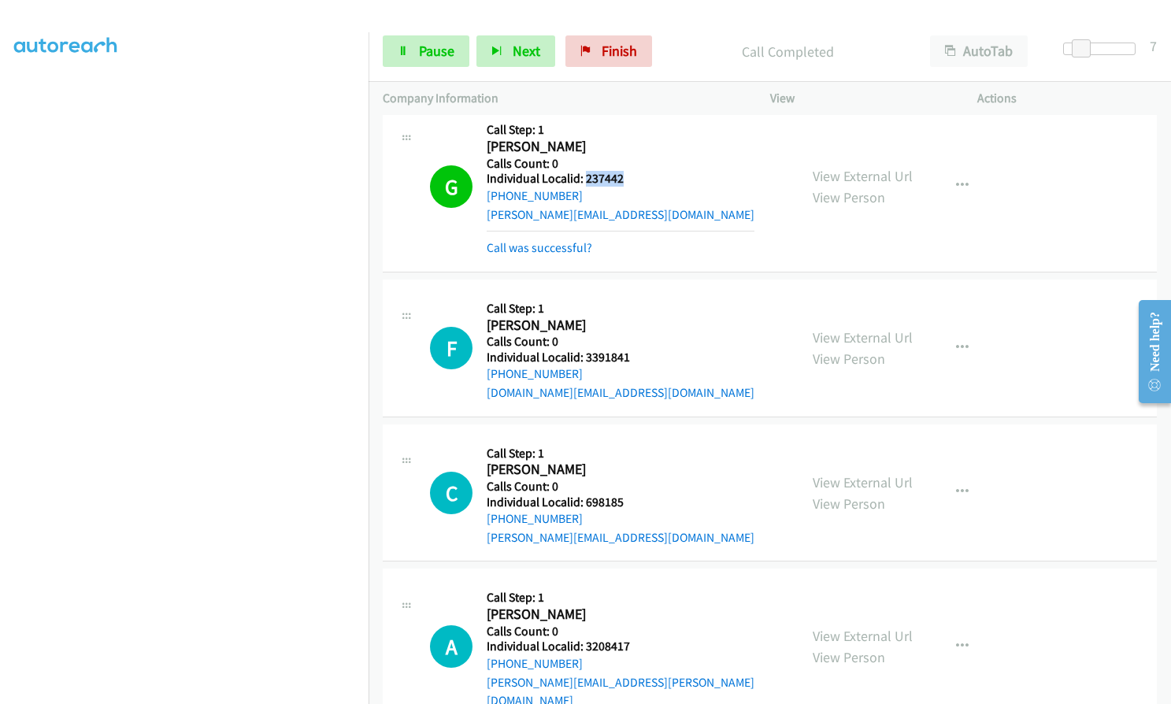
drag, startPoint x: 591, startPoint y: 180, endPoint x: 613, endPoint y: 180, distance: 22.1
click at [625, 180] on h5 "Individual Localid: 237442" at bounding box center [621, 179] width 268 height 16
copy h5 "237442"
drag, startPoint x: 585, startPoint y: 355, endPoint x: 621, endPoint y: 358, distance: 36.4
click at [642, 355] on h5 "Individual Localid: 3391841" at bounding box center [621, 358] width 268 height 16
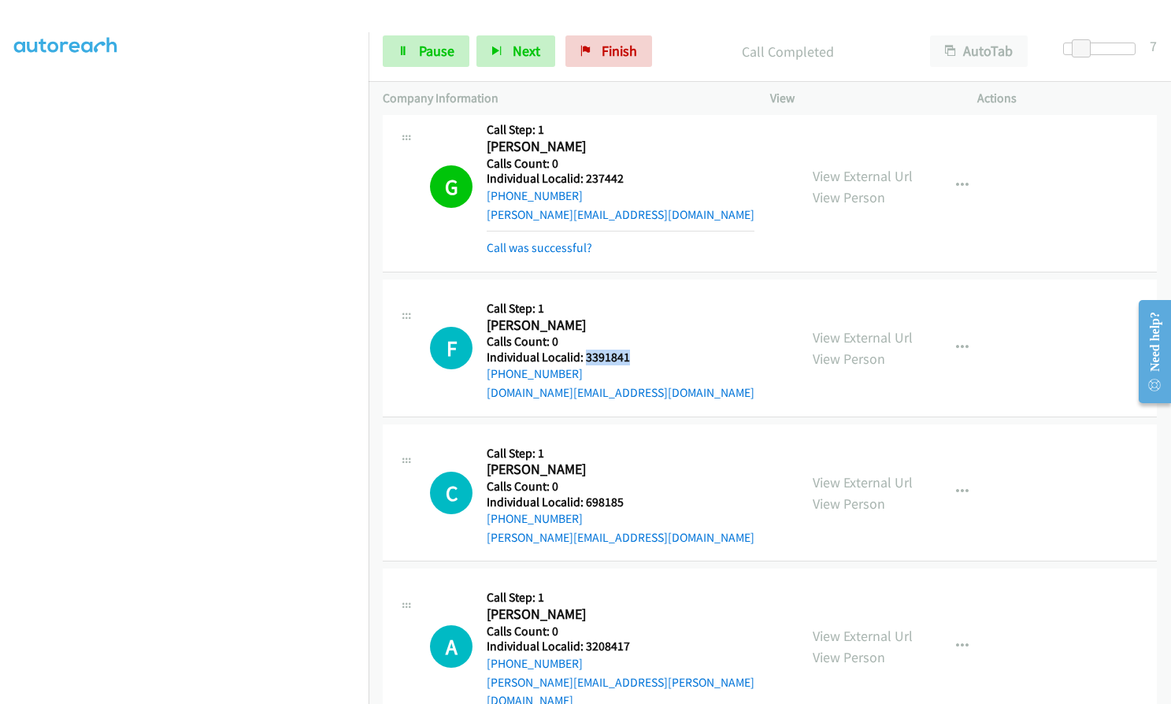
copy h5 "3391841"
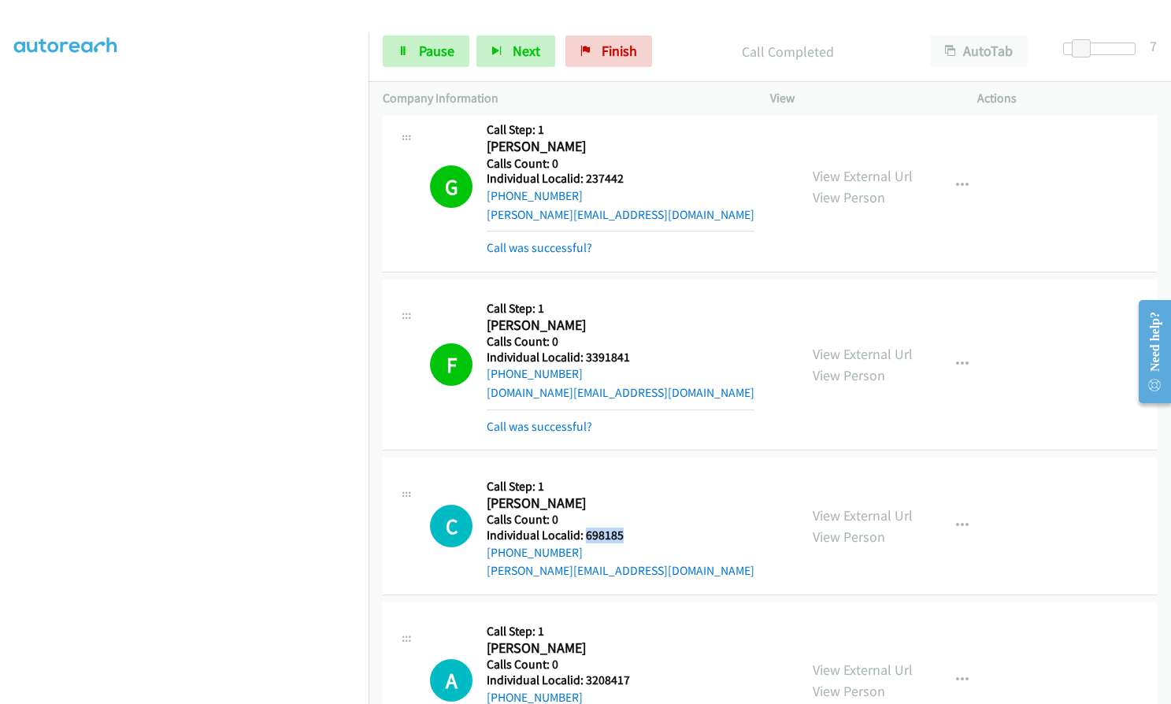
drag, startPoint x: 585, startPoint y: 536, endPoint x: 629, endPoint y: 537, distance: 44.1
click at [629, 537] on h5 "Individual Localid: 698185" at bounding box center [621, 536] width 268 height 16
copy h5 "698185"
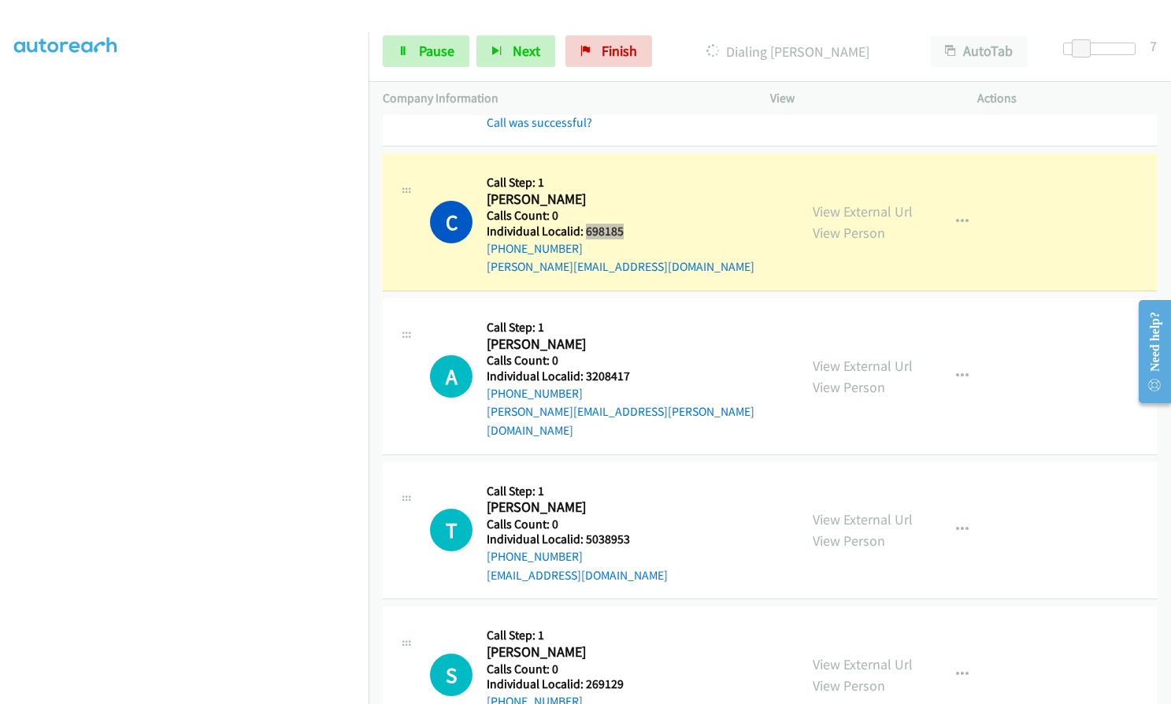
scroll to position [729, 0]
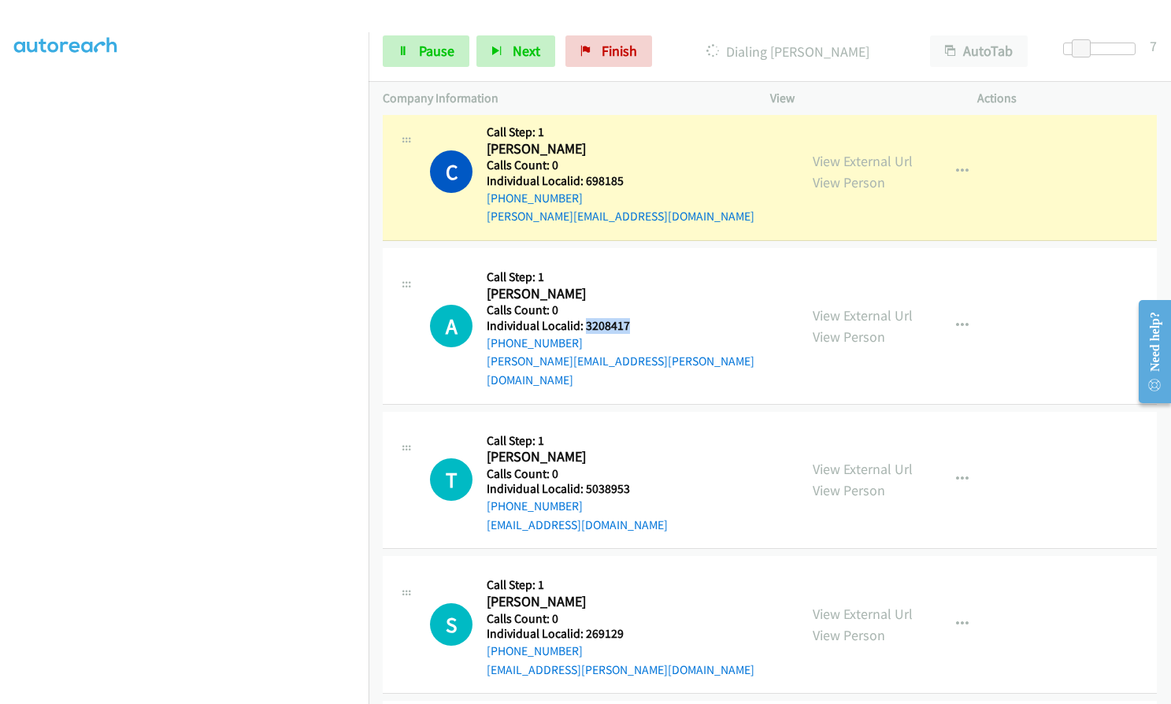
drag, startPoint x: 587, startPoint y: 325, endPoint x: 631, endPoint y: 324, distance: 44.1
click at [631, 324] on h5 "Individual Localid: 3208417" at bounding box center [636, 326] width 298 height 16
copy h5 "3208417"
drag, startPoint x: 586, startPoint y: 473, endPoint x: 635, endPoint y: 471, distance: 48.9
click at [635, 481] on h5 "Individual Localid: 5038953" at bounding box center [577, 489] width 181 height 16
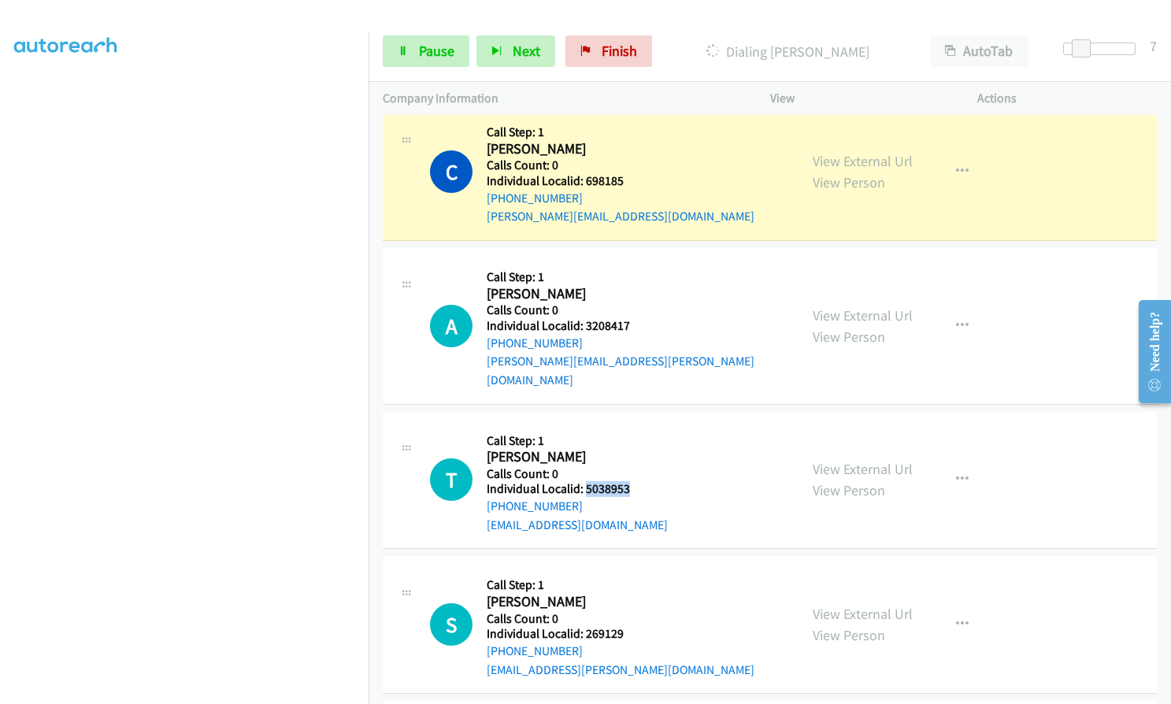
copy h5 "5038953"
drag, startPoint x: 584, startPoint y: 618, endPoint x: 630, endPoint y: 615, distance: 45.7
click at [630, 626] on h5 "Individual Localid: 269129" at bounding box center [621, 634] width 268 height 16
copy h5 "269129"
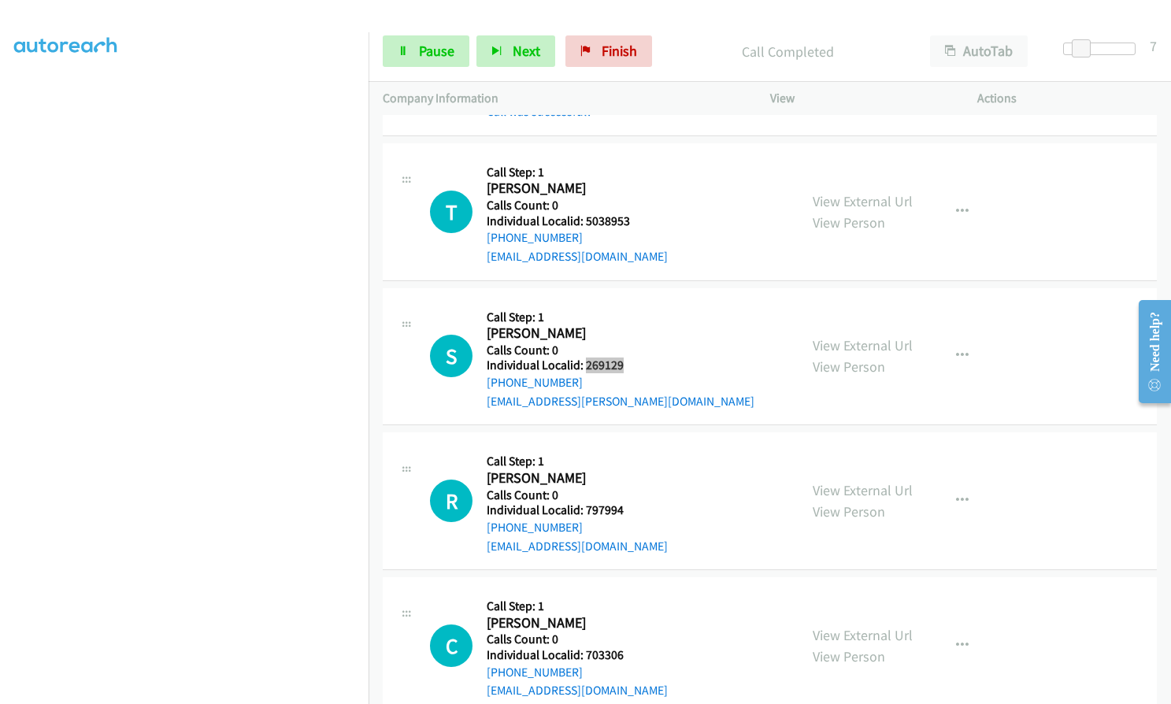
scroll to position [1078, 0]
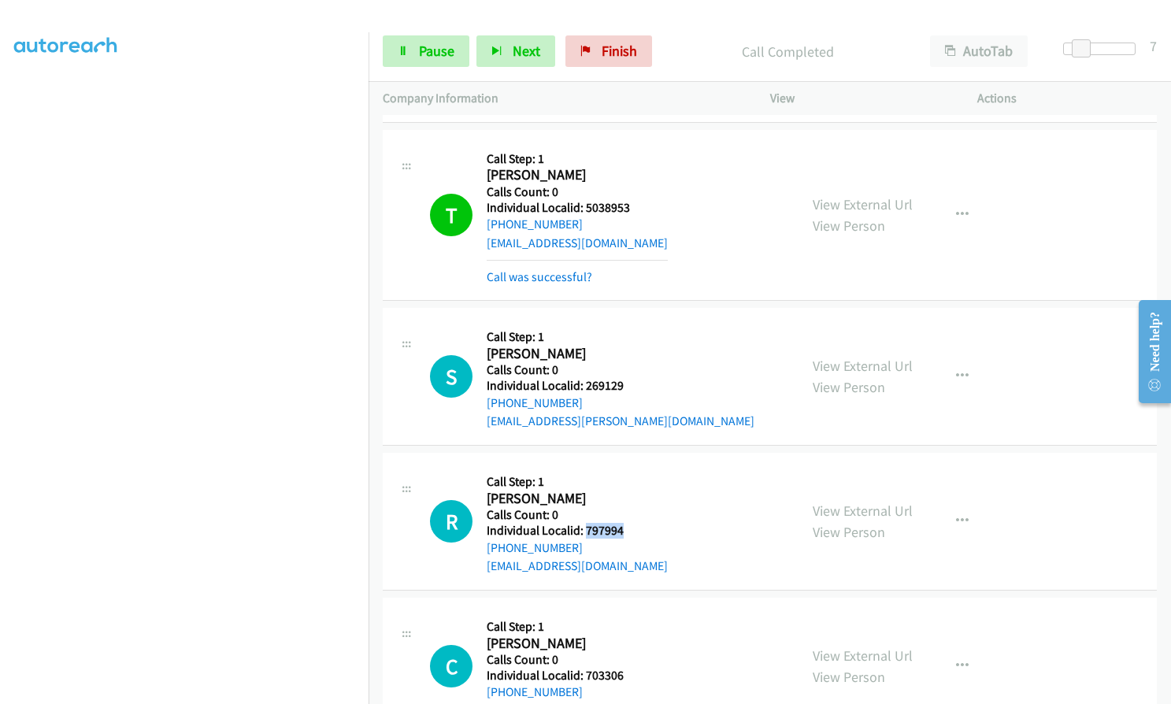
drag, startPoint x: 583, startPoint y: 511, endPoint x: 629, endPoint y: 511, distance: 46.5
click at [629, 523] on h5 "Individual Localid: 797994" at bounding box center [577, 531] width 181 height 16
copy h5 "797994"
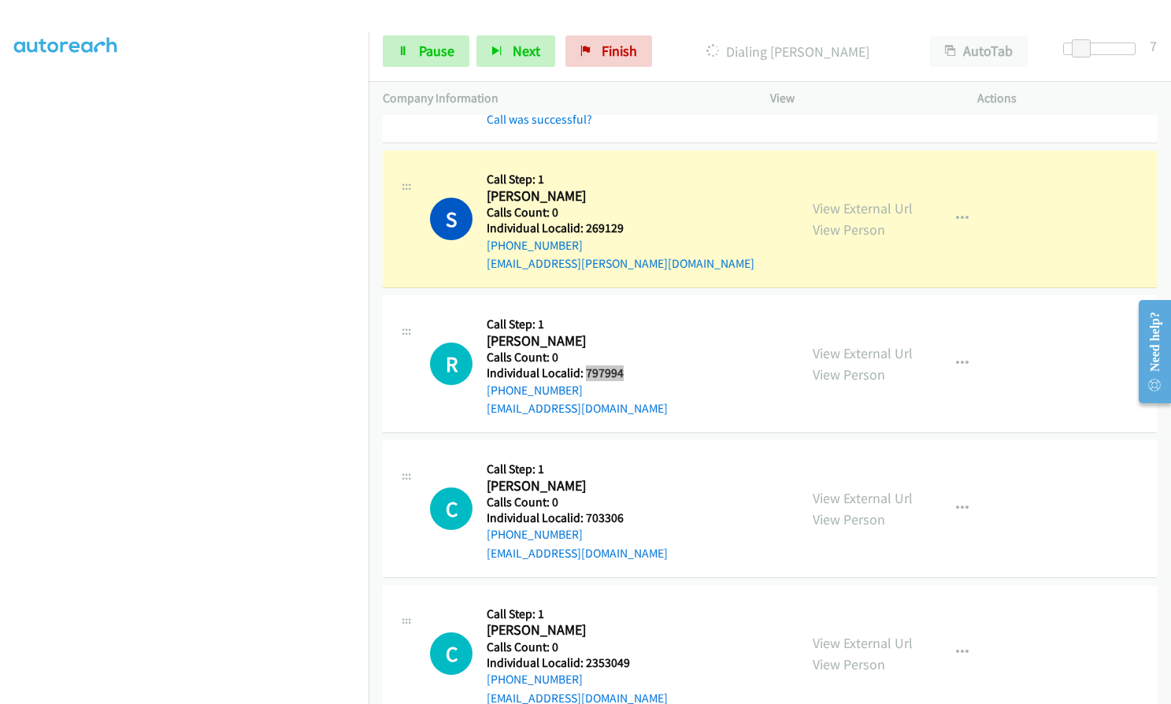
scroll to position [1255, 0]
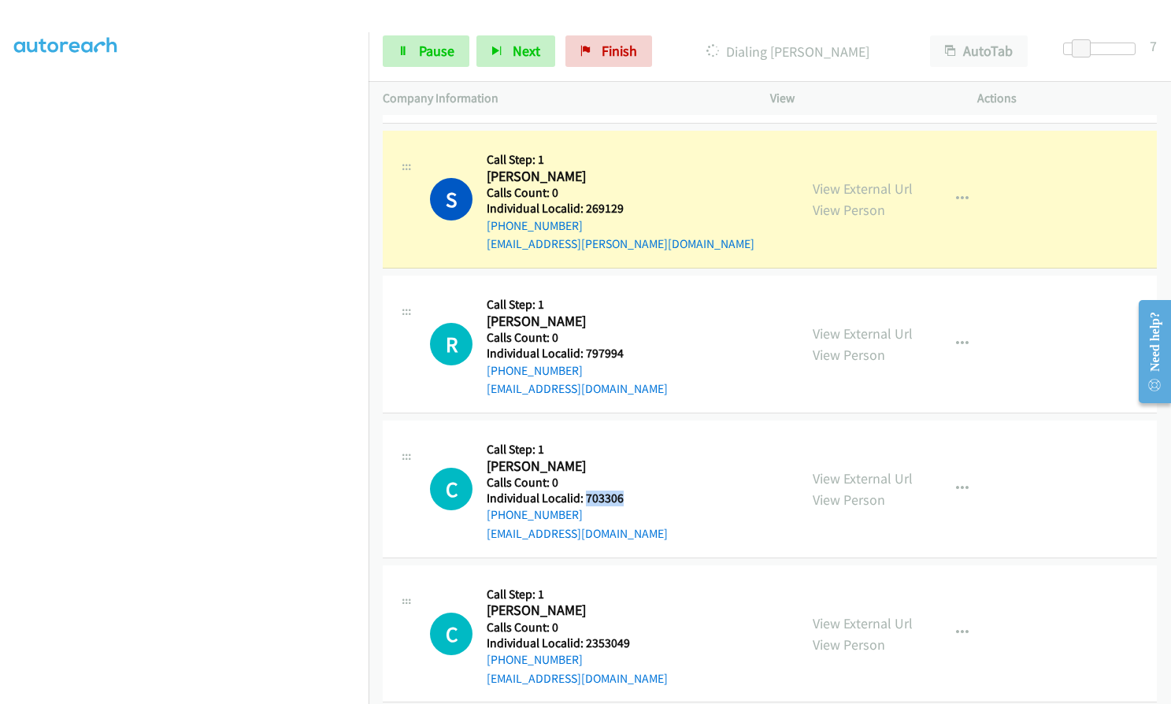
drag, startPoint x: 585, startPoint y: 477, endPoint x: 637, endPoint y: 478, distance: 52.0
click at [637, 491] on h5 "Individual Localid: 703306" at bounding box center [577, 499] width 181 height 16
copy h5 "703306"
drag, startPoint x: 582, startPoint y: 625, endPoint x: 629, endPoint y: 625, distance: 47.3
click at [629, 636] on h5 "Individual Localid: 2353049" at bounding box center [577, 644] width 181 height 16
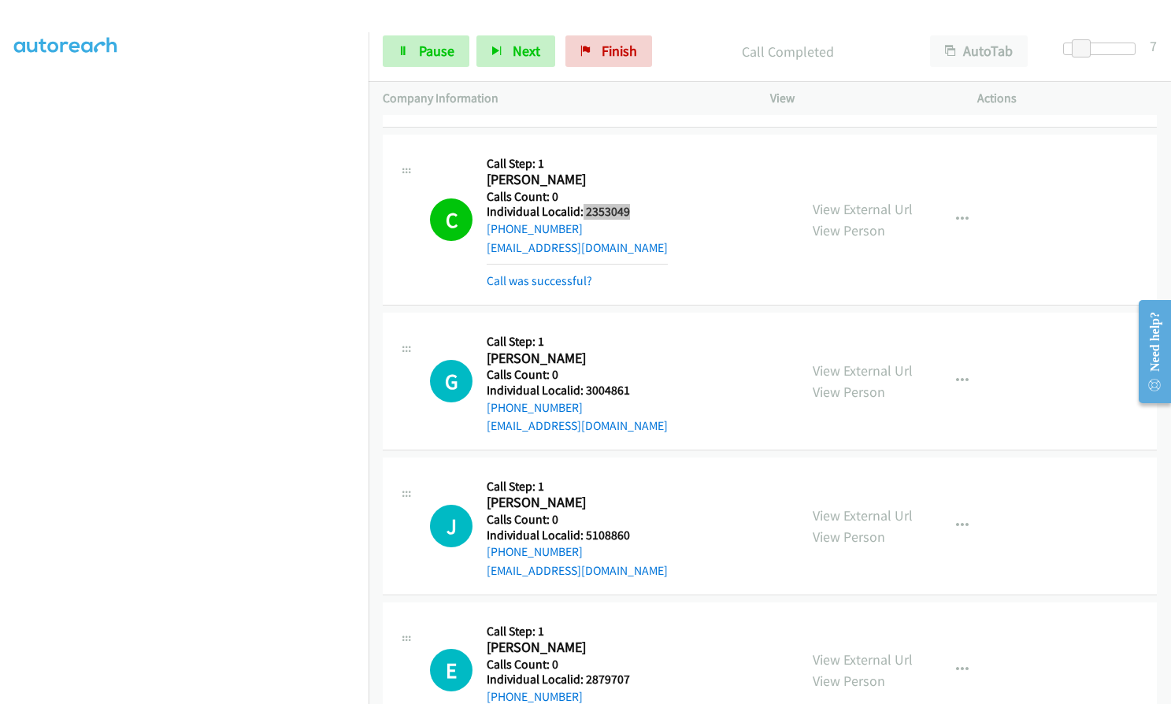
scroll to position [165, 0]
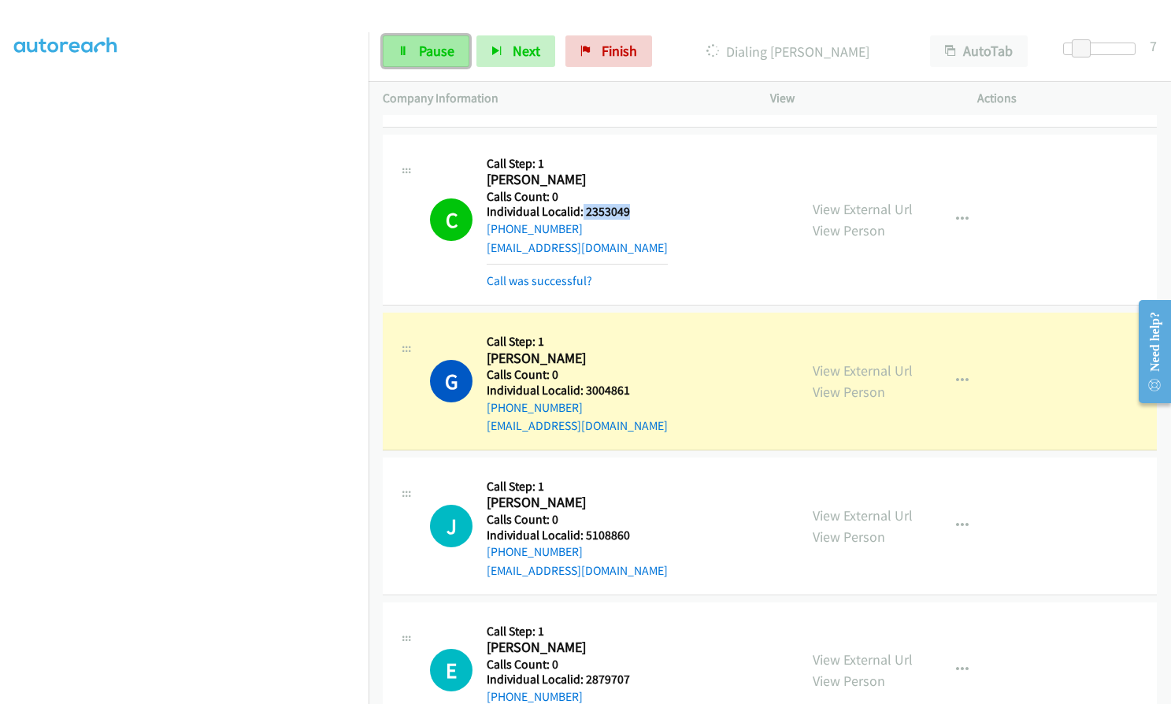
click at [431, 56] on span "Pause" at bounding box center [436, 51] width 35 height 18
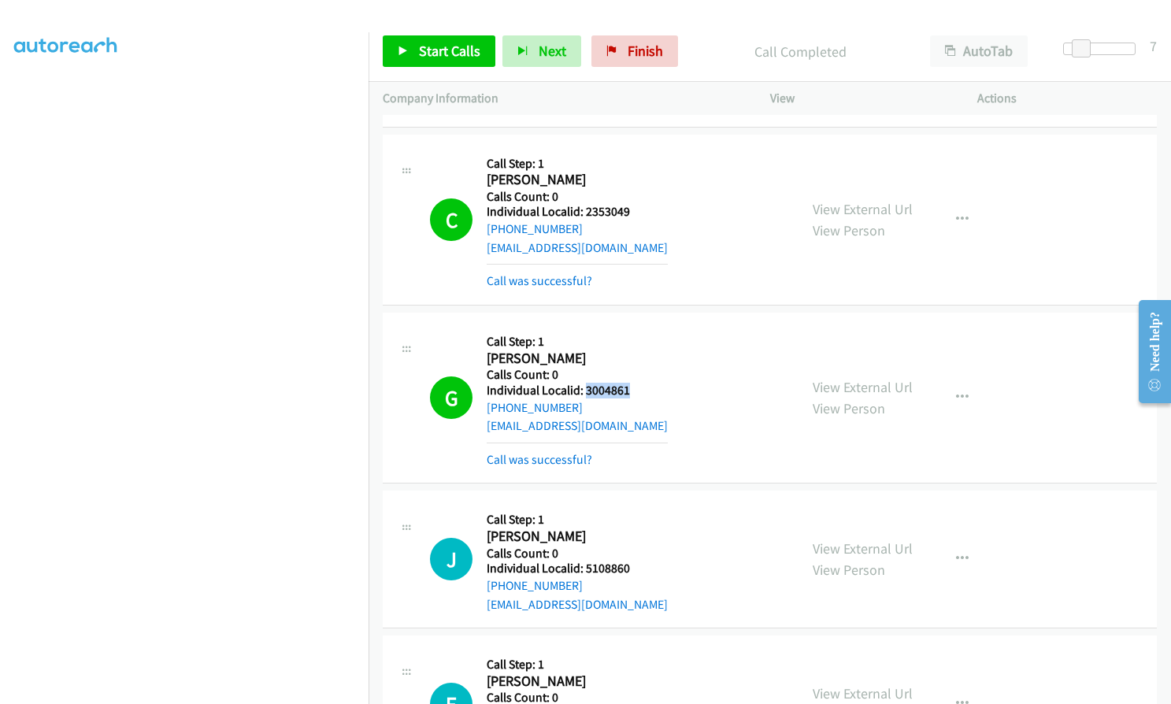
drag, startPoint x: 584, startPoint y: 371, endPoint x: 628, endPoint y: 370, distance: 43.3
click at [628, 383] on h5 "Individual Localid: 3004861" at bounding box center [577, 391] width 181 height 16
click at [465, 40] on link "Start Calls" at bounding box center [439, 51] width 113 height 32
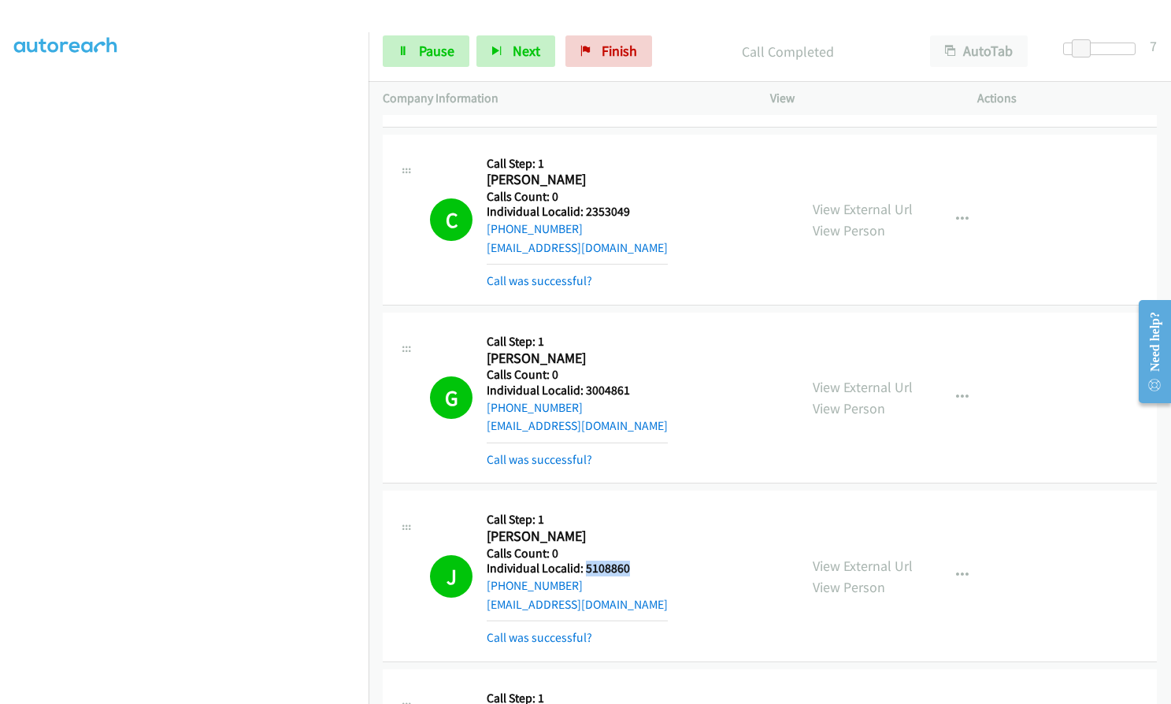
drag, startPoint x: 584, startPoint y: 550, endPoint x: 628, endPoint y: 549, distance: 44.1
click at [628, 561] on h5 "Individual Localid: 5108860" at bounding box center [577, 569] width 181 height 16
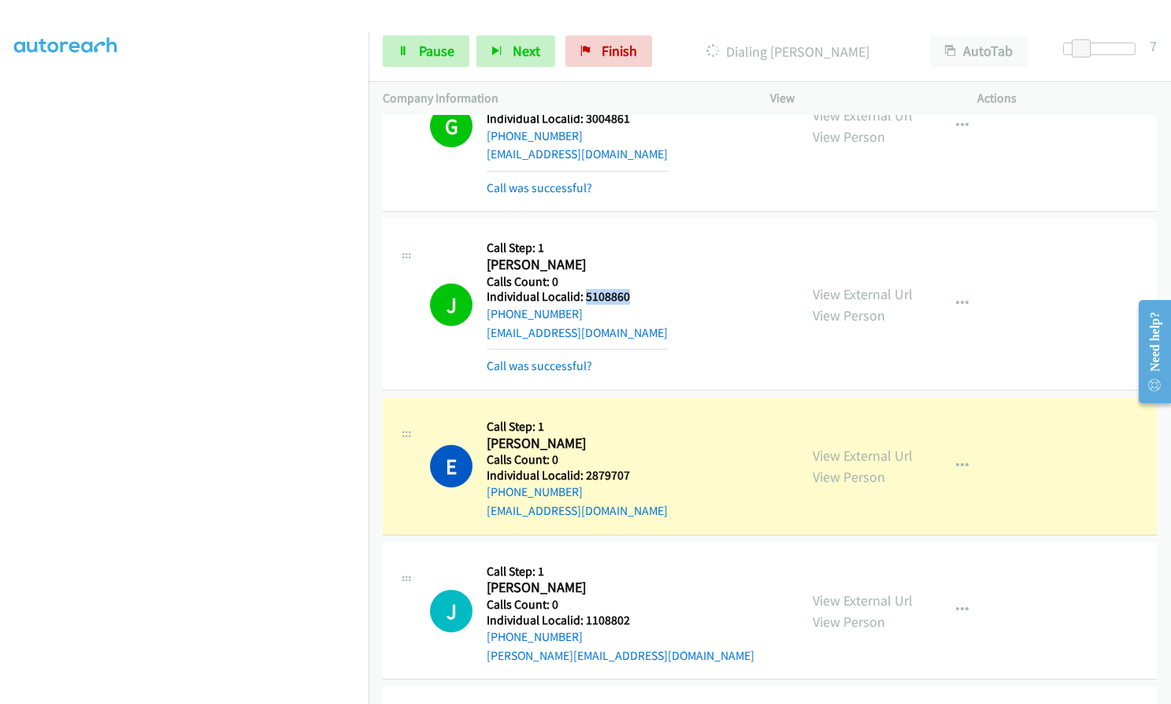
scroll to position [2082, 0]
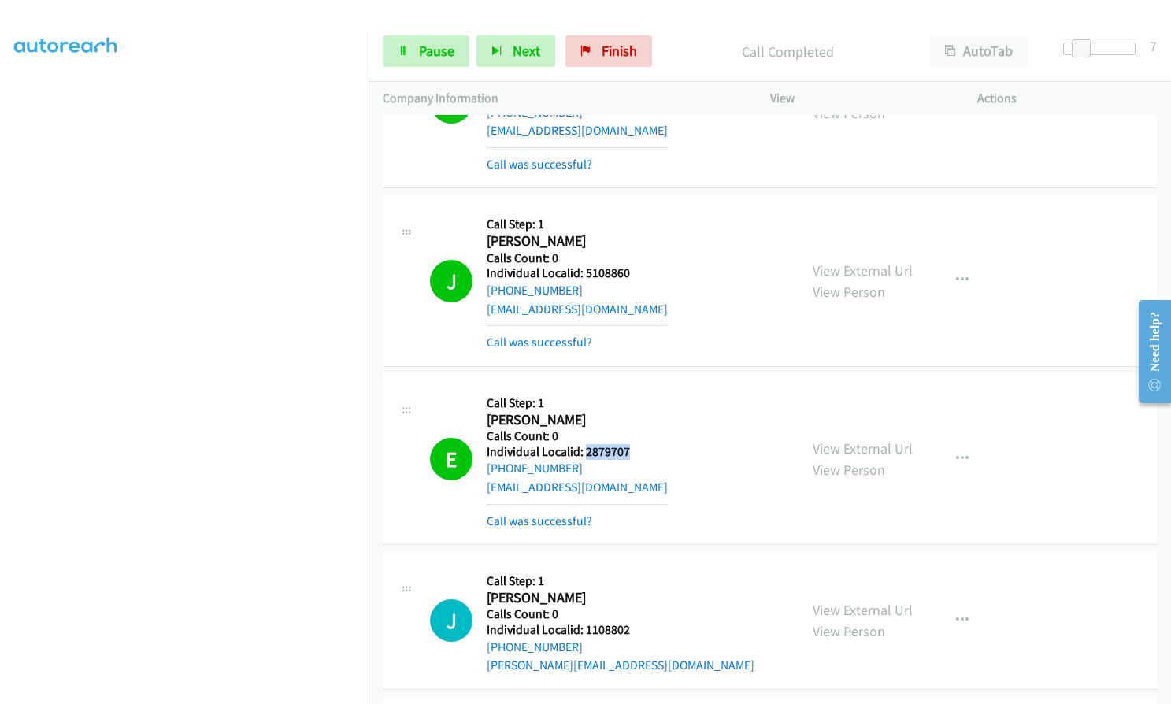
drag, startPoint x: 587, startPoint y: 432, endPoint x: 629, endPoint y: 431, distance: 41.8
click at [629, 444] on h5 "Individual Localid: 2879707" at bounding box center [577, 452] width 181 height 16
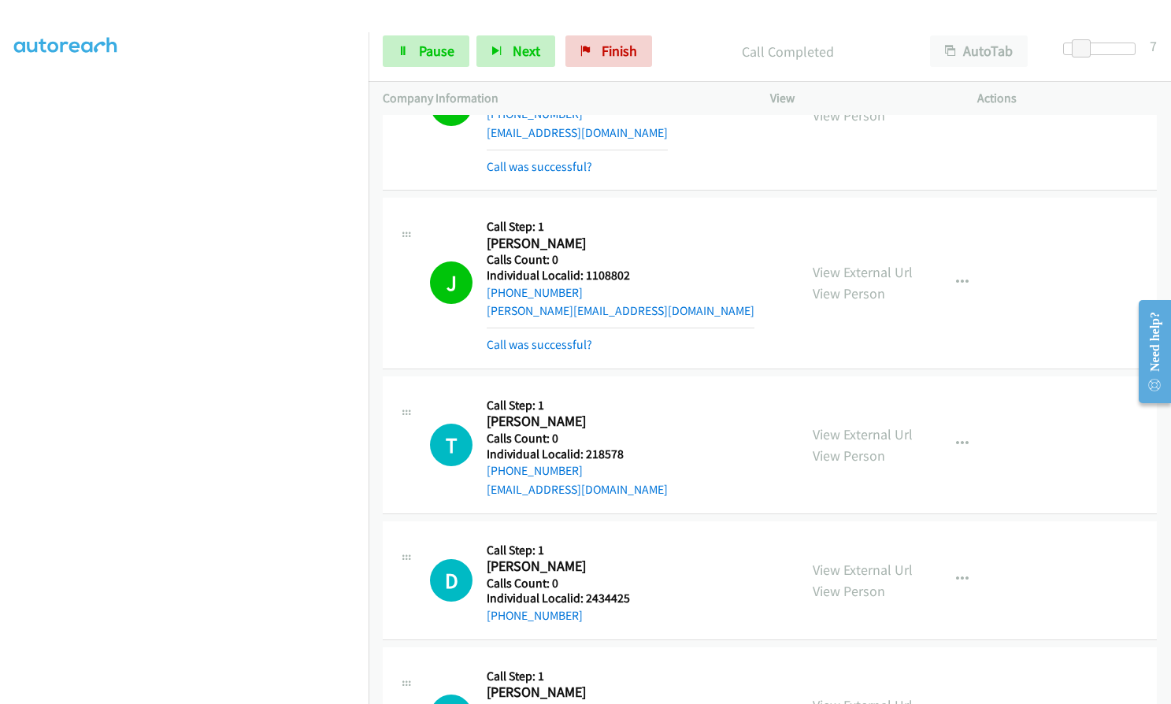
scroll to position [2495, 0]
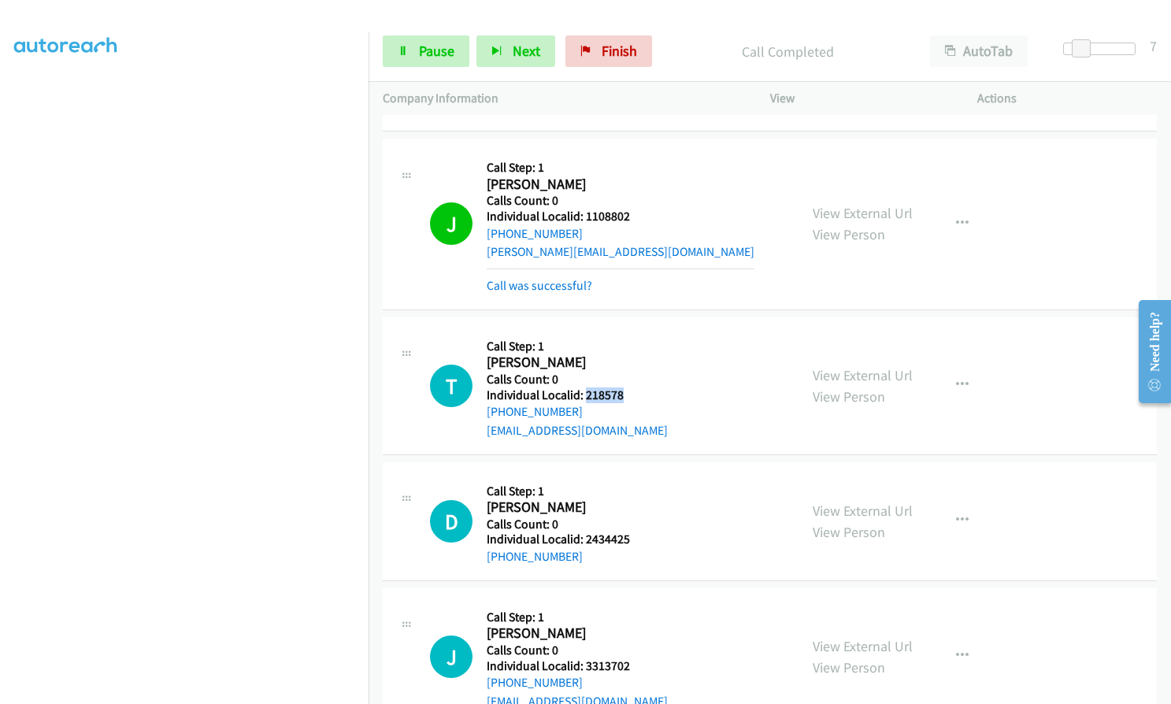
drag, startPoint x: 585, startPoint y: 376, endPoint x: 632, endPoint y: 375, distance: 46.5
click at [632, 375] on div "T Callback Scheduled Call Step: 1 Tracy Ziemke America/Los_Angeles Calls Count:…" at bounding box center [607, 386] width 354 height 109
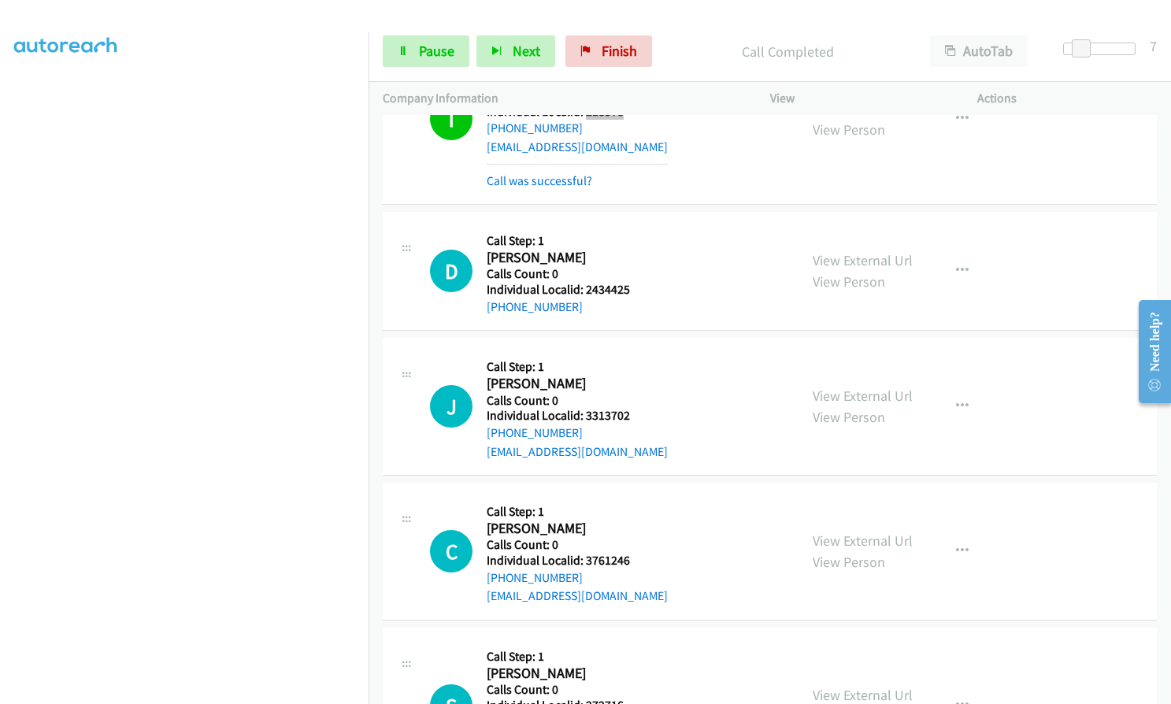
scroll to position [2791, 0]
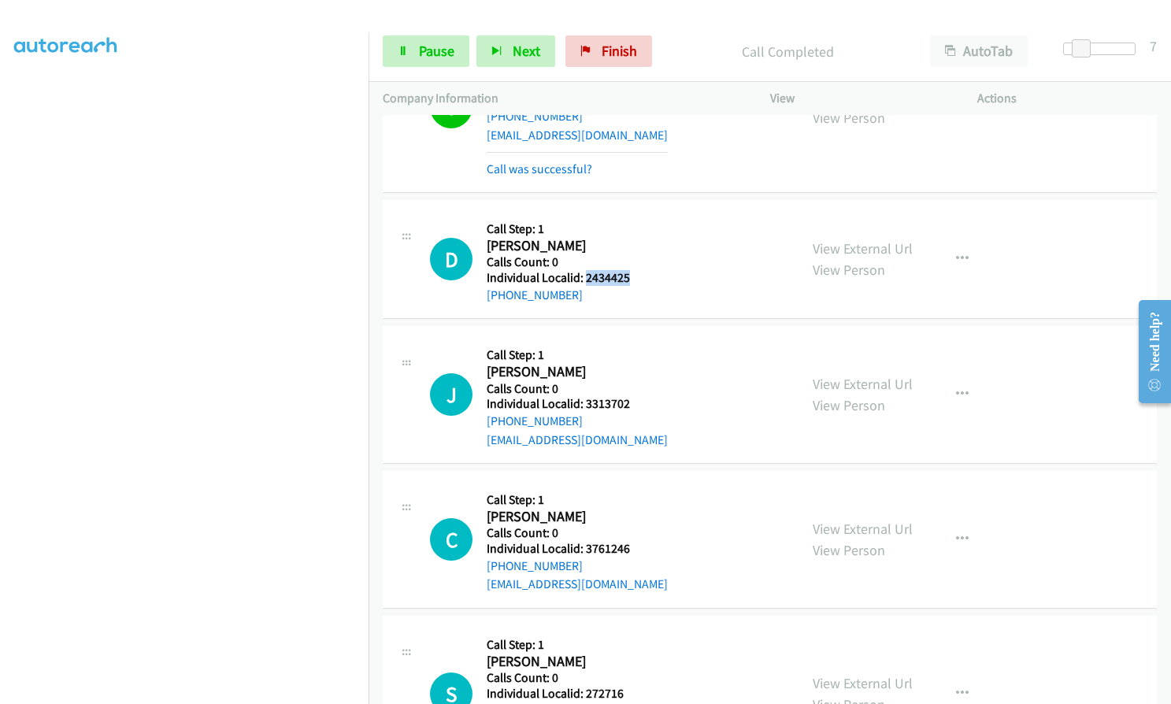
drag, startPoint x: 584, startPoint y: 258, endPoint x: 628, endPoint y: 258, distance: 43.3
click at [628, 258] on div "D Callback Scheduled Call Step: 1 David Goetz America/New_York Calls Count: 0 I…" at bounding box center [607, 259] width 354 height 90
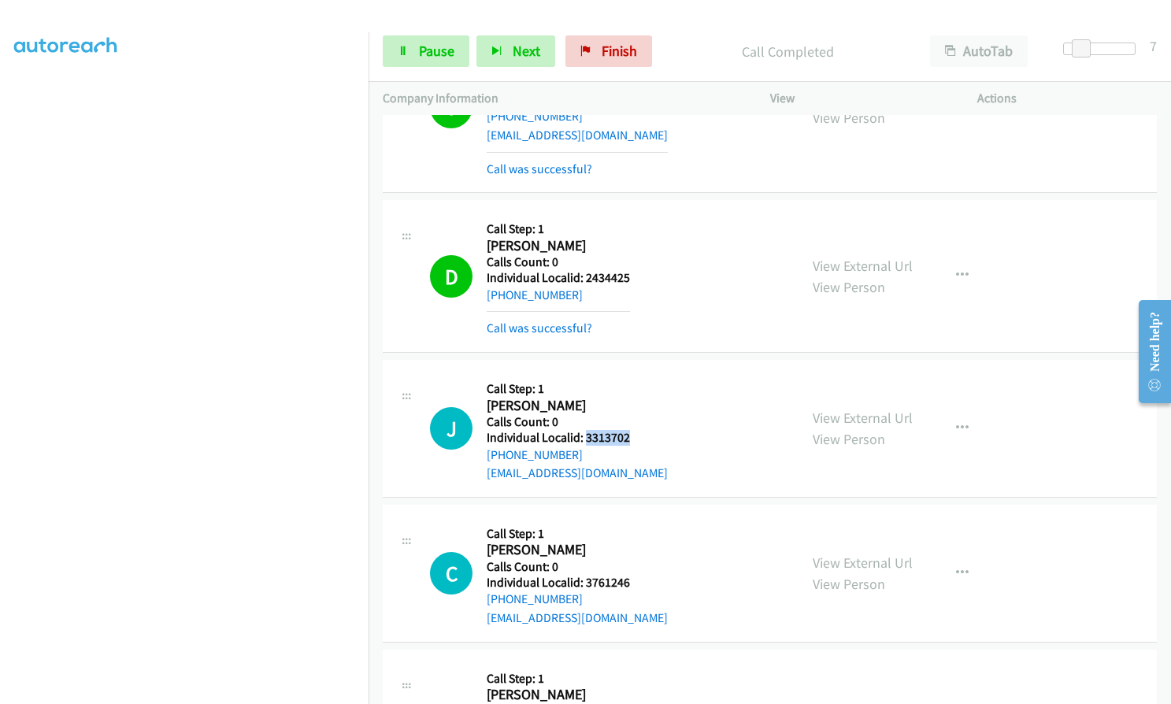
drag, startPoint x: 584, startPoint y: 418, endPoint x: 632, endPoint y: 416, distance: 48.1
click at [632, 416] on div "J Callback Scheduled Call Step: 1 Jenny Smith America/Los_Angeles Calls Count: …" at bounding box center [607, 428] width 354 height 109
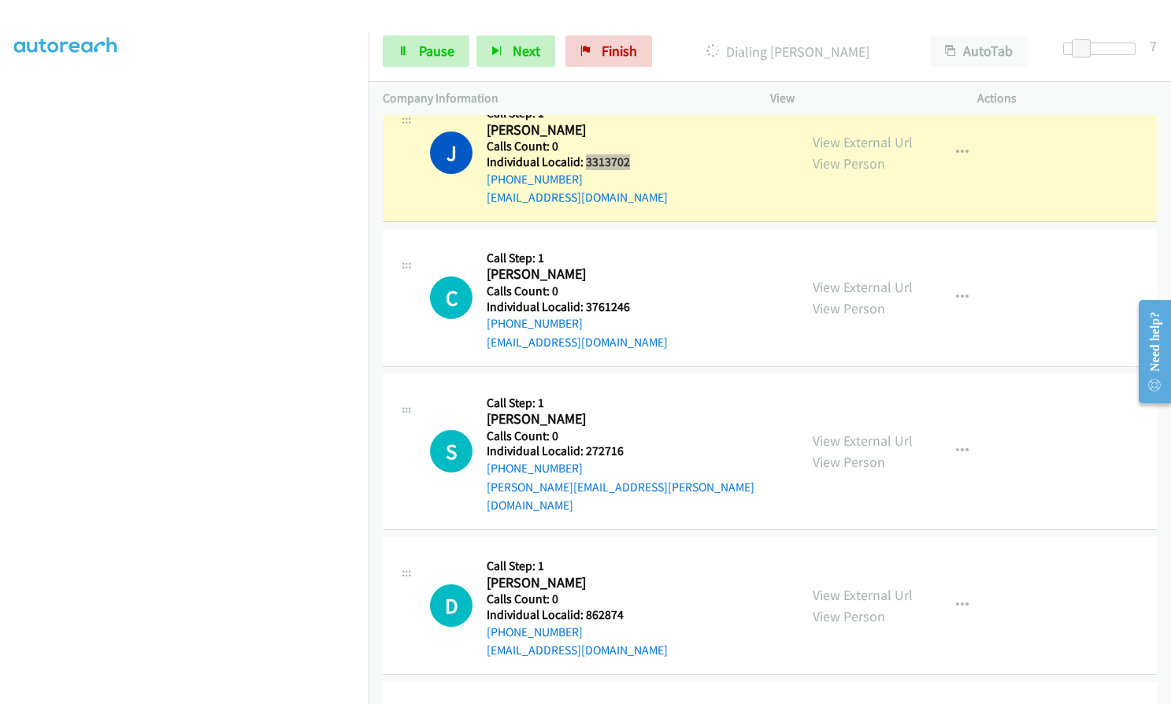
scroll to position [3086, 0]
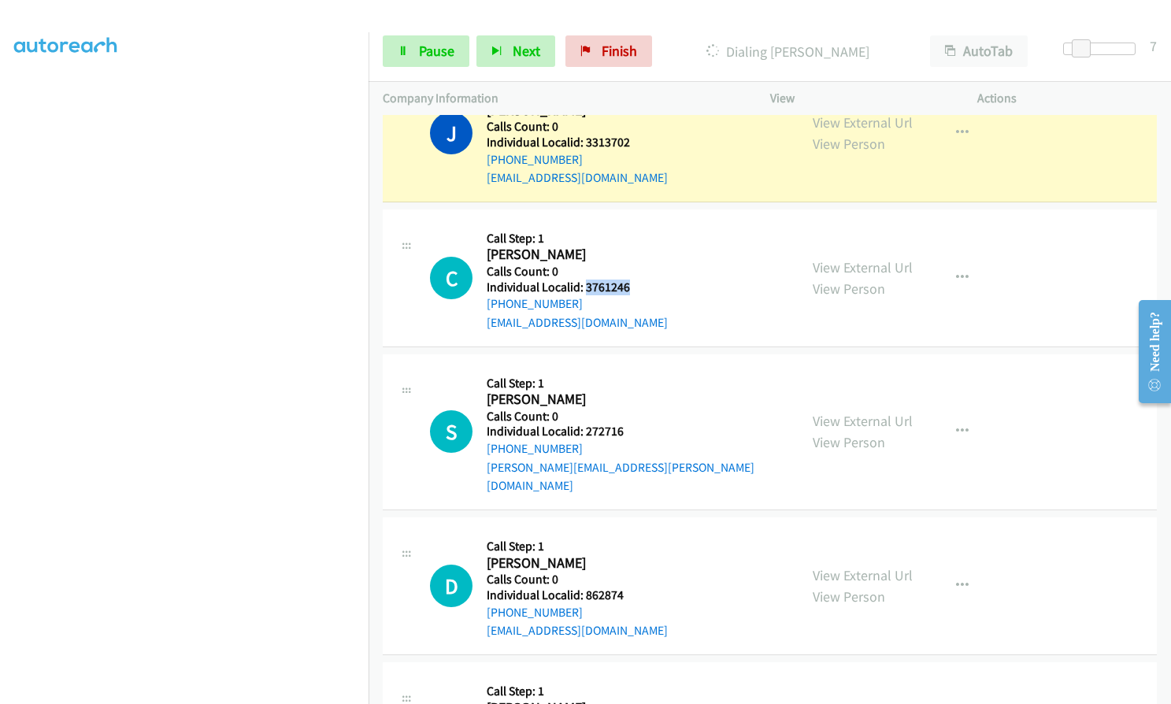
drag, startPoint x: 584, startPoint y: 270, endPoint x: 633, endPoint y: 269, distance: 48.8
click at [633, 269] on div "C Callback Scheduled Call Step: 1 Caden Harrison America/New_York Calls Count: …" at bounding box center [607, 278] width 354 height 109
drag, startPoint x: 584, startPoint y: 413, endPoint x: 615, endPoint y: 412, distance: 31.5
click at [629, 424] on h5 "Individual Localid: 272716" at bounding box center [636, 432] width 298 height 16
click at [625, 557] on div "D Callback Scheduled Call Step: 1 Donna Lattanzio America/New_York Calls Count:…" at bounding box center [607, 586] width 354 height 109
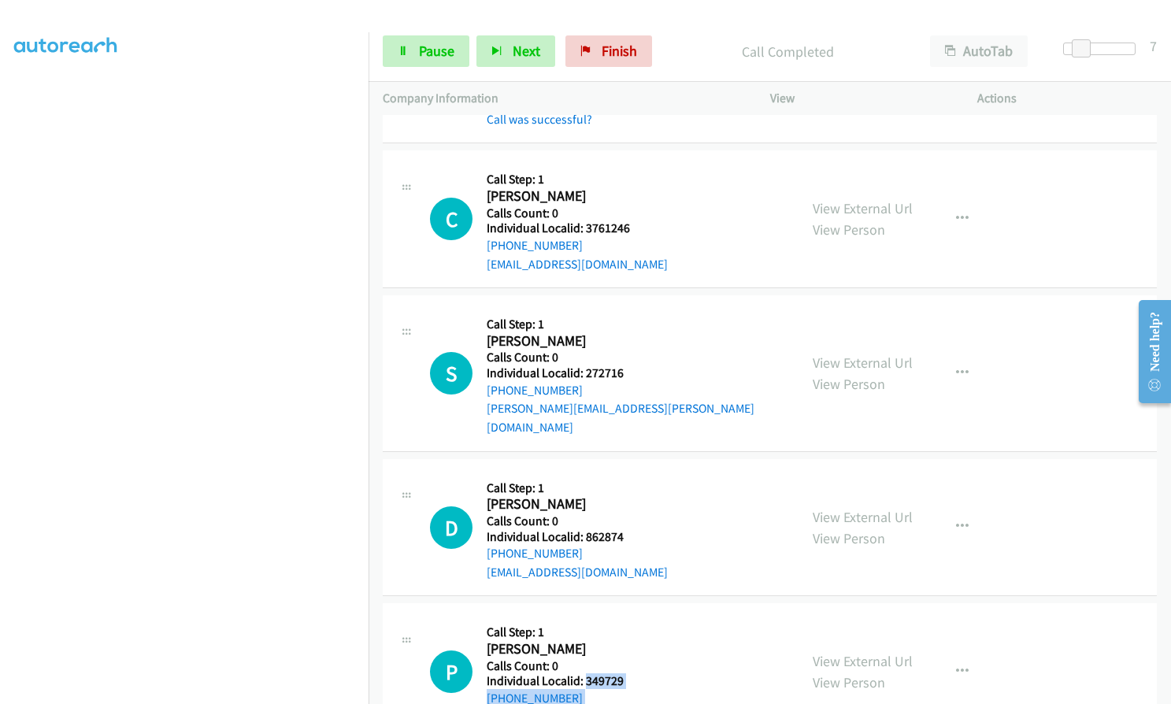
scroll to position [3184, 0]
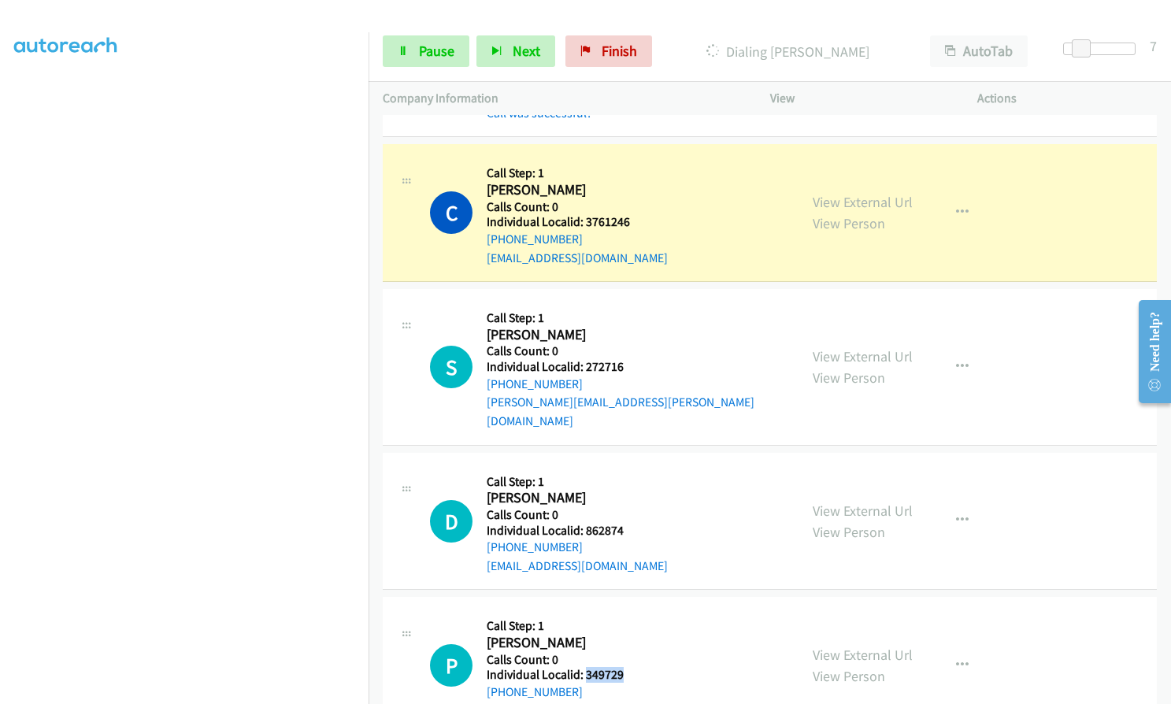
drag, startPoint x: 586, startPoint y: 680, endPoint x: 650, endPoint y: 632, distance: 79.4
click at [650, 632] on div "P Callback Scheduled Call Step: 1 Paul Oefelein America/New_York Calls Count: 0…" at bounding box center [607, 665] width 354 height 109
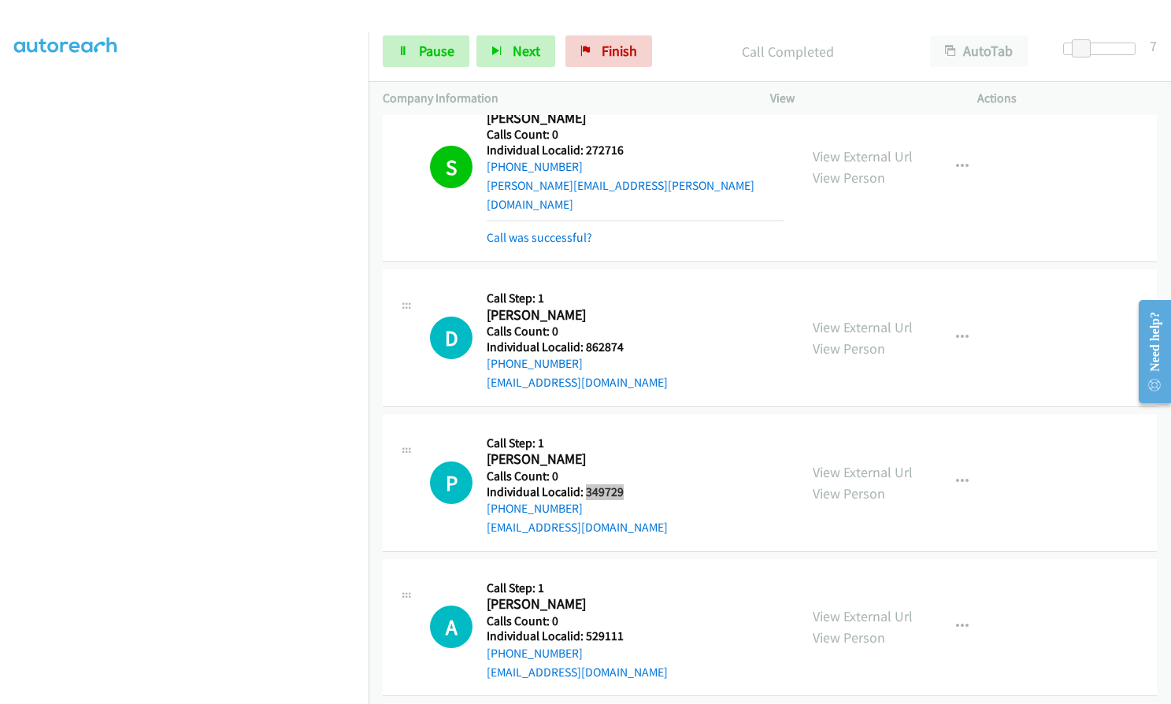
scroll to position [3480, 0]
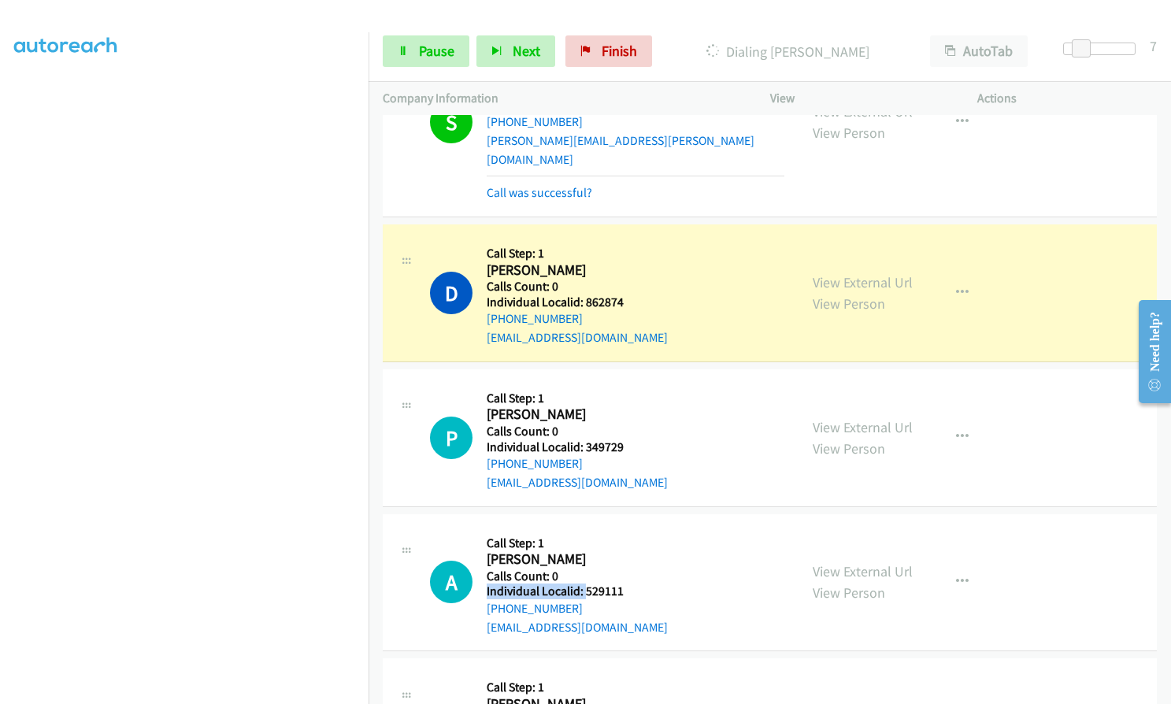
drag, startPoint x: 584, startPoint y: 551, endPoint x: 628, endPoint y: 546, distance: 44.4
click at [628, 546] on div "A Callback Scheduled Call Step: 1 Aaron Minx America/Chicago Calls Count: 0 Ind…" at bounding box center [607, 583] width 354 height 109
click at [632, 547] on div "A Callback Scheduled Call Step: 1 Aaron Minx America/Chicago Calls Count: 0 Ind…" at bounding box center [607, 583] width 354 height 109
drag, startPoint x: 582, startPoint y: 553, endPoint x: 631, endPoint y: 552, distance: 48.8
click at [631, 552] on div "A Callback Scheduled Call Step: 1 Aaron Minx America/Chicago Calls Count: 0 Ind…" at bounding box center [607, 583] width 354 height 109
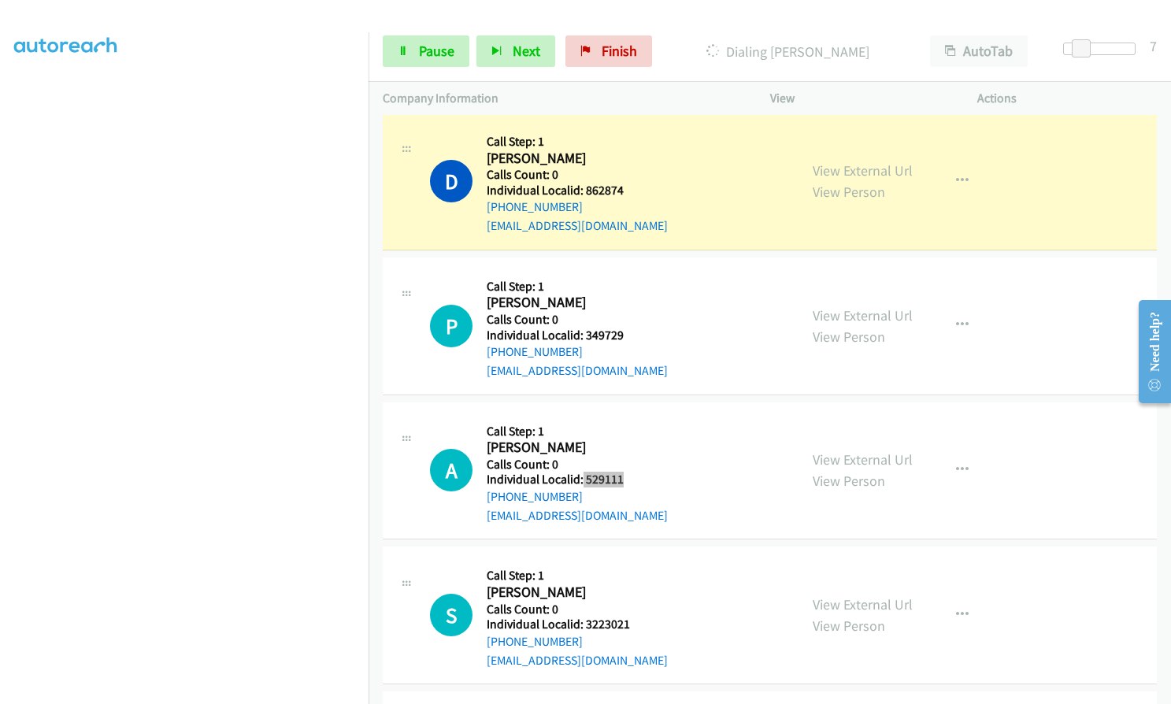
scroll to position [3598, 0]
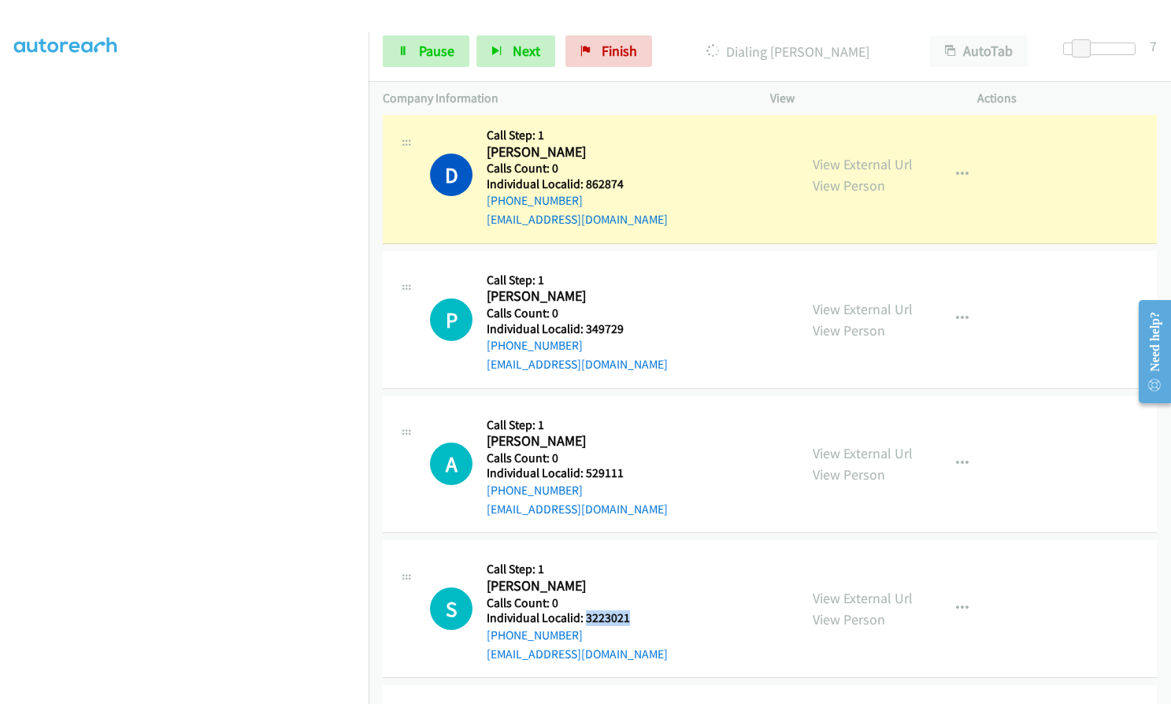
drag, startPoint x: 586, startPoint y: 580, endPoint x: 629, endPoint y: 580, distance: 43.3
click at [629, 580] on div "S Callback Scheduled Call Step: 1 Shan Casey America/Chicago Calls Count: 0 Ind…" at bounding box center [607, 609] width 354 height 109
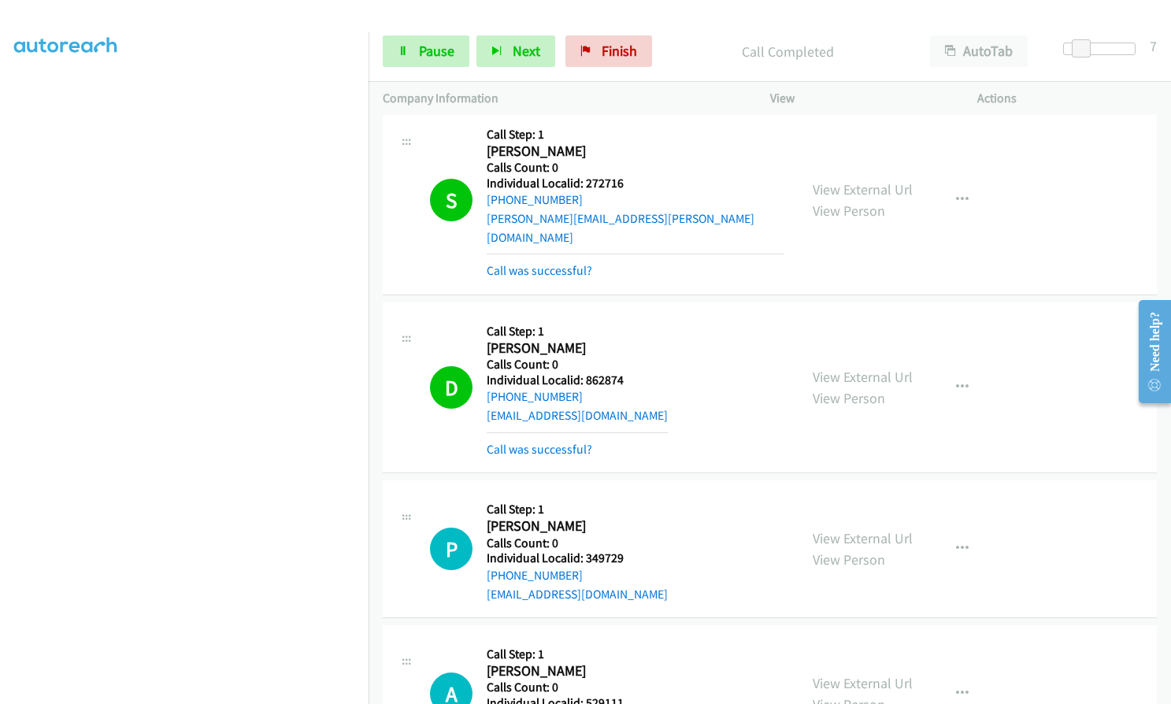
scroll to position [3401, 0]
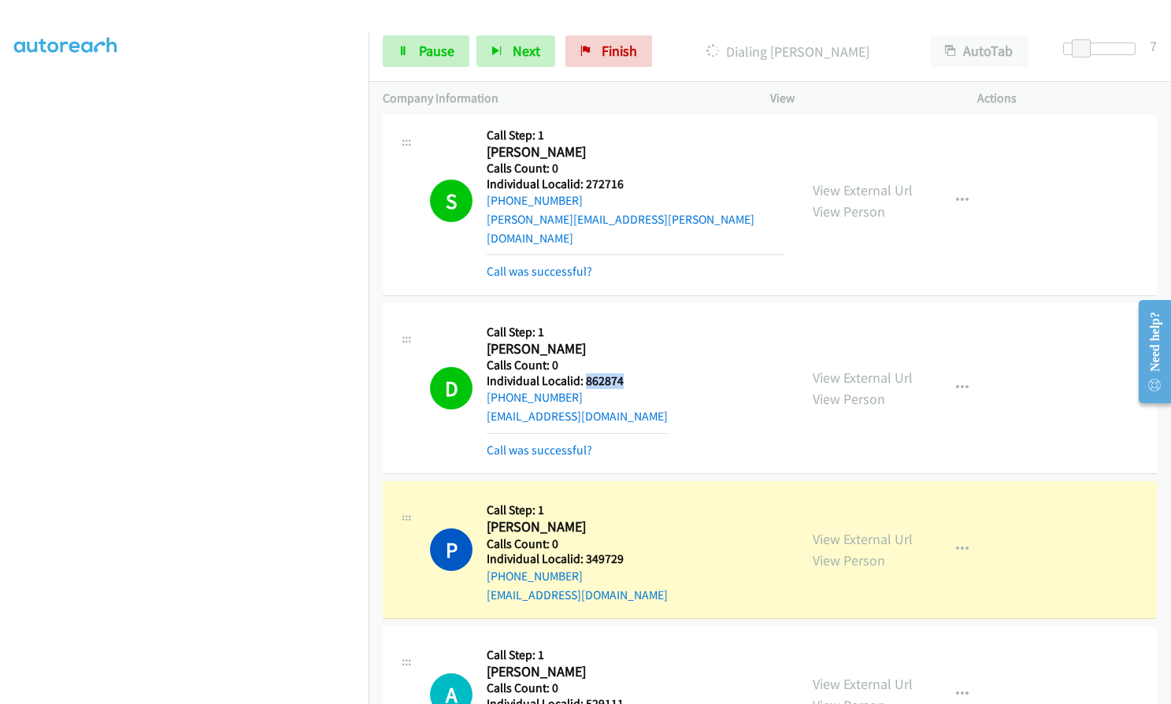
drag, startPoint x: 584, startPoint y: 343, endPoint x: 624, endPoint y: 343, distance: 40.2
click at [624, 343] on div "D Callback Scheduled Call Step: 1 Donna Lattanzio America/New_York Calls Count:…" at bounding box center [607, 388] width 354 height 142
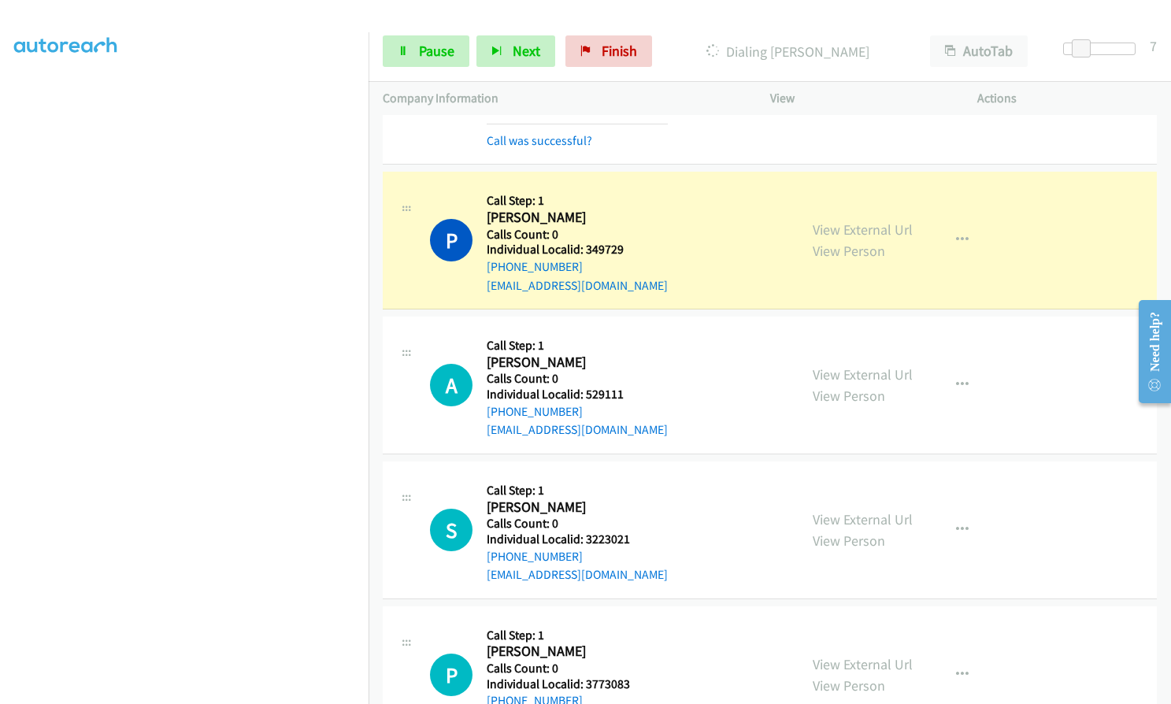
scroll to position [3696, 0]
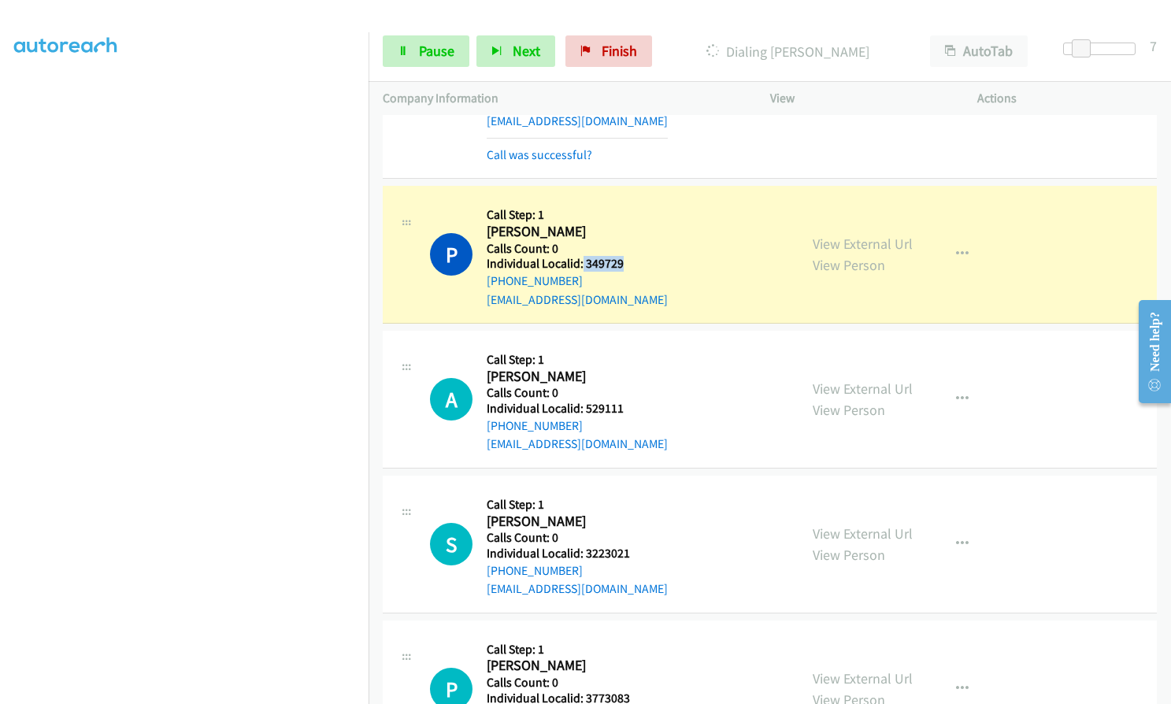
drag, startPoint x: 580, startPoint y: 224, endPoint x: 629, endPoint y: 223, distance: 48.1
click at [629, 256] on h5 "Individual Localid: 349729" at bounding box center [577, 264] width 181 height 16
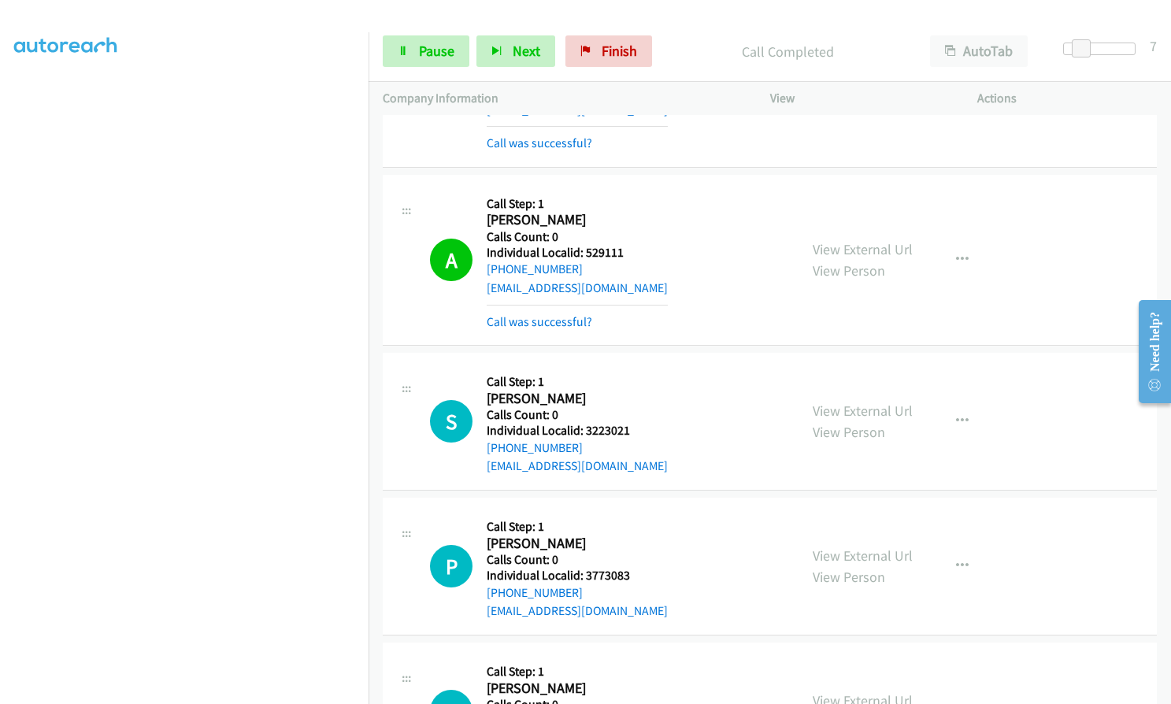
scroll to position [3893, 0]
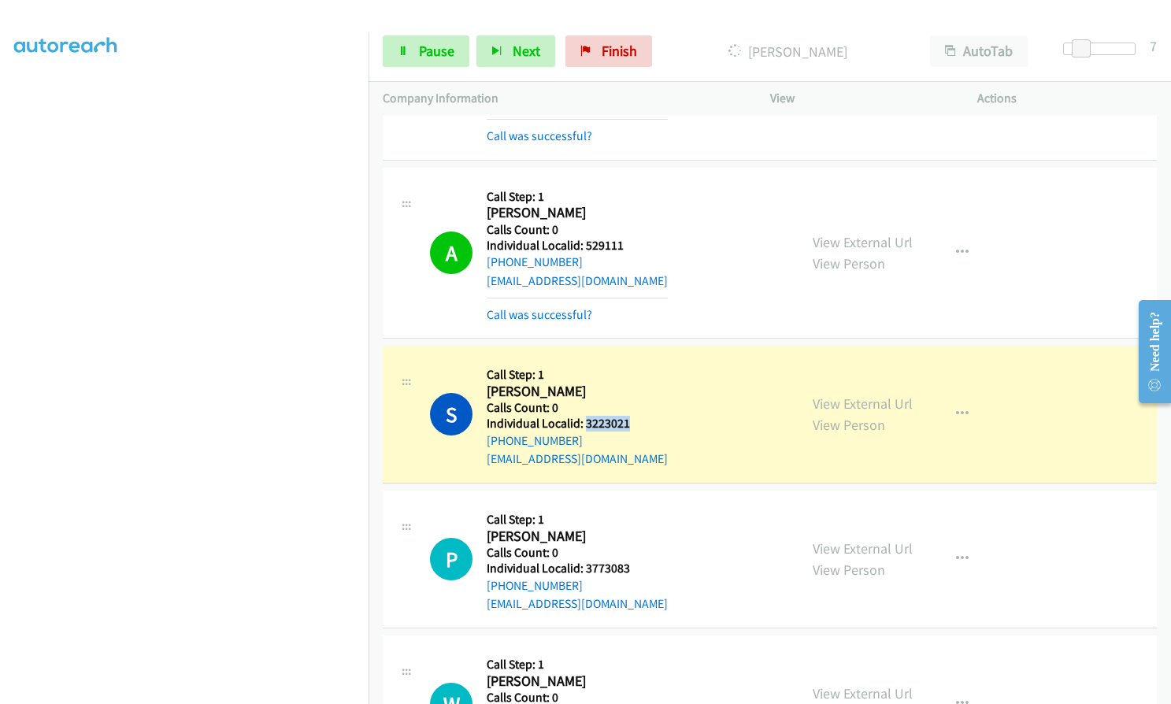
drag, startPoint x: 586, startPoint y: 380, endPoint x: 634, endPoint y: 387, distance: 48.5
click at [634, 387] on div "S Callback Scheduled Call Step: 1 Shan Casey America/Chicago Calls Count: 0 Ind…" at bounding box center [607, 414] width 354 height 109
click at [414, 53] on link "Pause" at bounding box center [426, 51] width 87 height 32
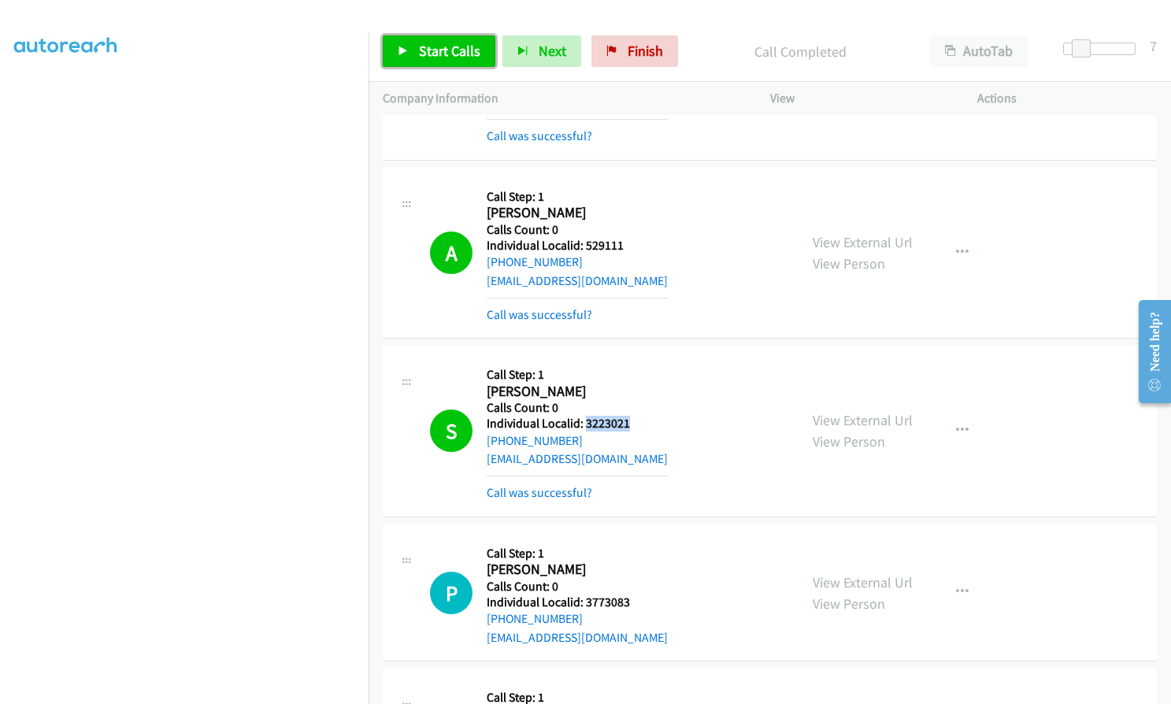
click at [454, 48] on span "Start Calls" at bounding box center [449, 51] width 61 height 18
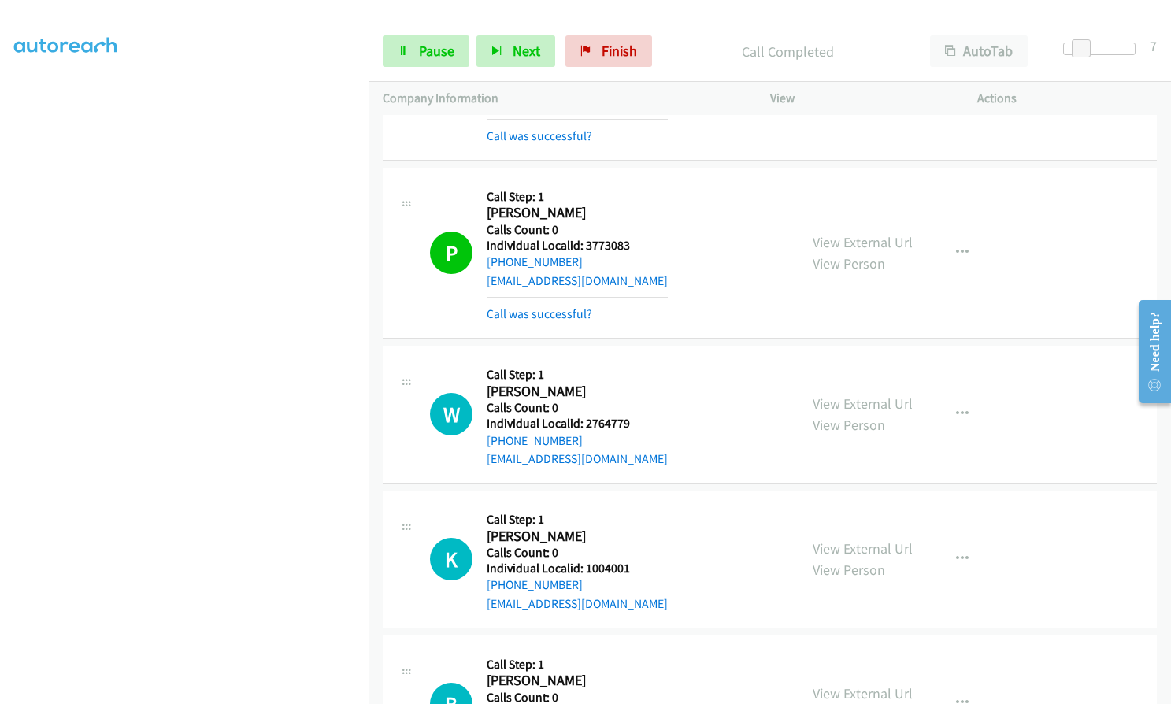
scroll to position [4267, 0]
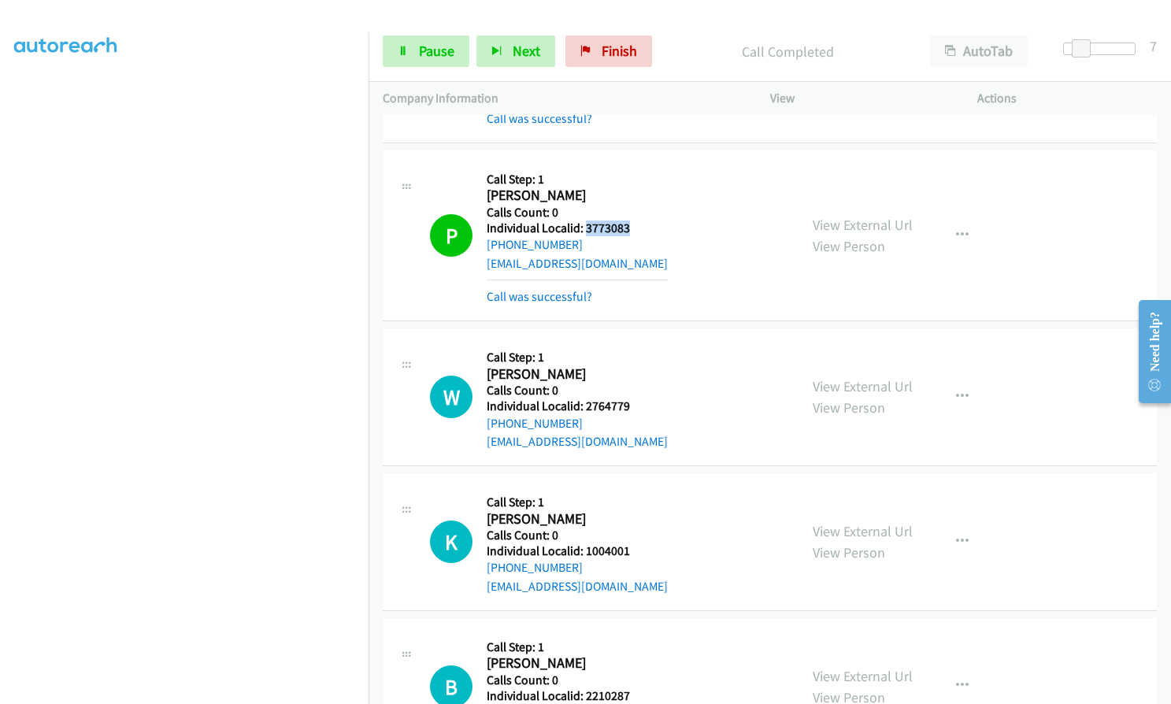
drag, startPoint x: 584, startPoint y: 187, endPoint x: 638, endPoint y: 187, distance: 54.4
click at [638, 187] on div "P Callback Scheduled Call Step: 1 Paul Roberts America/New_York Calls Count: 0 …" at bounding box center [607, 236] width 354 height 142
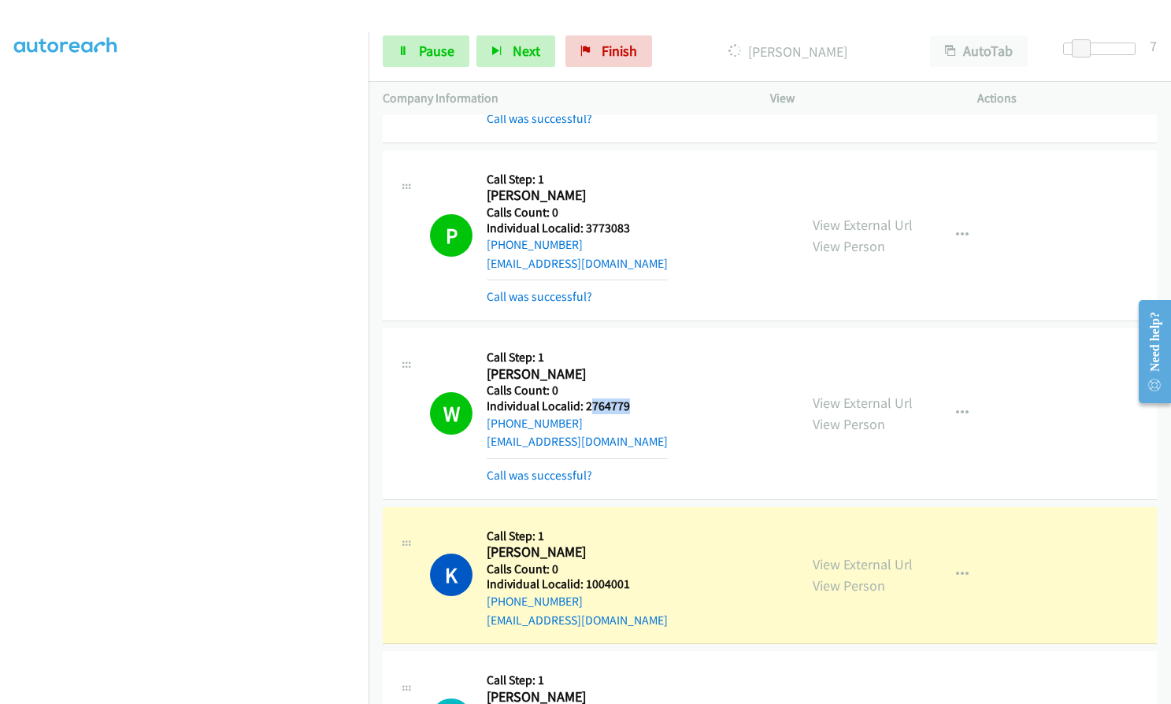
drag, startPoint x: 588, startPoint y: 367, endPoint x: 626, endPoint y: 366, distance: 38.6
click at [632, 366] on div "W Callback Scheduled Call Step: 1 Wes Manshack America/Chicago Calls Count: 0 I…" at bounding box center [607, 414] width 354 height 142
click at [604, 365] on h2 "Wes Manshack" at bounding box center [577, 374] width 181 height 18
drag, startPoint x: 584, startPoint y: 373, endPoint x: 632, endPoint y: 371, distance: 48.1
click at [632, 371] on div "W Callback Scheduled Call Step: 1 Wes Manshack America/Chicago Calls Count: 0 I…" at bounding box center [607, 414] width 354 height 142
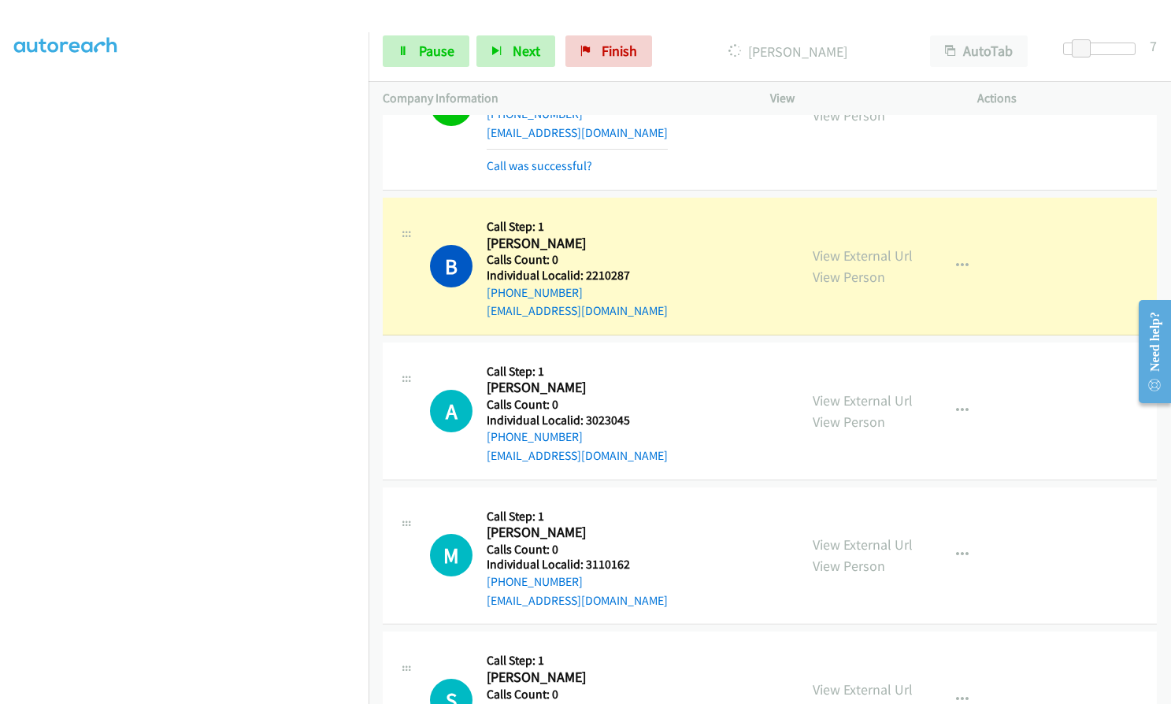
scroll to position [4760, 0]
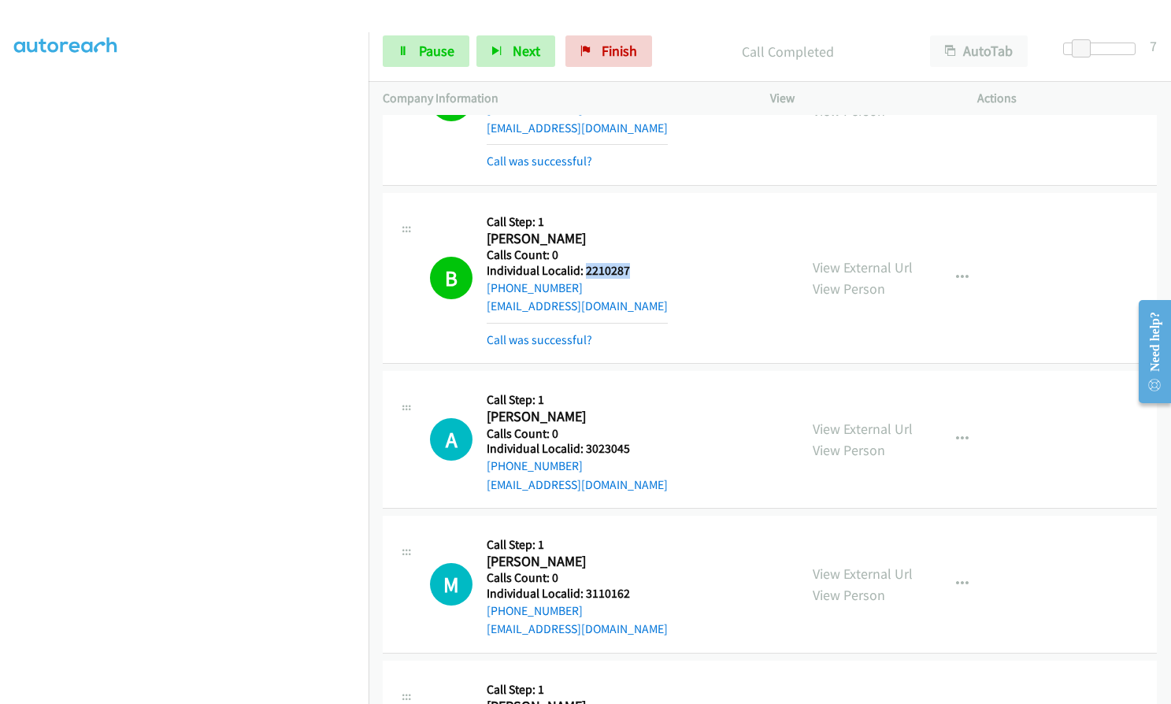
drag, startPoint x: 584, startPoint y: 236, endPoint x: 629, endPoint y: 234, distance: 44.9
click at [629, 234] on div "B Callback Scheduled Call Step: 1 Ben Evans America/Chicago Calls Count: 0 Indi…" at bounding box center [607, 278] width 354 height 142
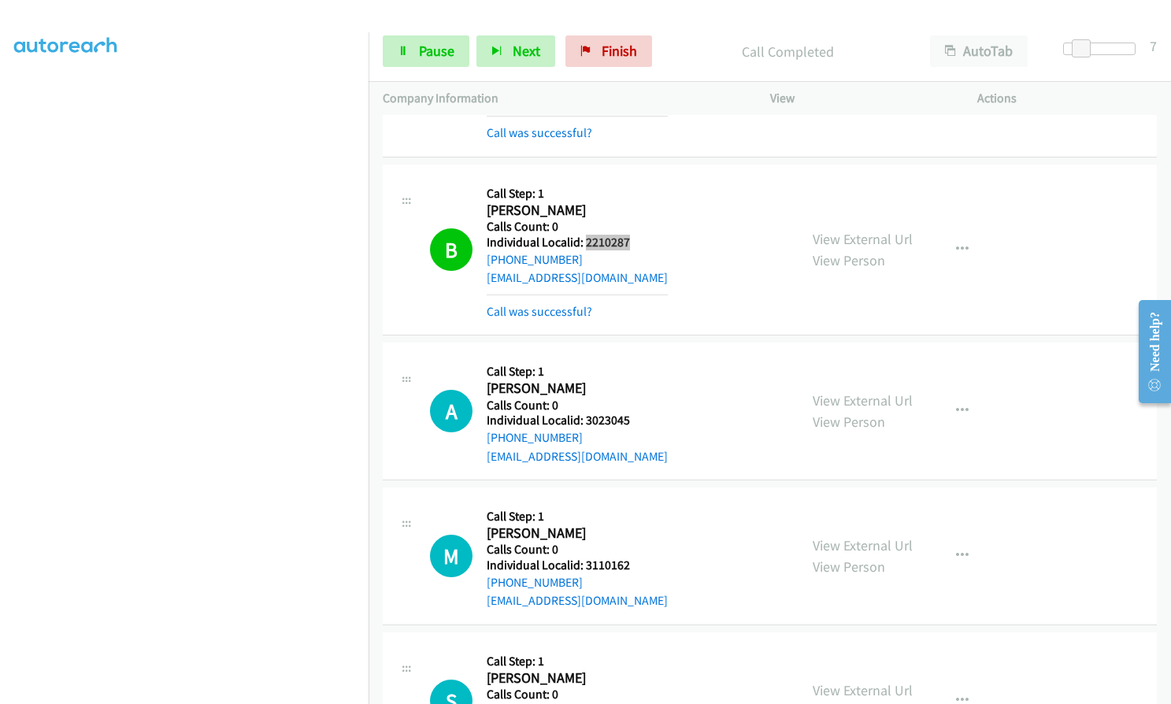
scroll to position [4799, 0]
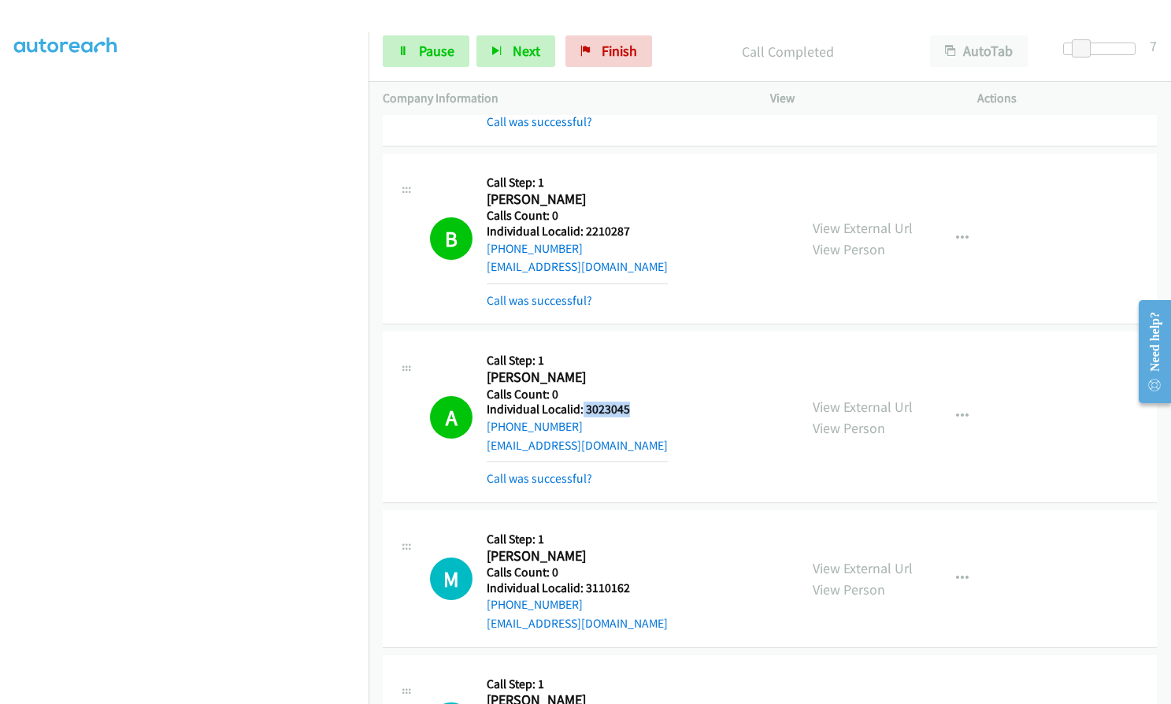
drag, startPoint x: 582, startPoint y: 373, endPoint x: 630, endPoint y: 371, distance: 48.1
click at [630, 402] on h5 "Individual Localid: 3023045" at bounding box center [577, 410] width 181 height 16
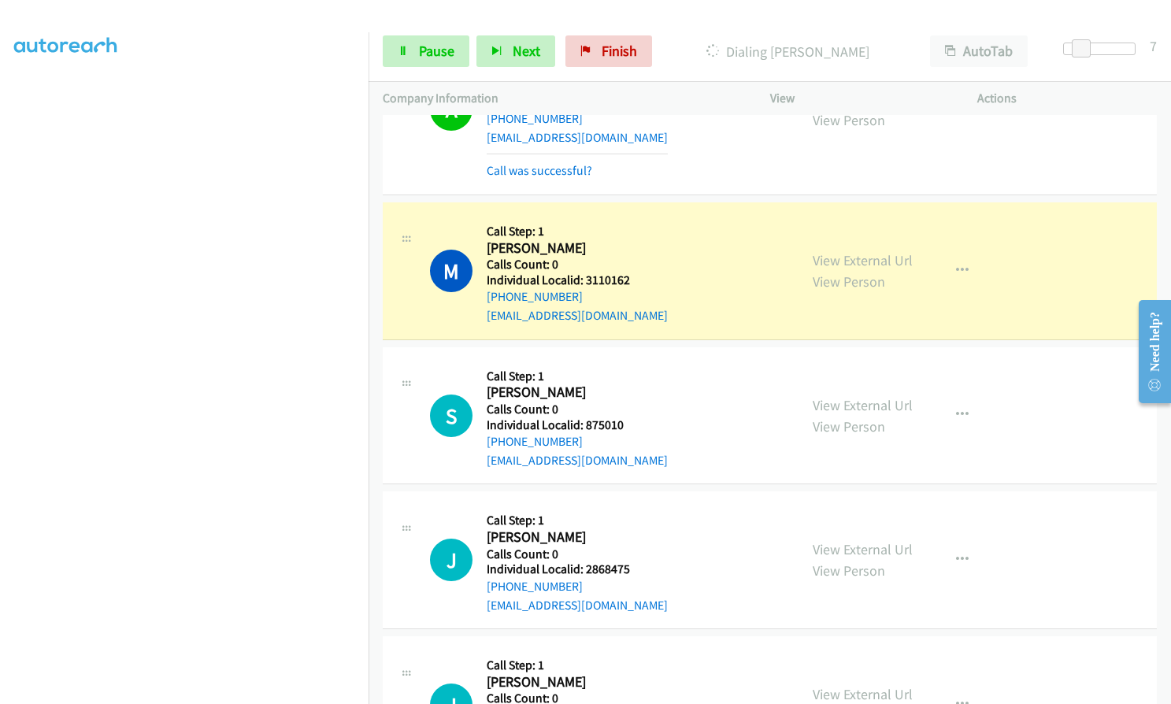
scroll to position [5173, 0]
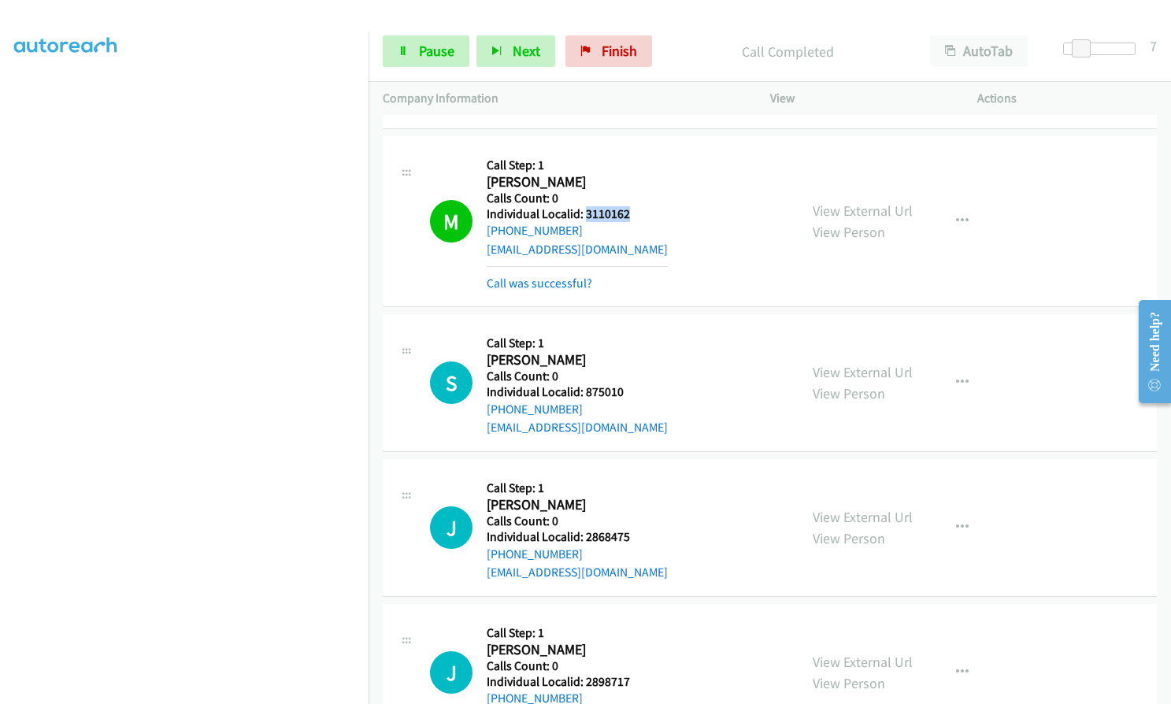
drag, startPoint x: 584, startPoint y: 176, endPoint x: 633, endPoint y: 176, distance: 48.8
click at [633, 176] on div "M Callback Scheduled Call Step: 1 Michael Scott America/New_York Calls Count: 0…" at bounding box center [607, 221] width 354 height 142
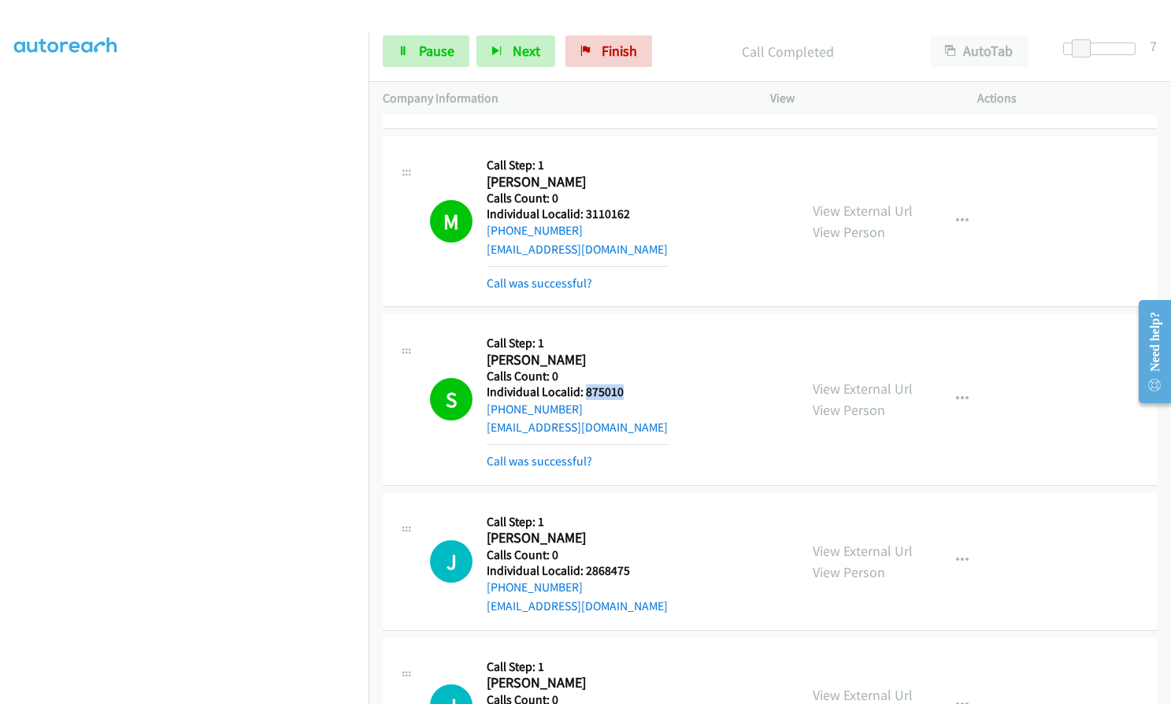
drag, startPoint x: 591, startPoint y: 354, endPoint x: 633, endPoint y: 357, distance: 42.6
click at [633, 357] on div "S Callback Scheduled Call Step: 1 Stephen Yagello America/New_York Calls Count:…" at bounding box center [607, 399] width 354 height 142
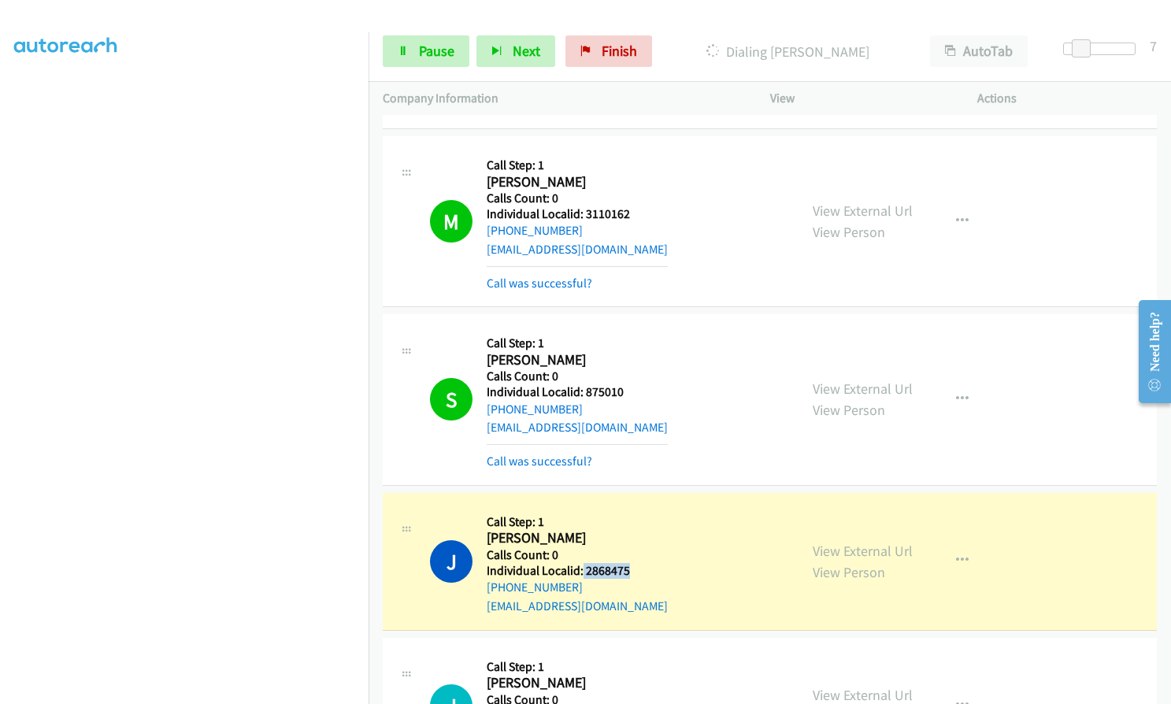
drag, startPoint x: 581, startPoint y: 531, endPoint x: 626, endPoint y: 532, distance: 44.9
click at [626, 563] on h5 "Individual Localid: 2868475" at bounding box center [577, 571] width 181 height 16
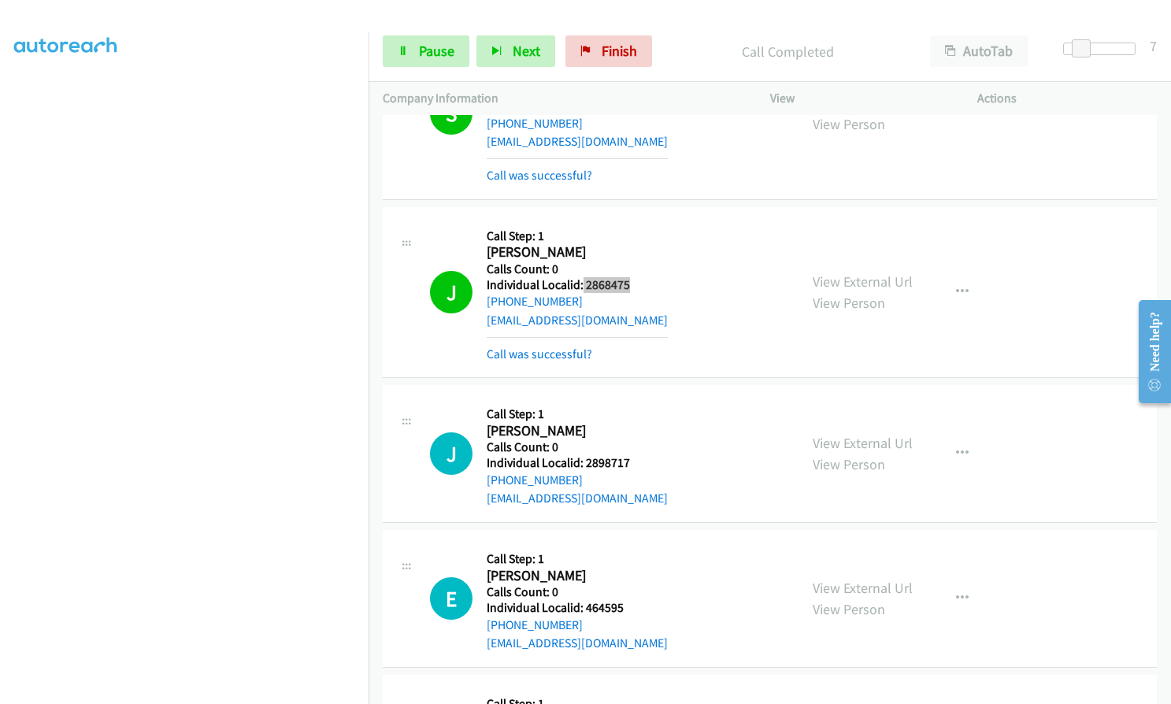
scroll to position [5469, 0]
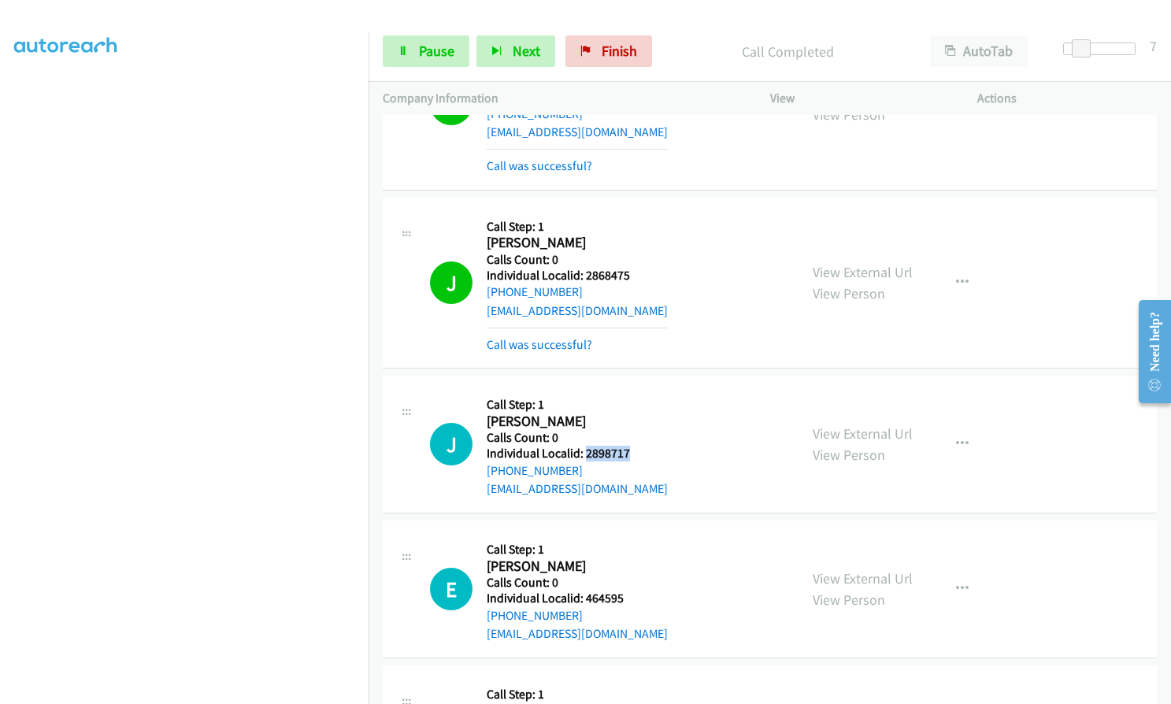
drag, startPoint x: 584, startPoint y: 417, endPoint x: 630, endPoint y: 416, distance: 45.7
click at [630, 416] on div "J Callback Scheduled Call Step: 1 James Rhodes America/New_York Calls Count: 0 …" at bounding box center [607, 444] width 354 height 109
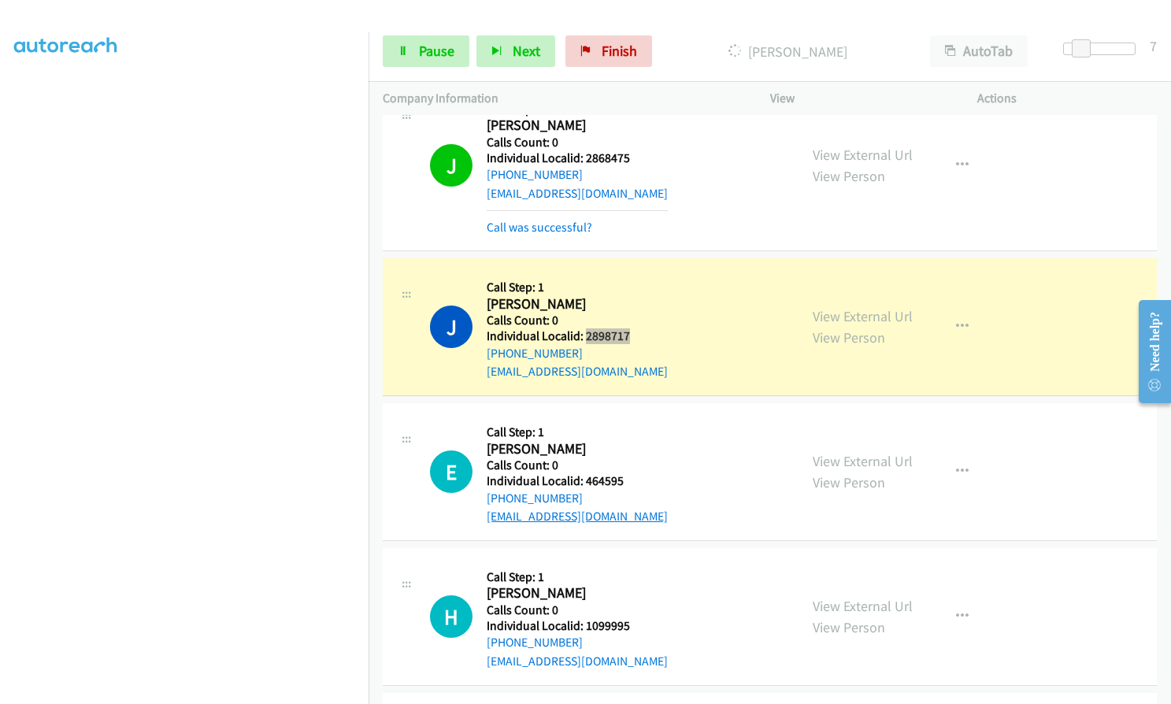
scroll to position [5626, 0]
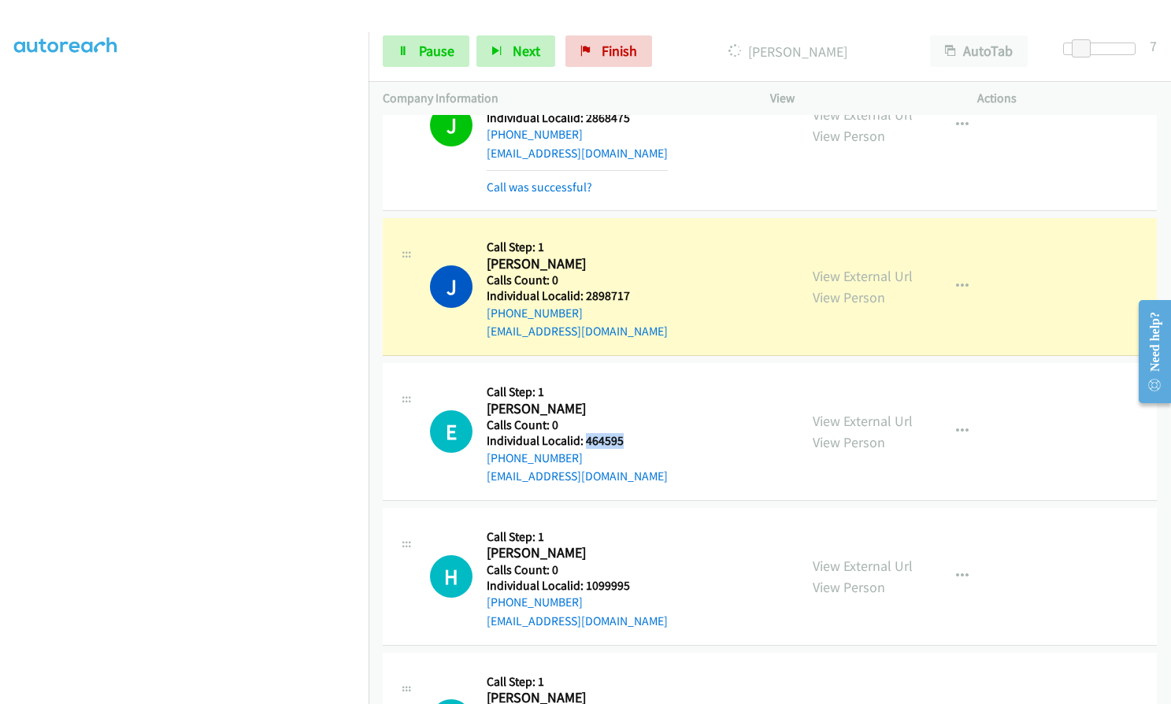
drag, startPoint x: 585, startPoint y: 402, endPoint x: 616, endPoint y: 401, distance: 30.7
click at [625, 401] on div "E Callback Scheduled Call Step: 1 Eric Rahe America/New_York Calls Count: 0 Ind…" at bounding box center [607, 431] width 354 height 109
drag, startPoint x: 583, startPoint y: 548, endPoint x: 627, endPoint y: 546, distance: 44.2
click at [627, 578] on h5 "Individual Localid: 1099995" at bounding box center [577, 586] width 181 height 16
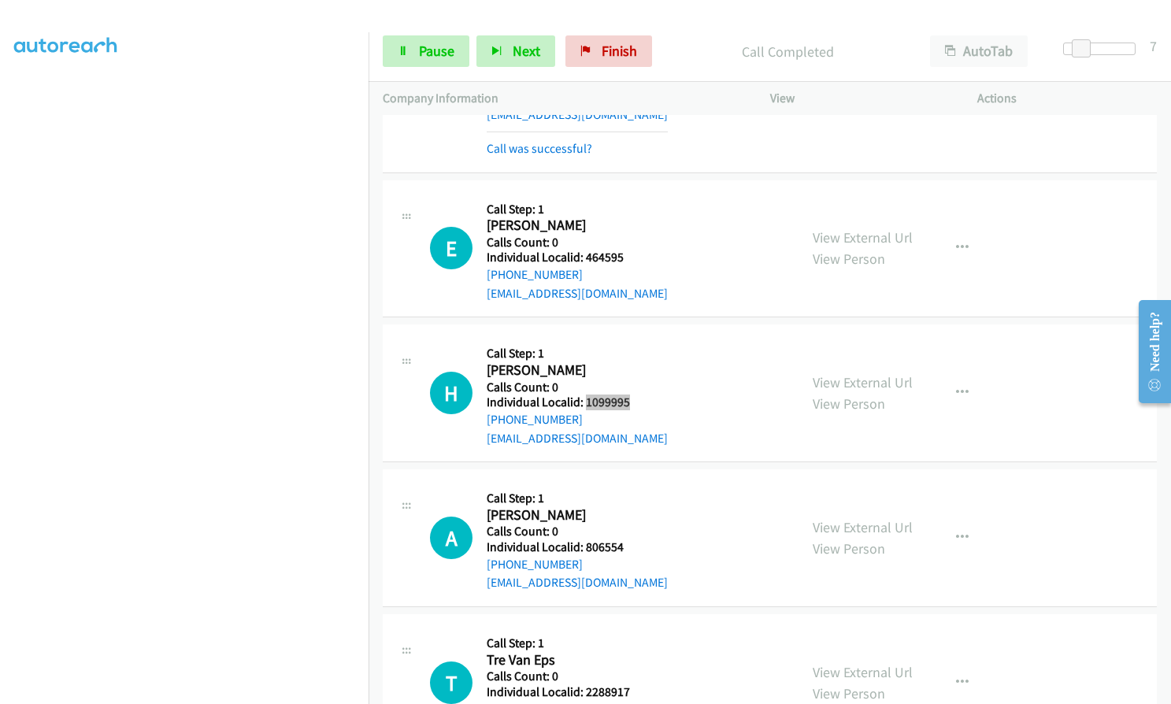
scroll to position [5862, 0]
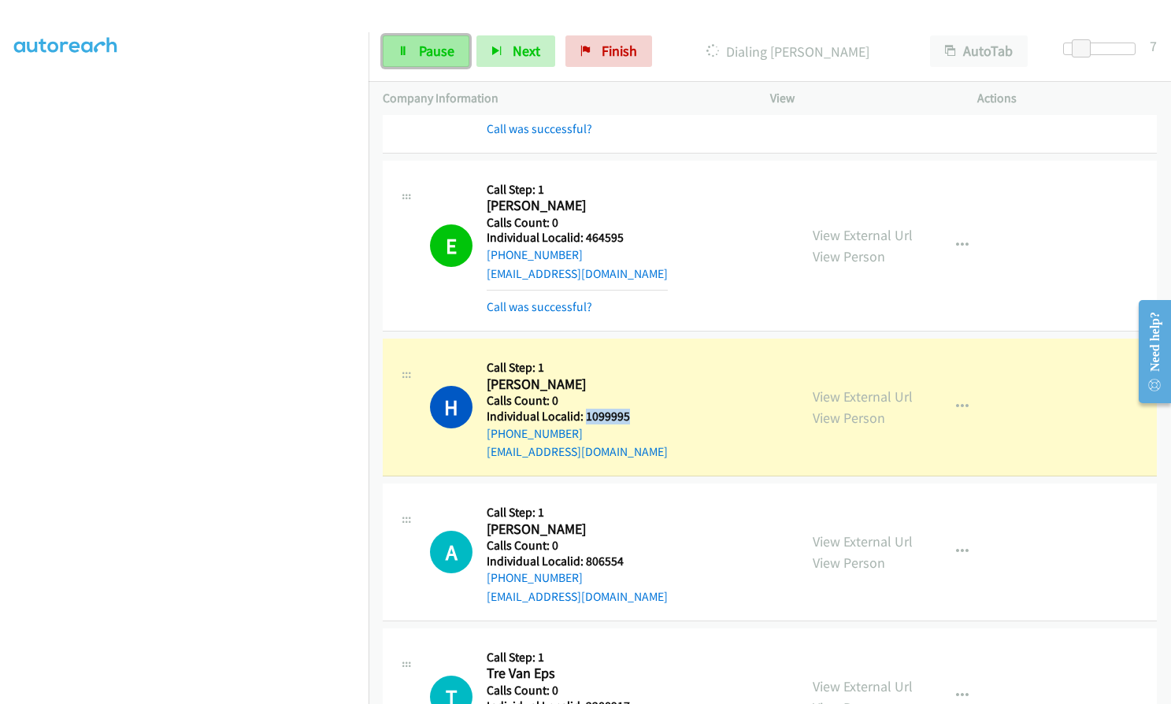
click at [421, 58] on span "Pause" at bounding box center [436, 51] width 35 height 18
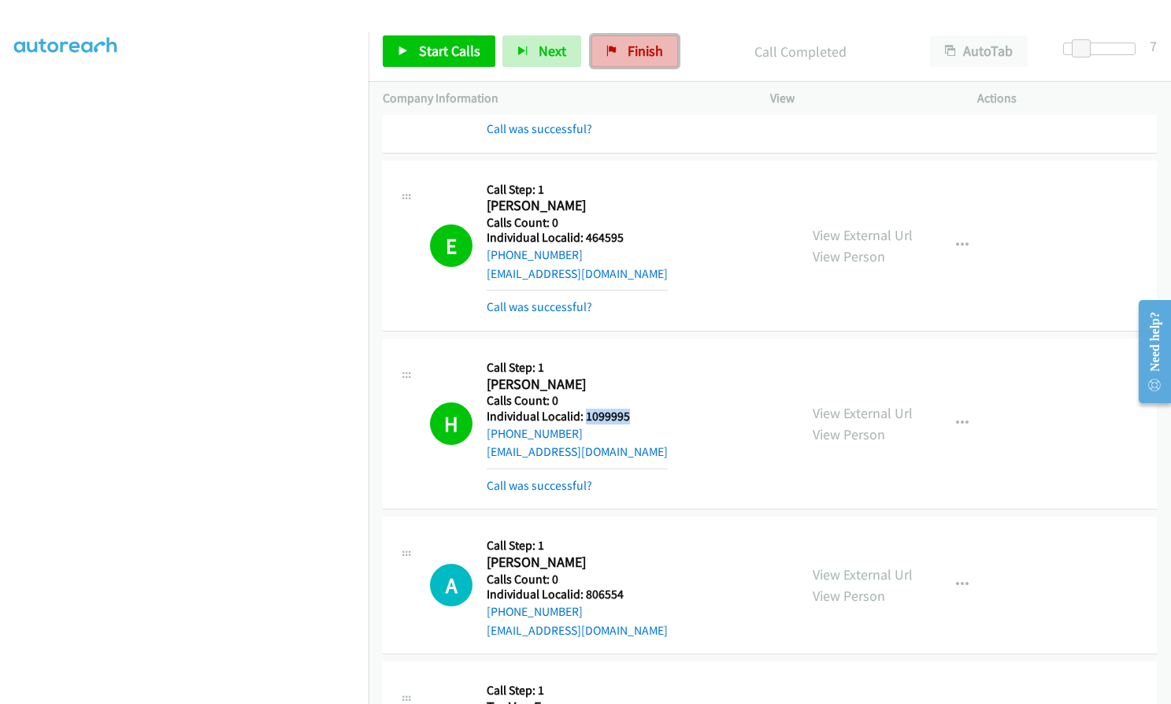
click at [631, 54] on span "Finish" at bounding box center [645, 51] width 35 height 18
